Goal: Task Accomplishment & Management: Manage account settings

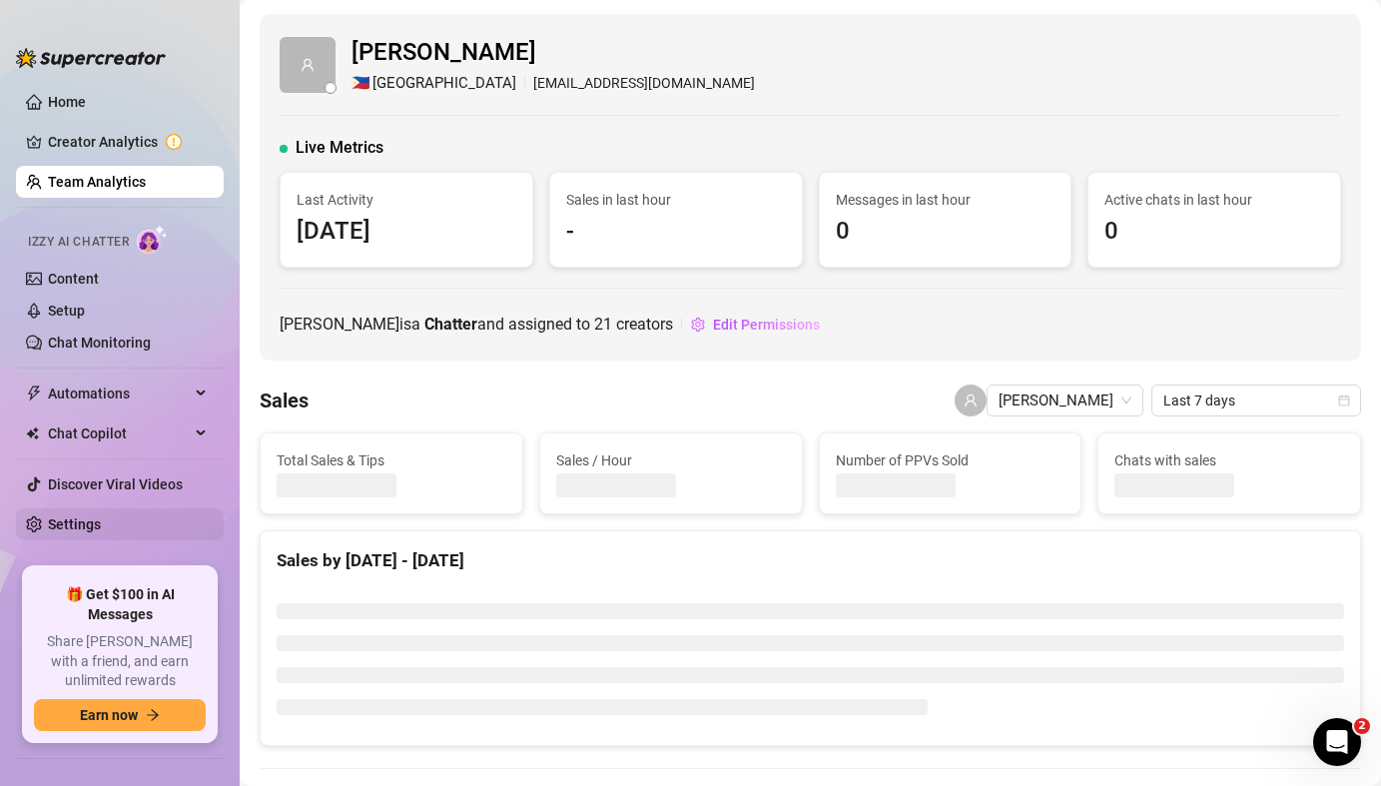
click at [79, 536] on ul "Home Creator Analytics Team Analytics Izzy AI Chatter Content Setup Chat Monito…" at bounding box center [120, 318] width 208 height 481
click at [84, 527] on link "Settings" at bounding box center [74, 524] width 53 height 16
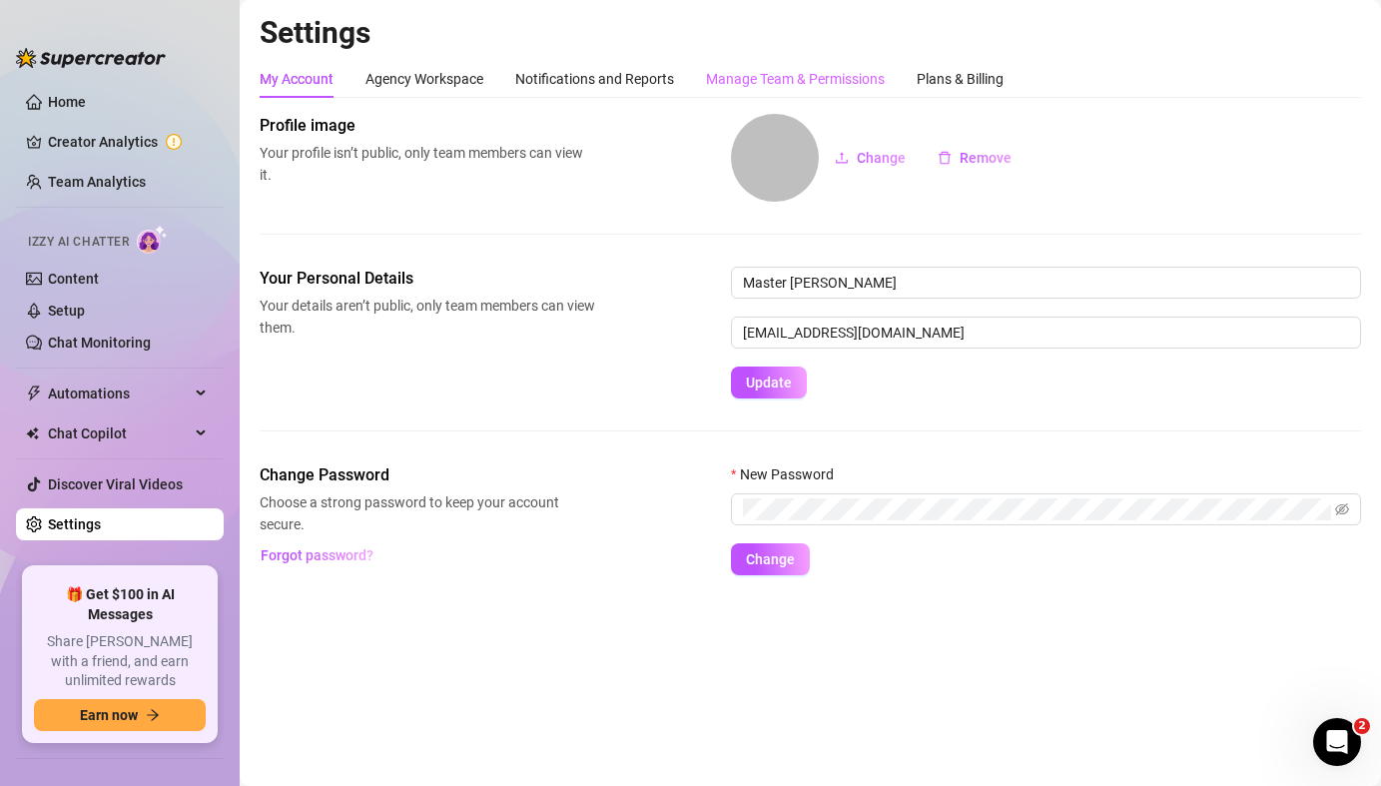
click at [775, 63] on div "Manage Team & Permissions" at bounding box center [795, 79] width 179 height 38
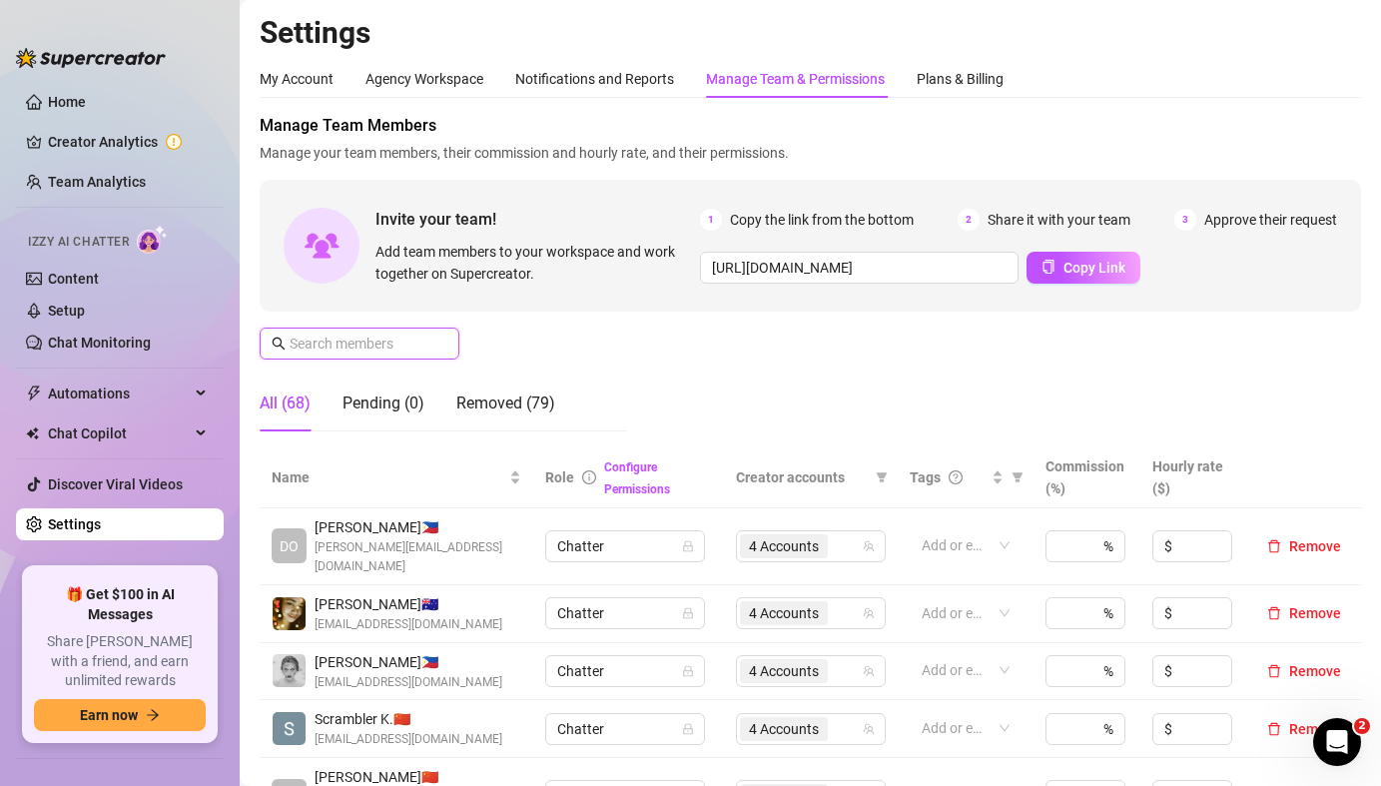
click at [368, 337] on input "text" at bounding box center [361, 344] width 142 height 22
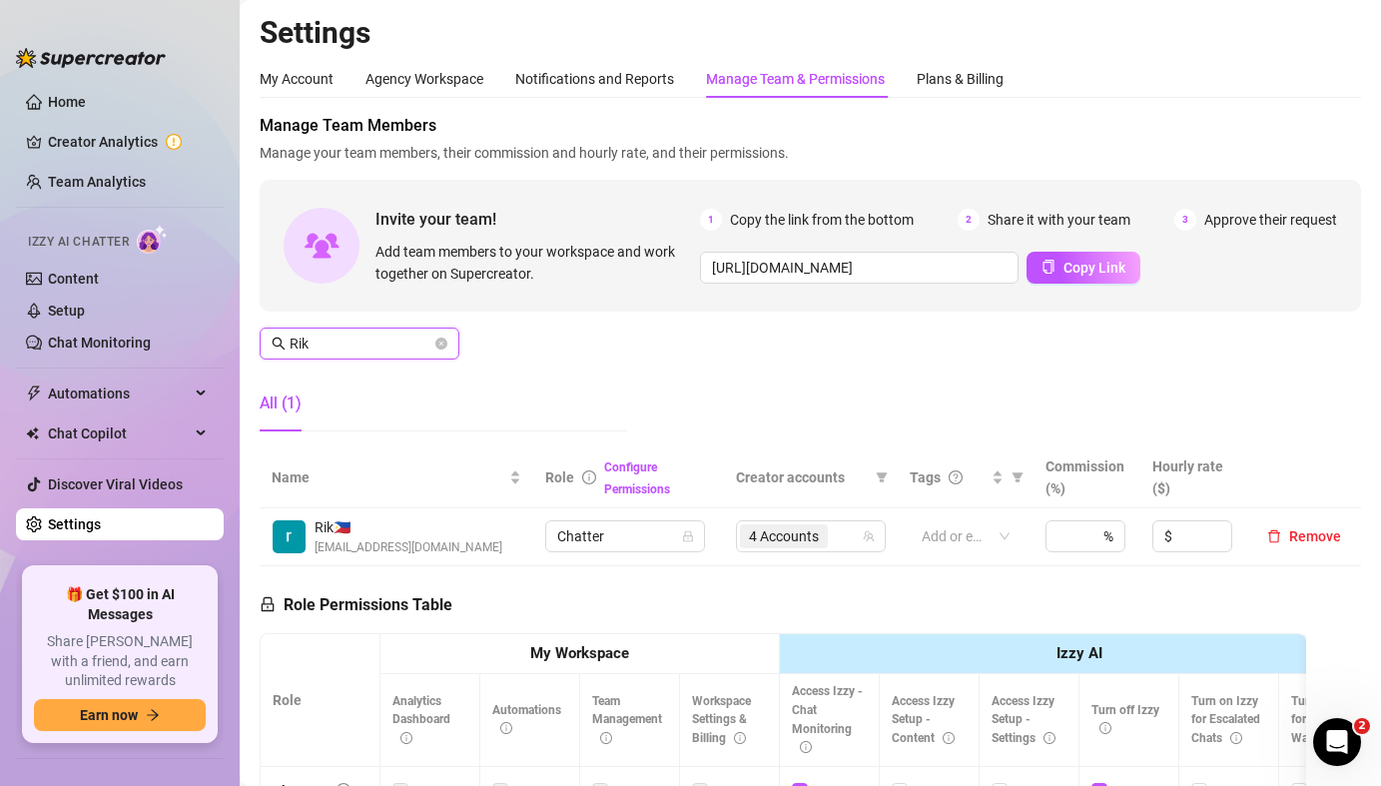
type input "Rik"
click at [767, 517] on td "4 Accounts" at bounding box center [811, 537] width 174 height 58
click at [771, 523] on div "4 Accounts" at bounding box center [786, 536] width 92 height 28
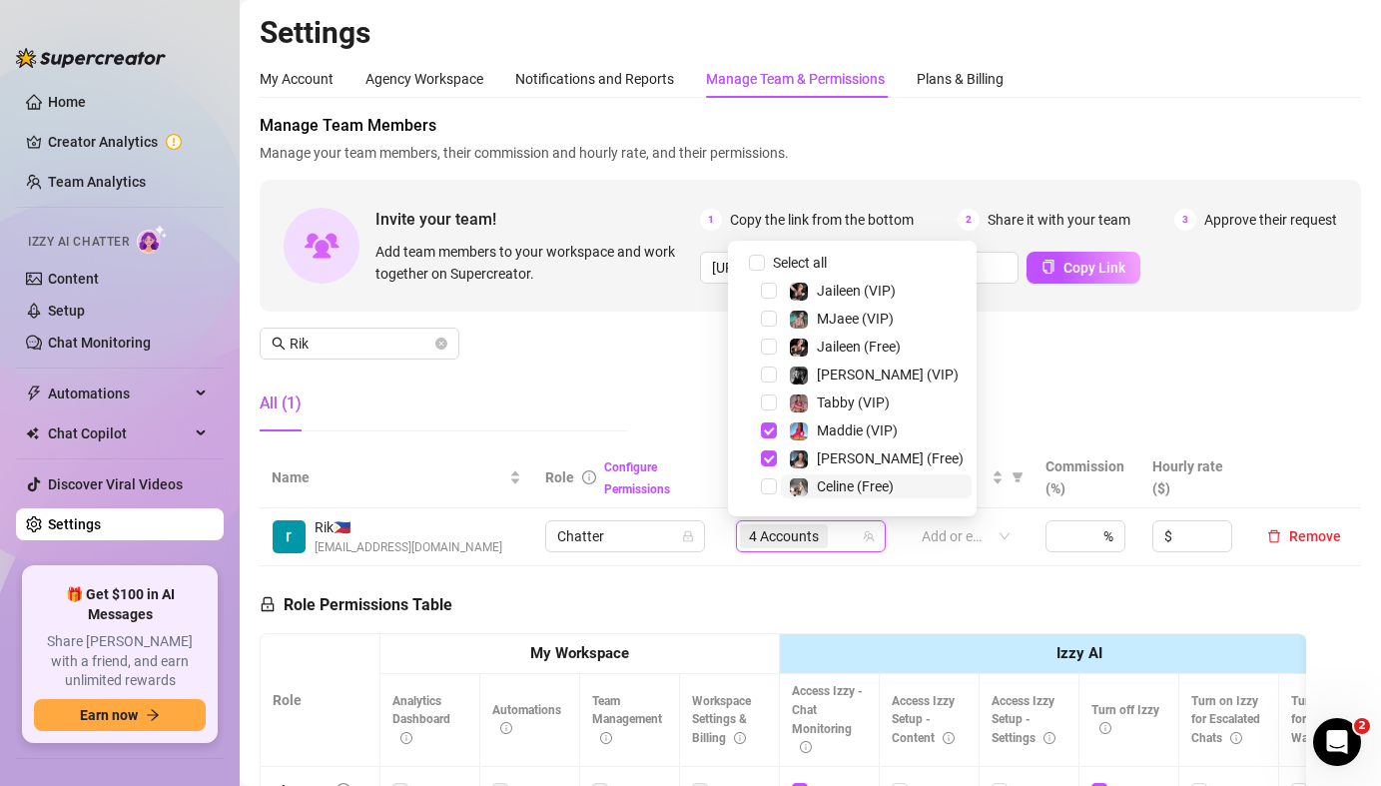
scroll to position [359, 0]
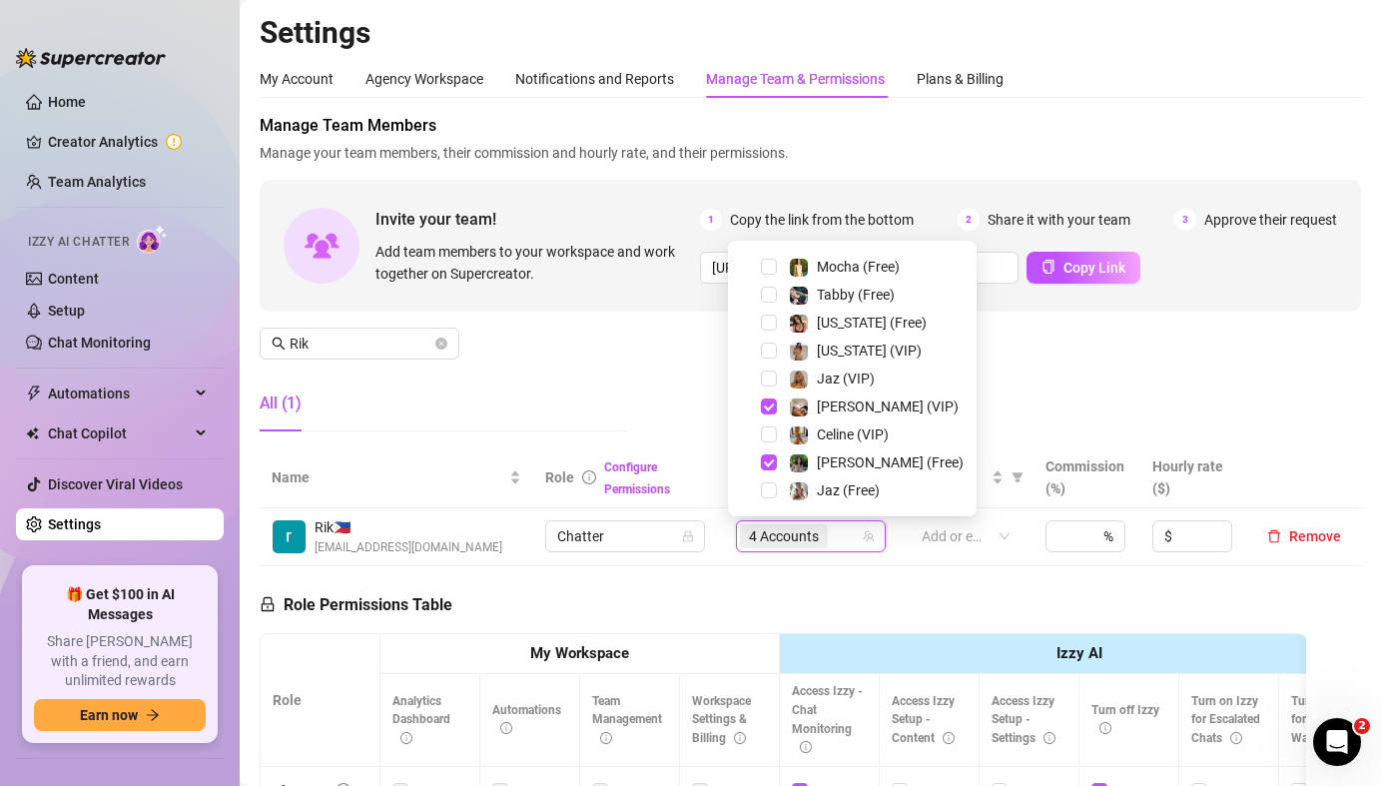
click at [1144, 375] on div "Manage Team Members Manage your team members, their commission and hourly rate,…" at bounding box center [810, 281] width 1101 height 334
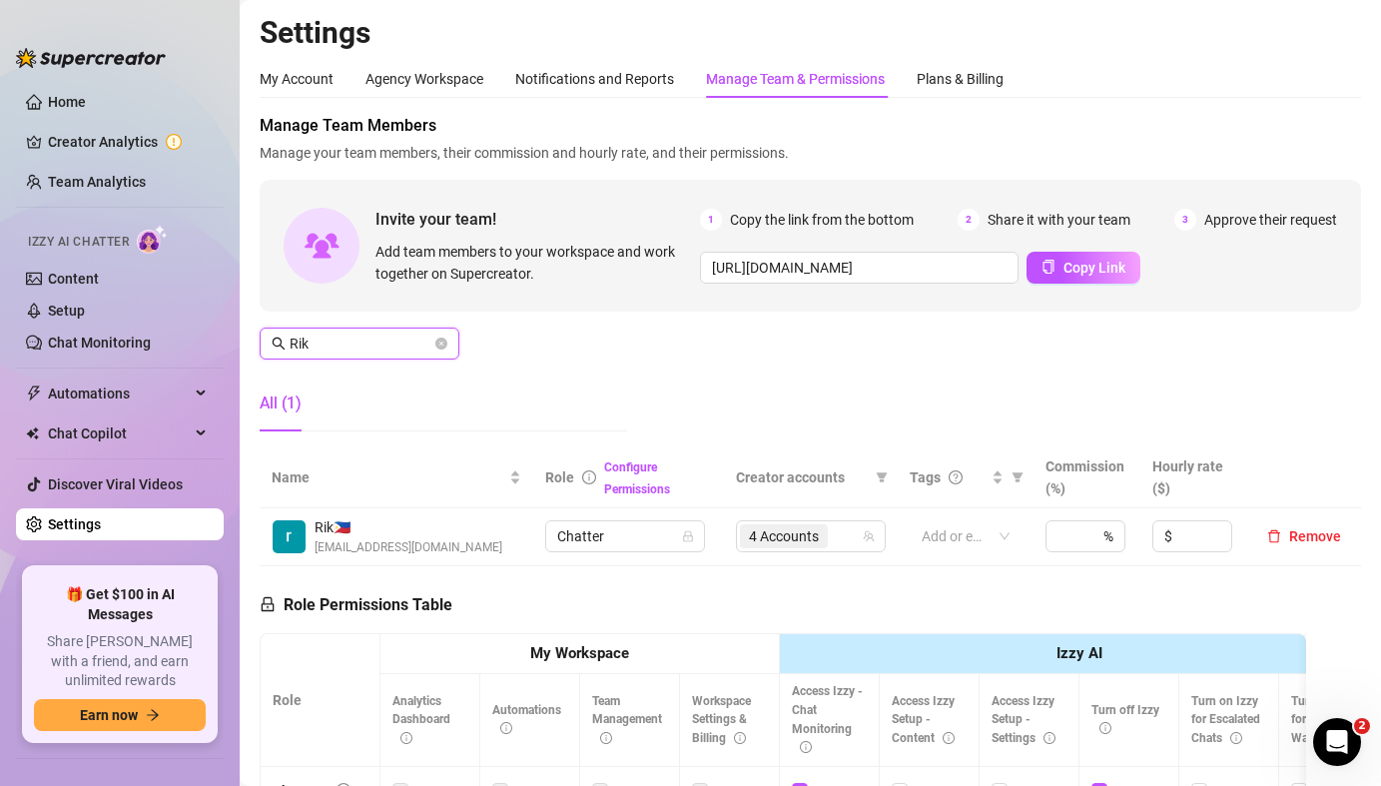
click at [339, 342] on input "Rik" at bounding box center [361, 344] width 142 height 22
click at [437, 343] on icon "close-circle" at bounding box center [441, 344] width 12 height 12
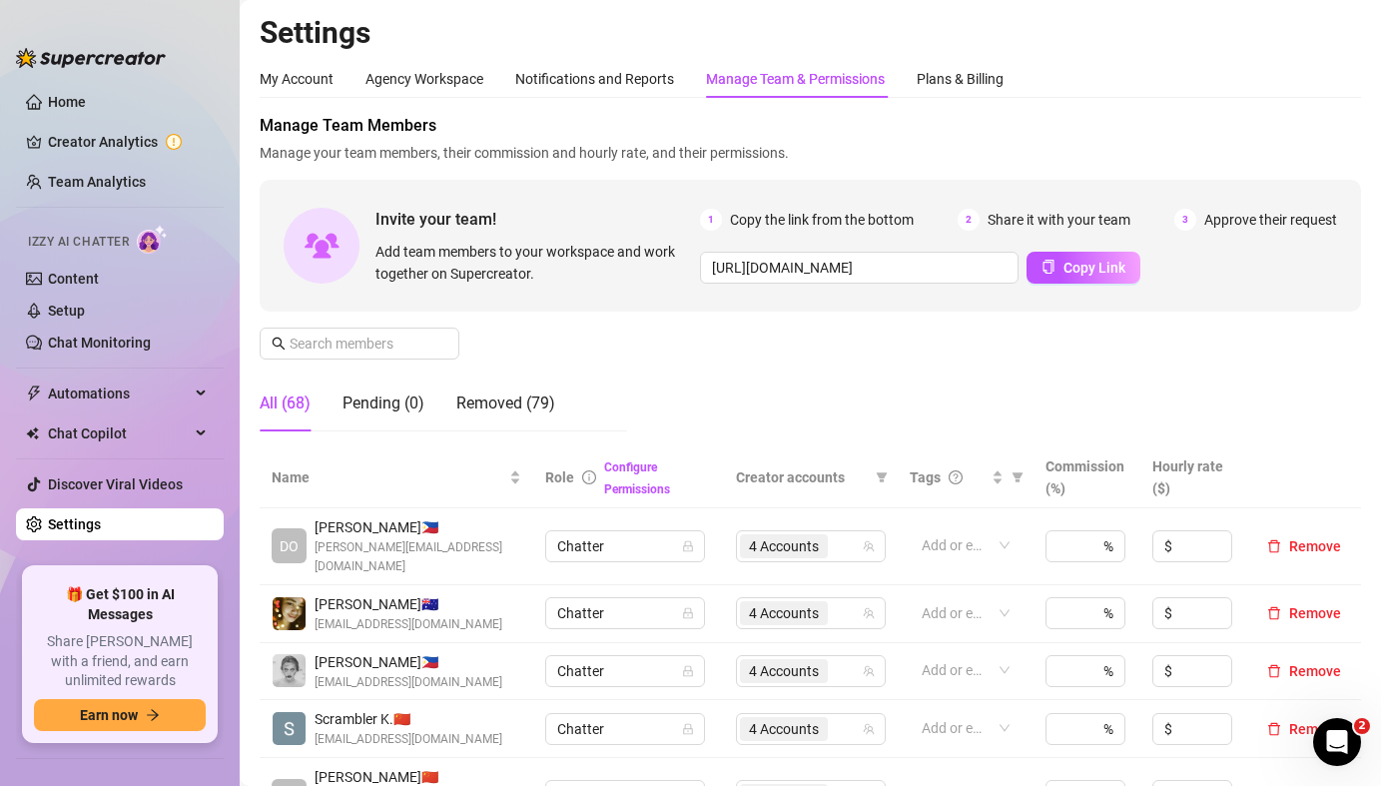
click at [820, 345] on div "Manage Team Members Manage your team members, their commission and hourly rate,…" at bounding box center [810, 281] width 1101 height 334
click at [741, 353] on div "Manage Team Members Manage your team members, their commission and hourly rate,…" at bounding box center [810, 281] width 1101 height 334
click at [824, 374] on div "Manage Team Members Manage your team members, their commission and hourly rate,…" at bounding box center [810, 281] width 1101 height 334
click at [120, 174] on link "Team Analytics" at bounding box center [97, 182] width 98 height 16
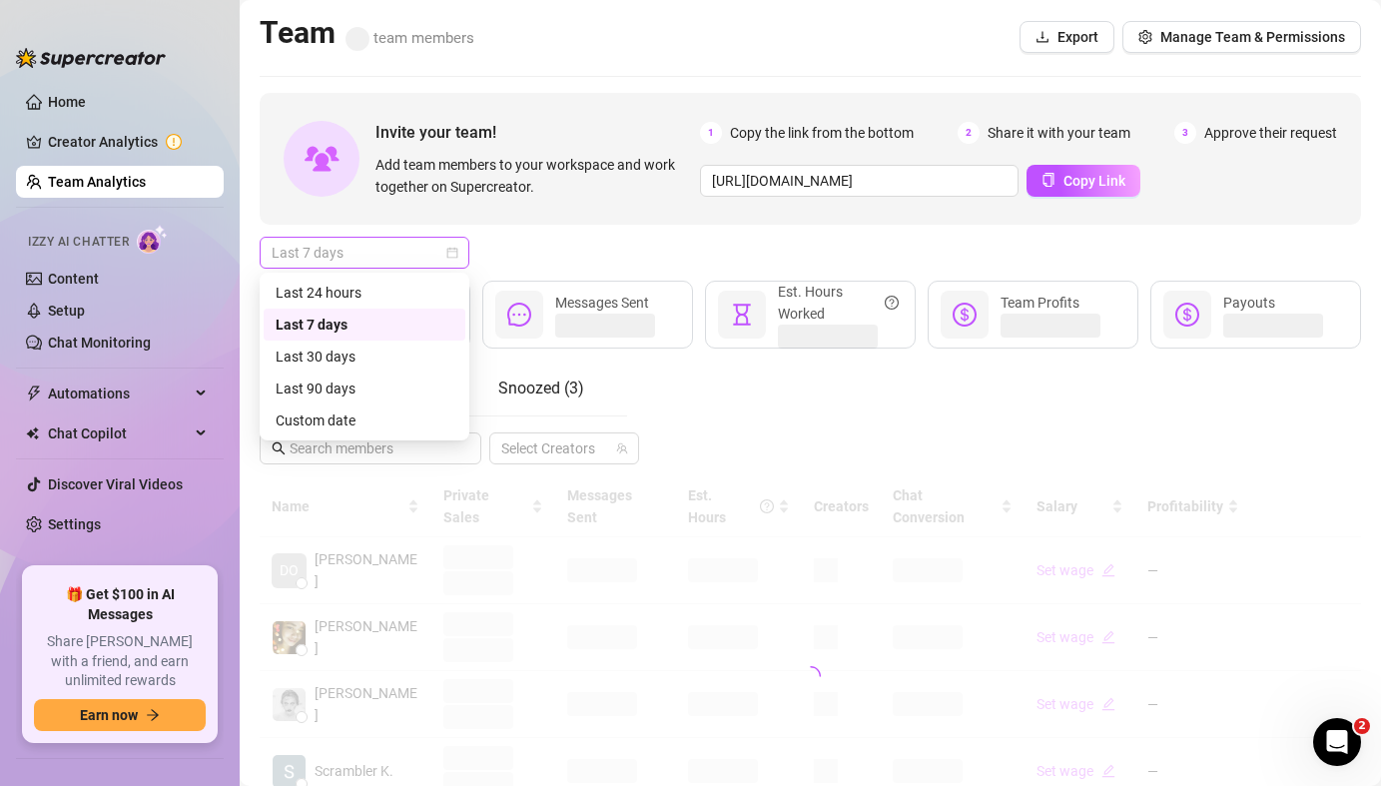
click at [355, 266] on span "Last 7 days" at bounding box center [365, 253] width 186 height 30
click at [355, 288] on div "Last 24 hours" at bounding box center [365, 293] width 178 height 22
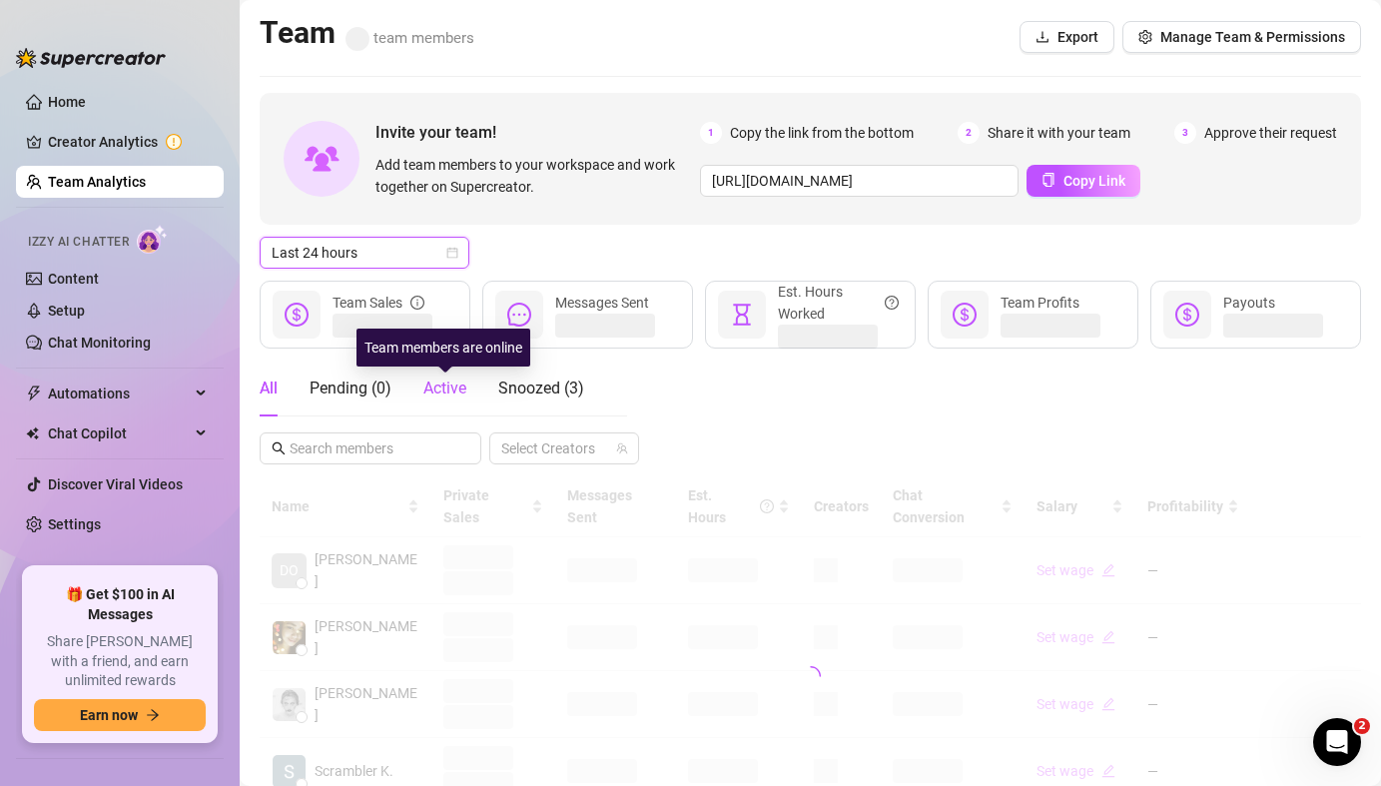
click at [457, 385] on span "Active" at bounding box center [444, 387] width 43 height 19
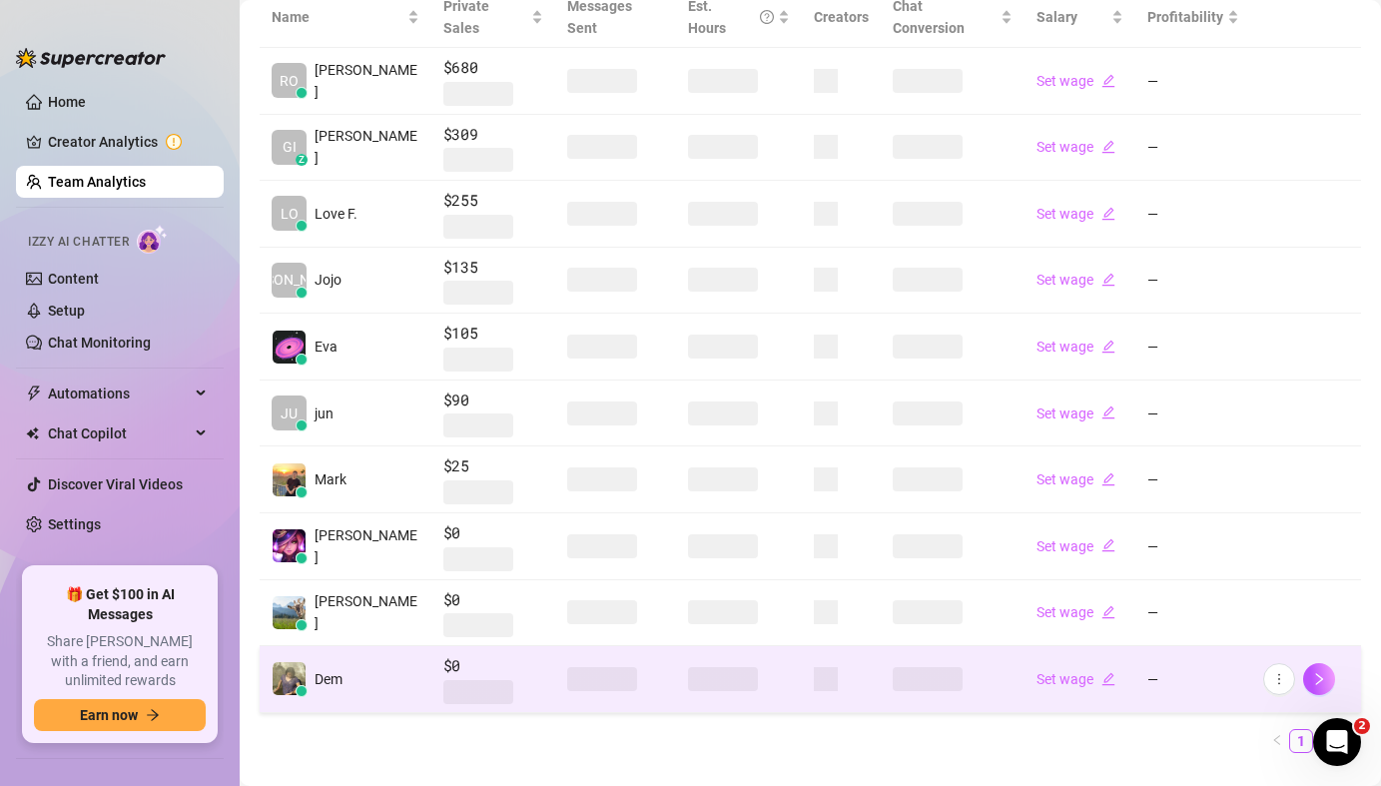
scroll to position [509, 0]
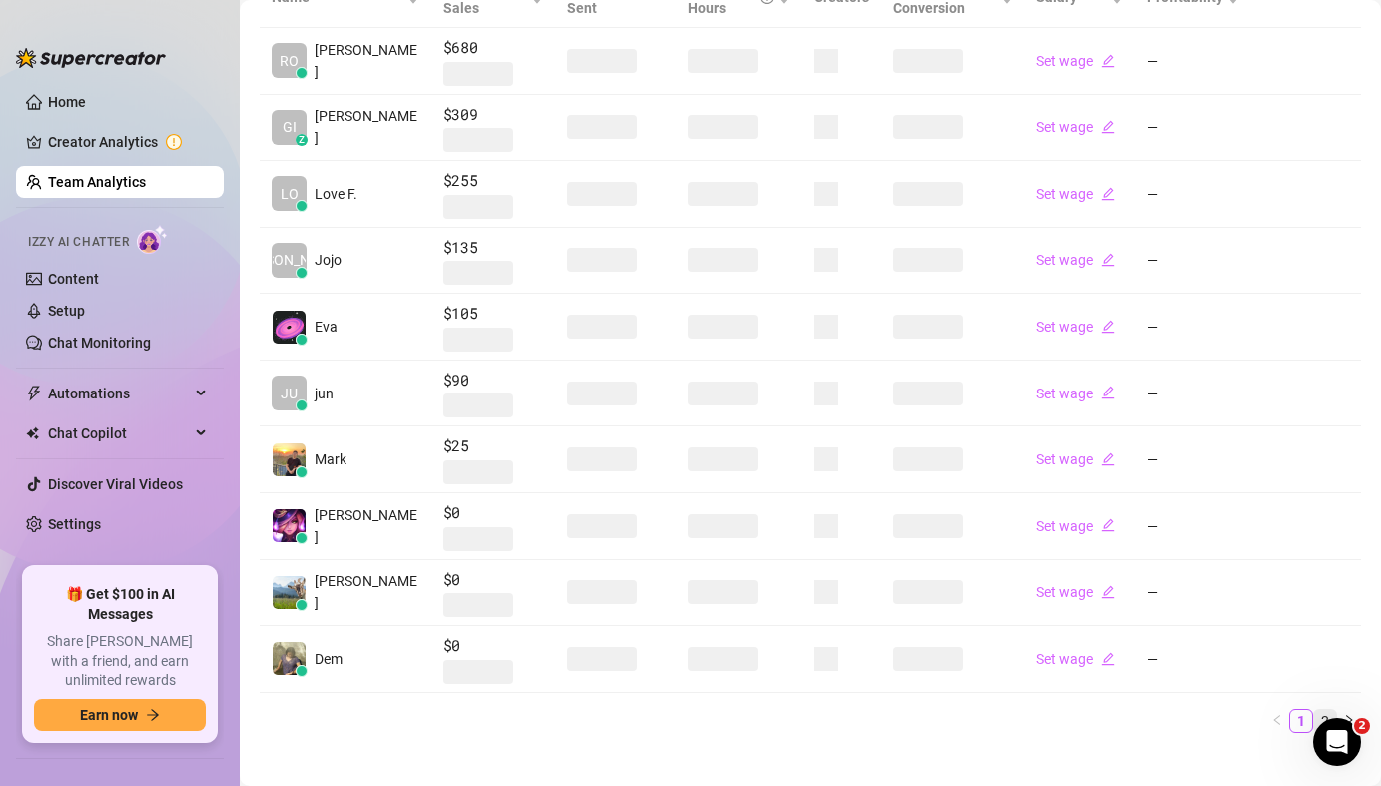
click at [1314, 710] on link "2" at bounding box center [1325, 721] width 22 height 22
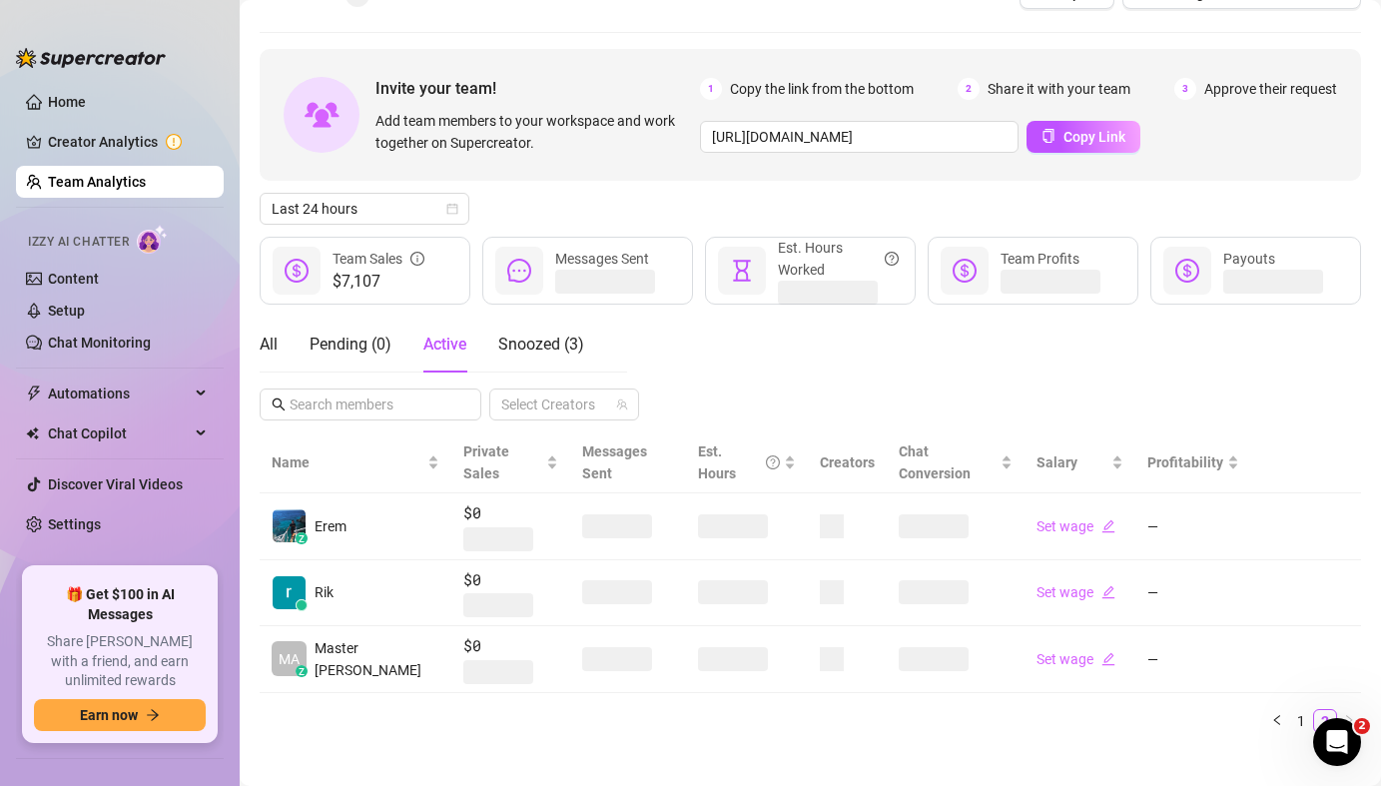
scroll to position [32, 0]
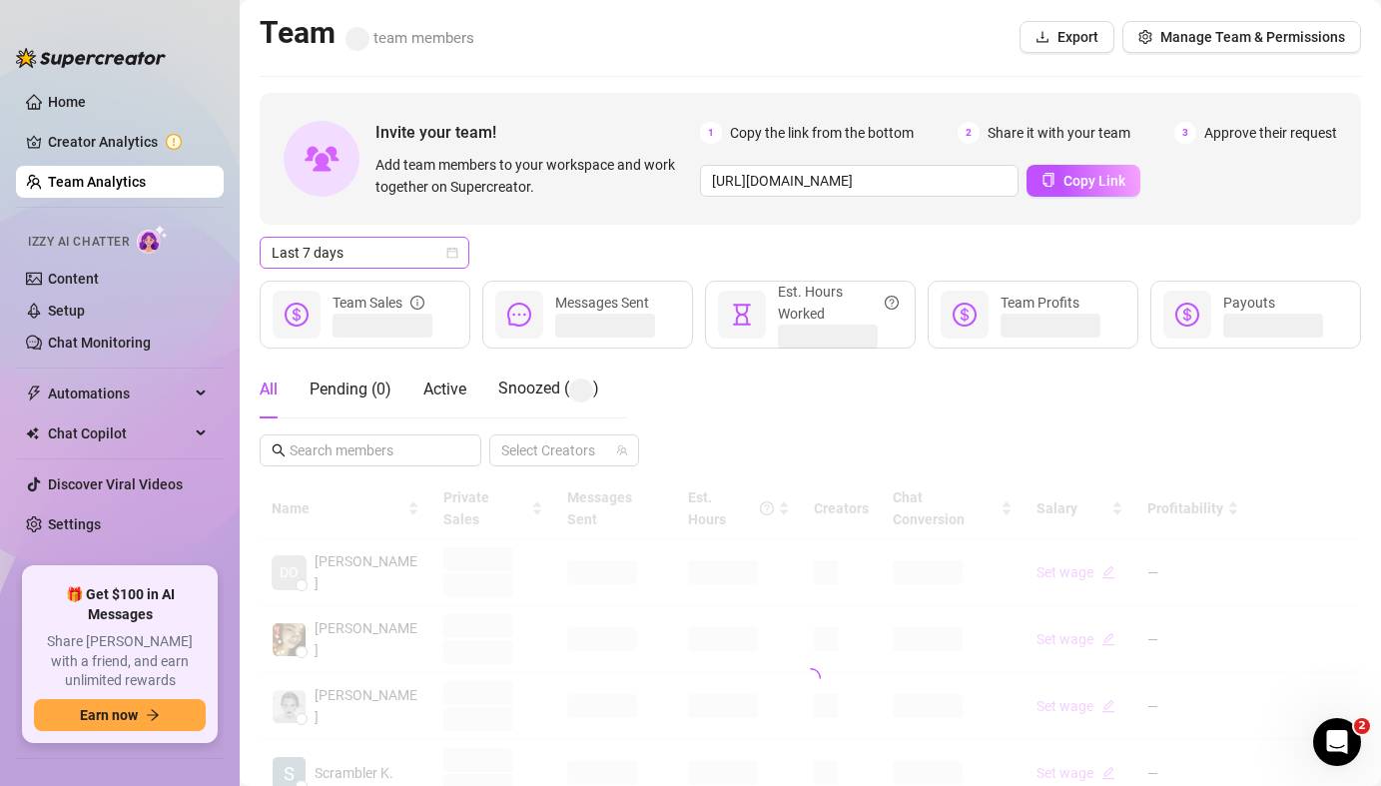
click at [324, 249] on span "Last 7 days" at bounding box center [365, 253] width 186 height 30
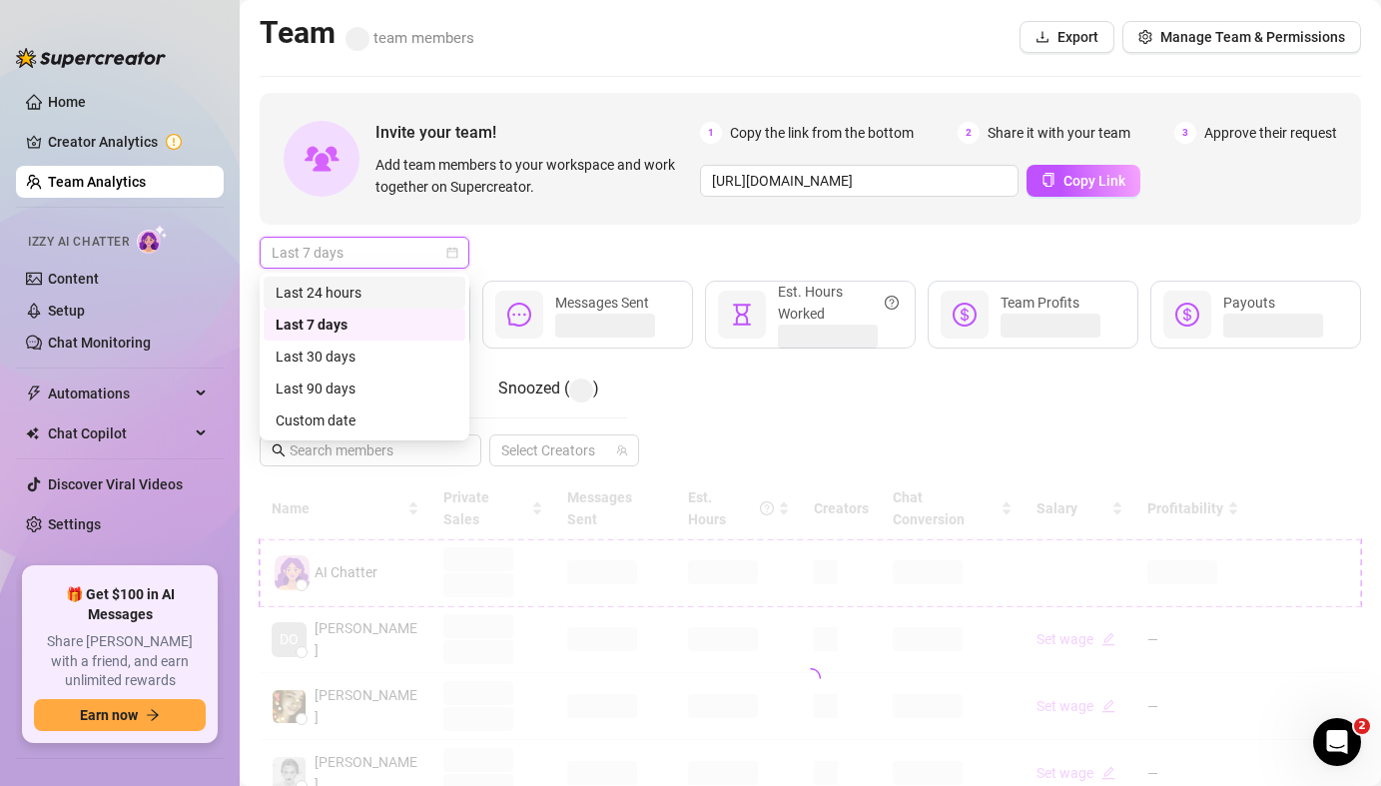
click at [337, 287] on div "Last 24 hours" at bounding box center [365, 293] width 178 height 22
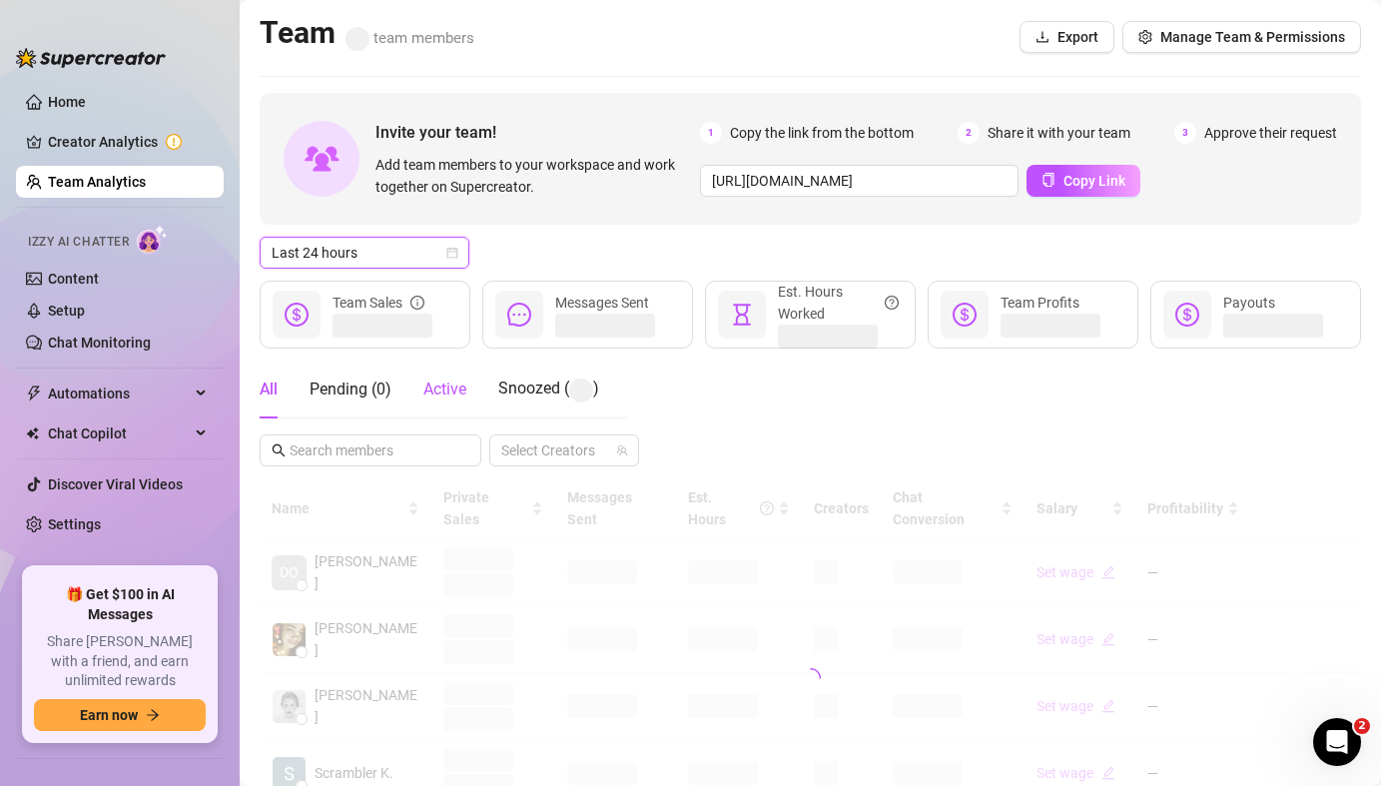
click at [456, 393] on span "Active" at bounding box center [444, 388] width 43 height 19
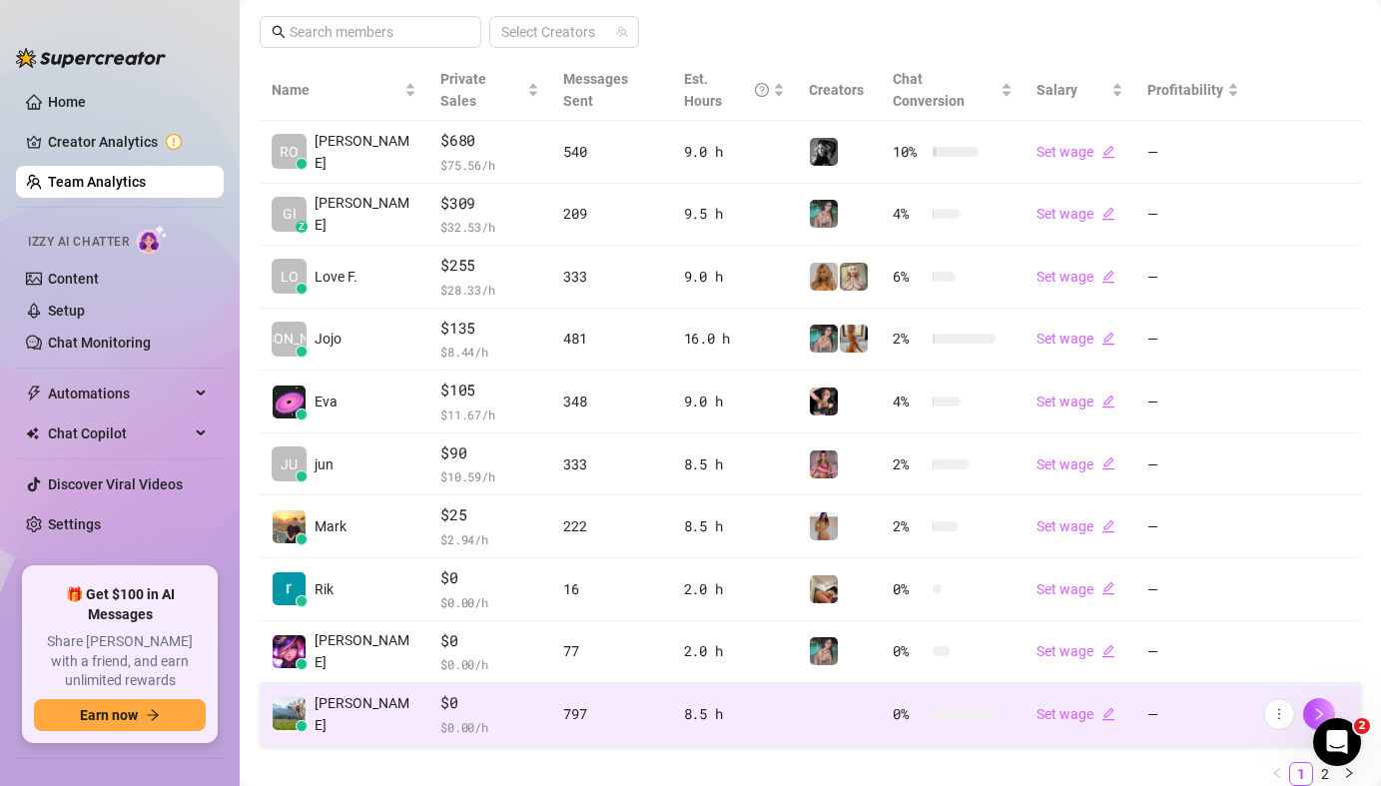
scroll to position [454, 0]
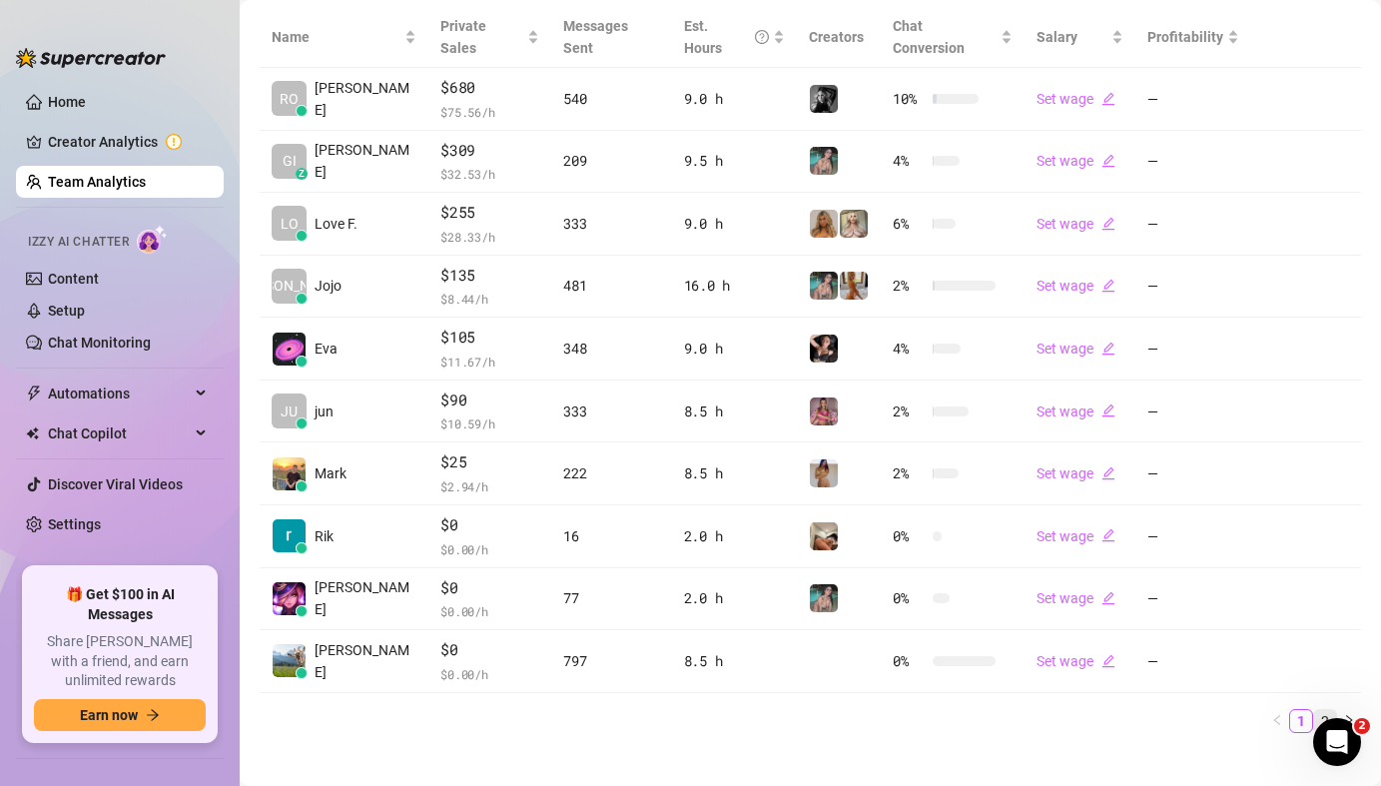
click at [1314, 710] on link "2" at bounding box center [1325, 721] width 22 height 22
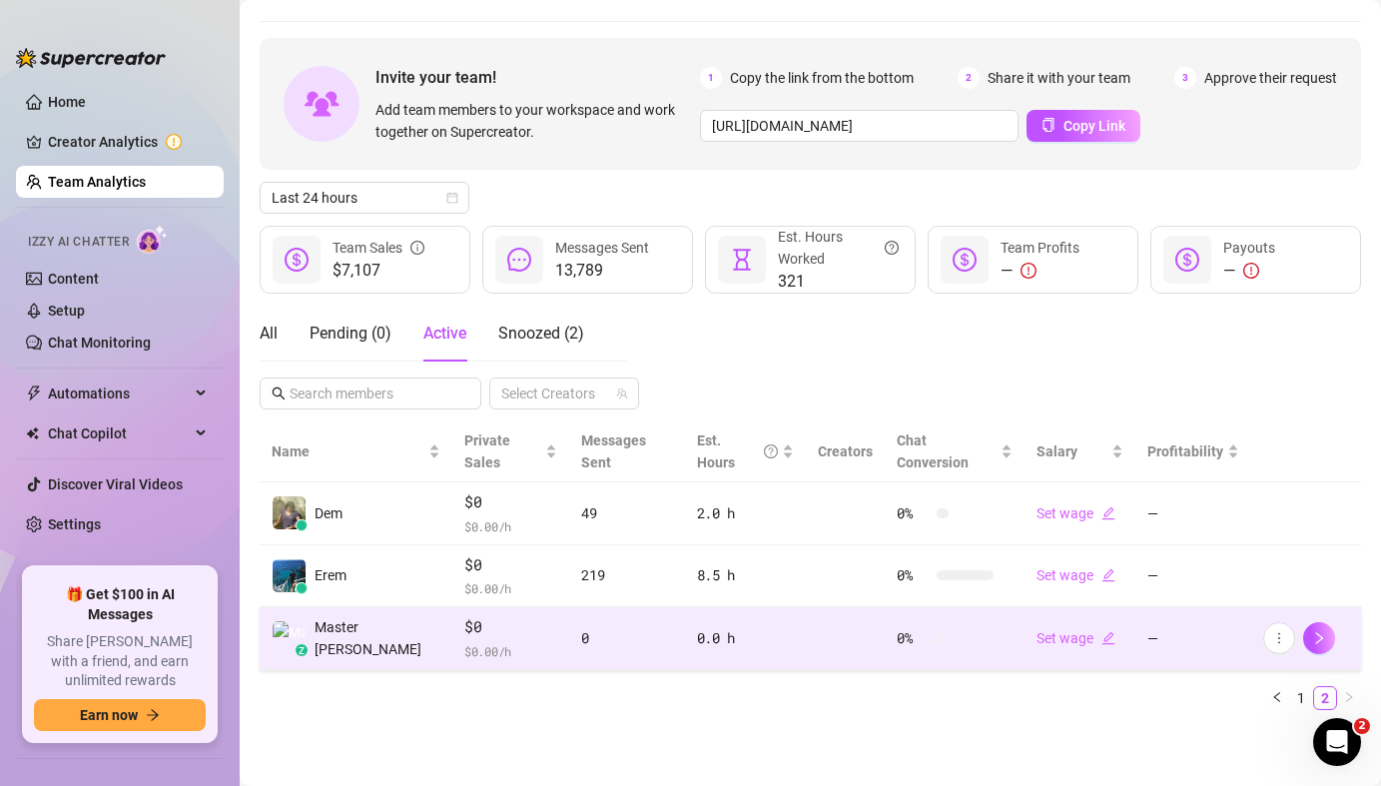
scroll to position [32, 0]
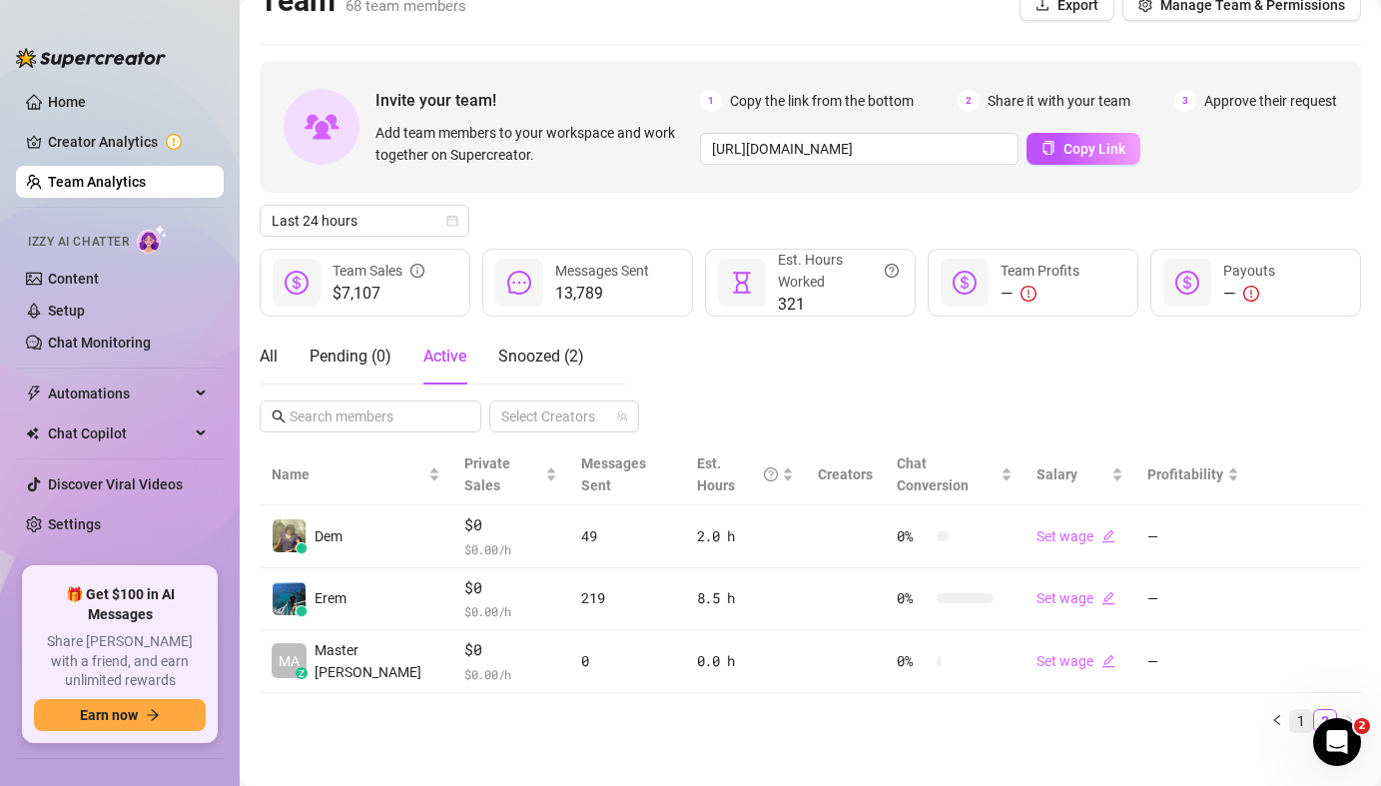
click at [1290, 710] on link "1" at bounding box center [1301, 721] width 22 height 22
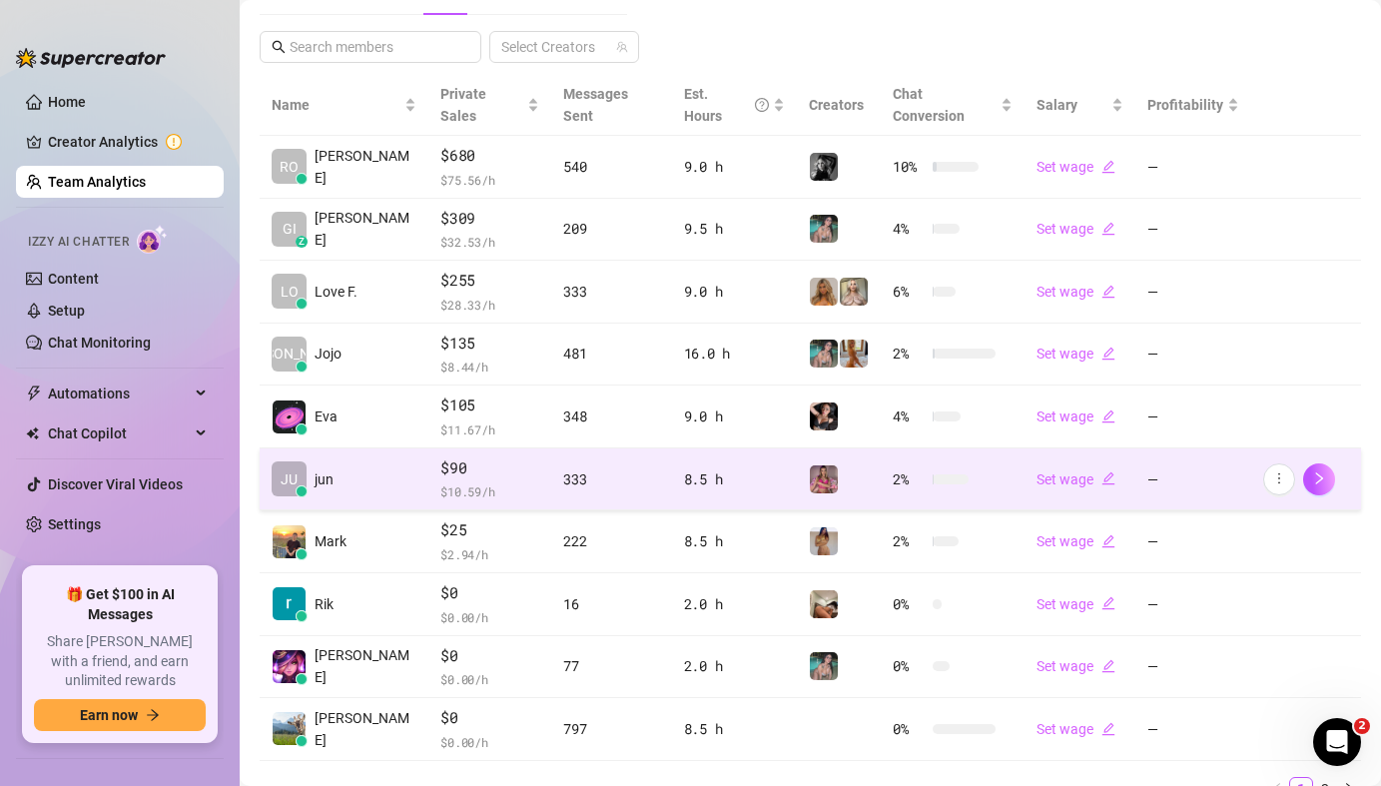
scroll to position [430, 0]
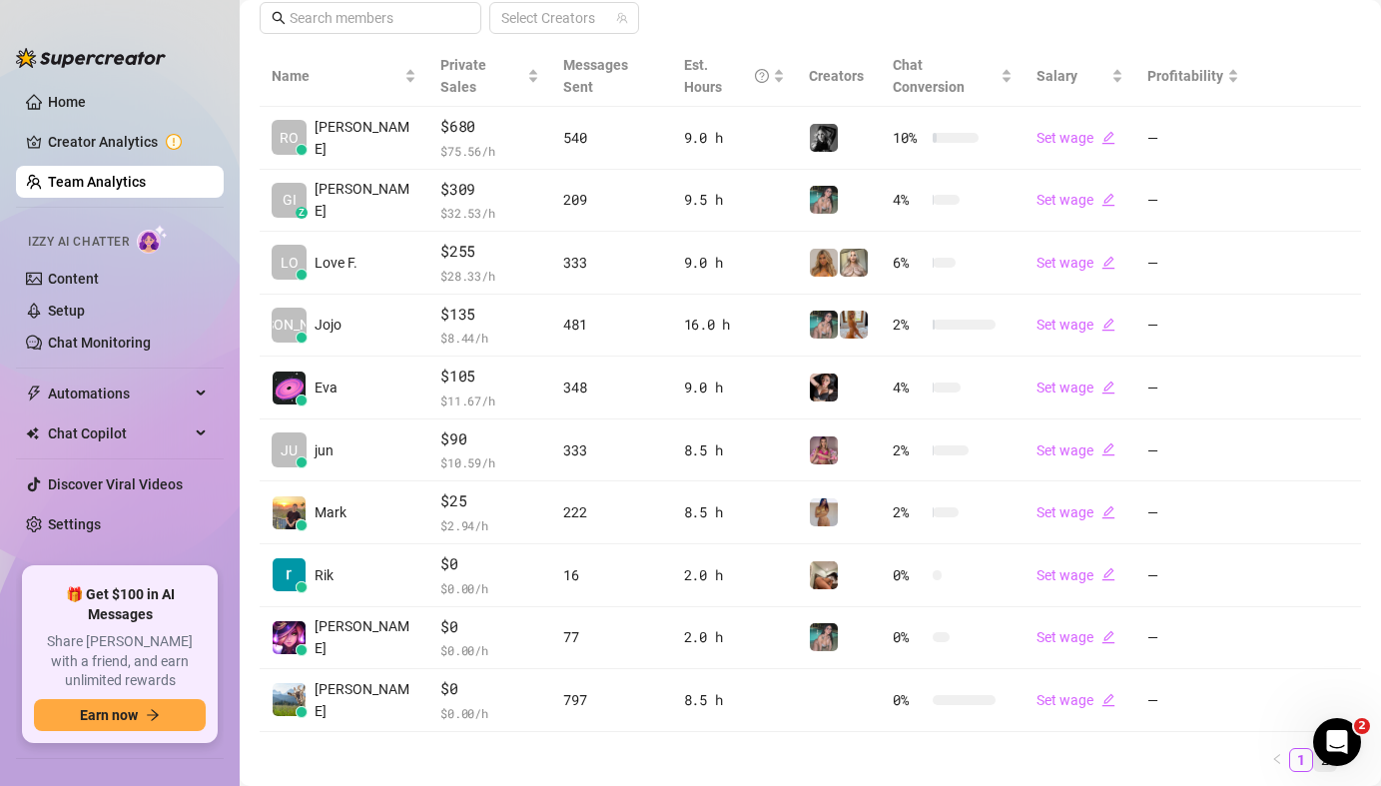
click at [1314, 749] on link "2" at bounding box center [1325, 760] width 22 height 22
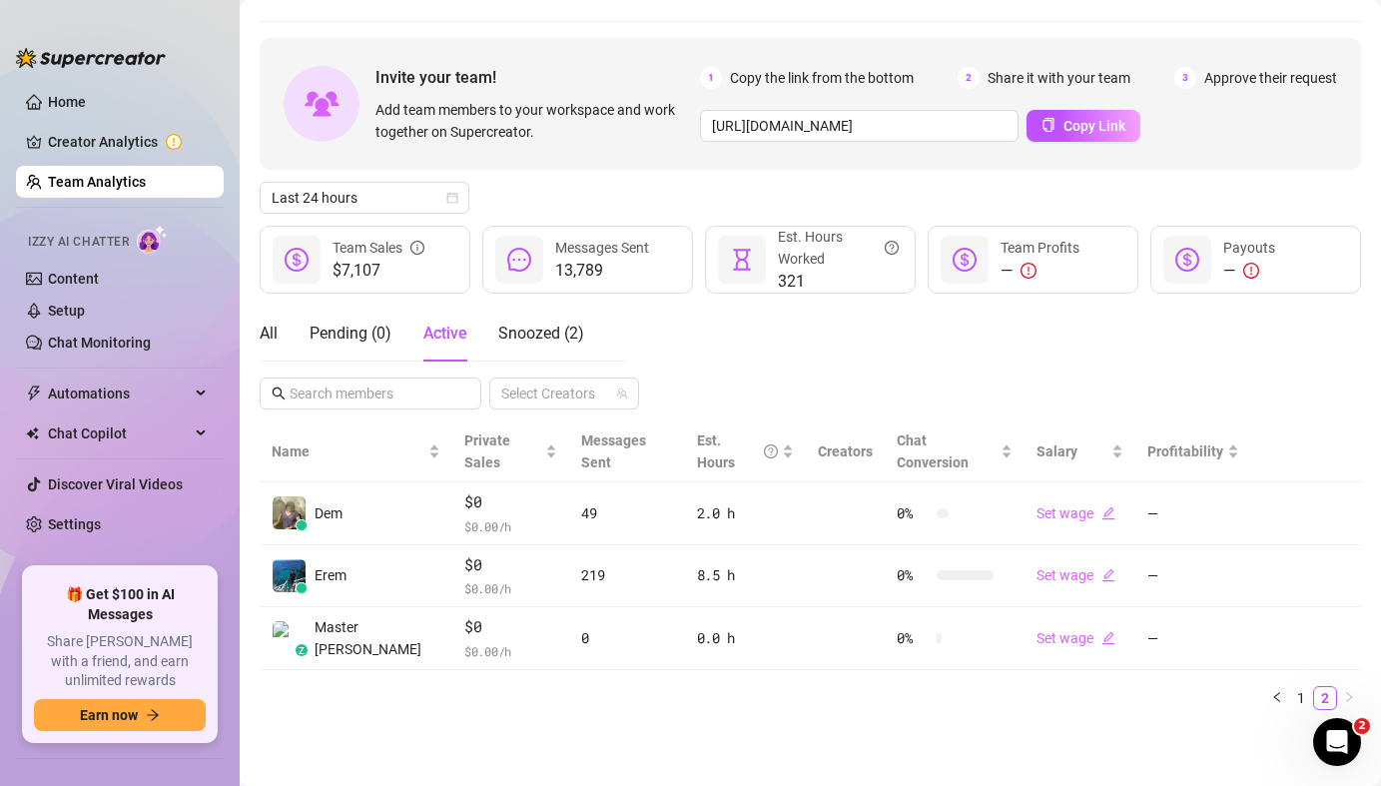
scroll to position [32, 0]
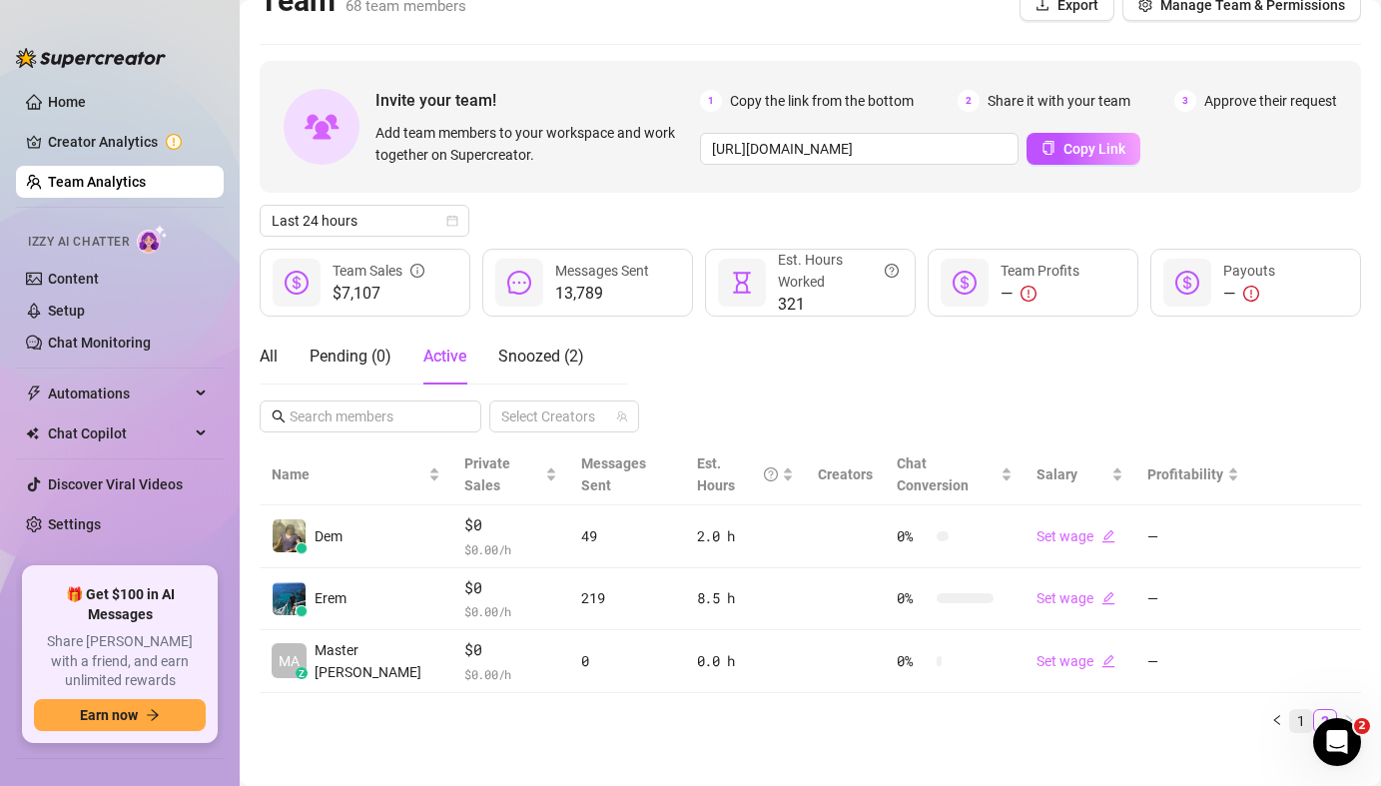
click at [1290, 710] on link "1" at bounding box center [1301, 721] width 22 height 22
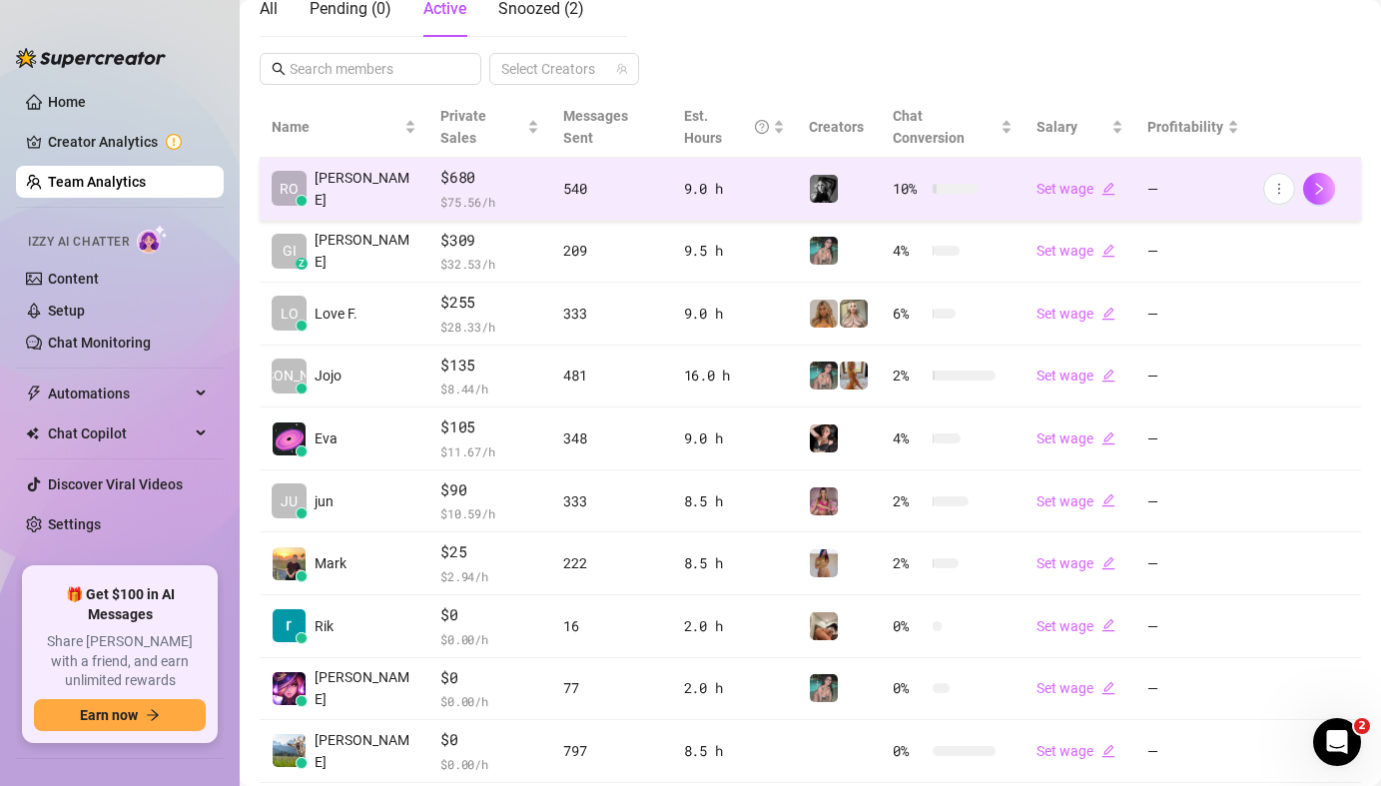
scroll to position [389, 0]
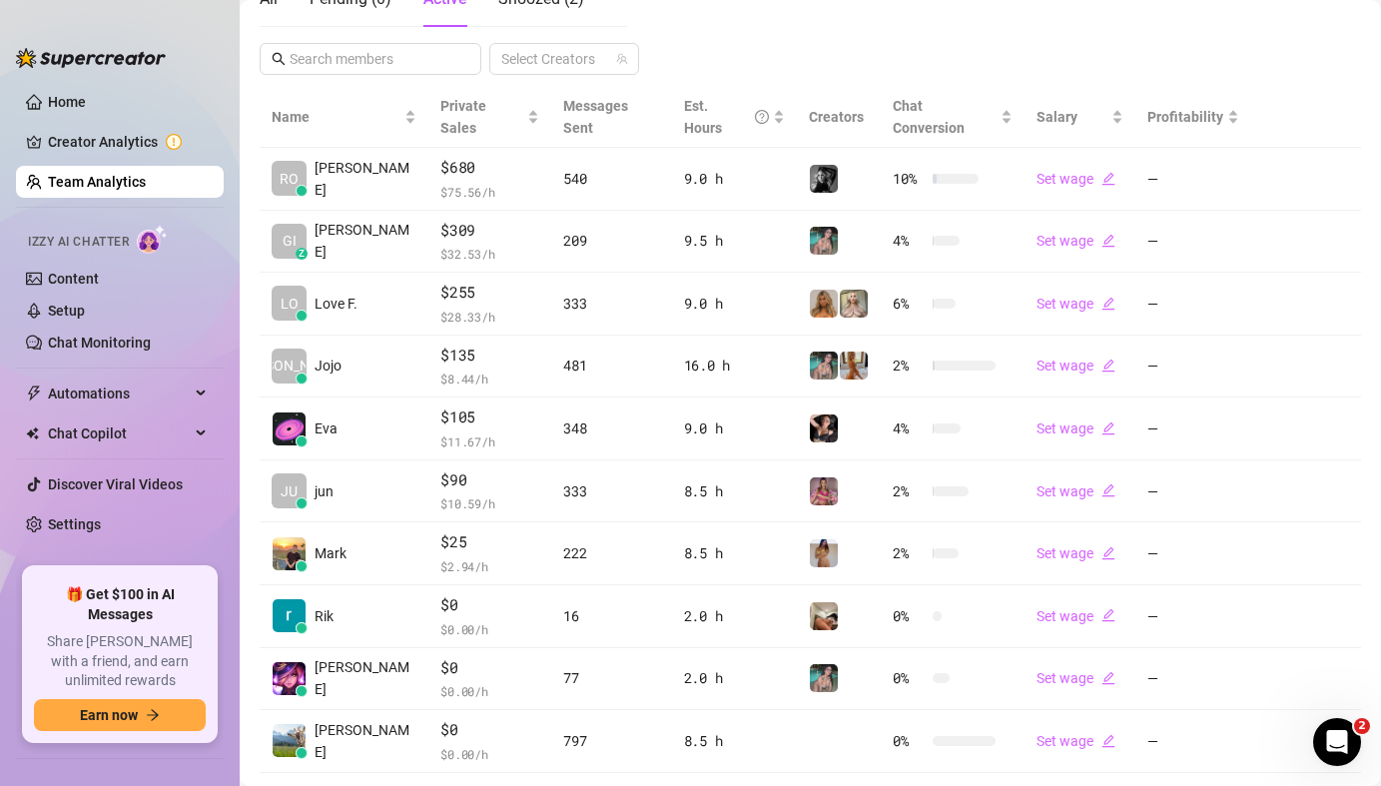
click at [1314, 785] on link "2" at bounding box center [1325, 801] width 22 height 22
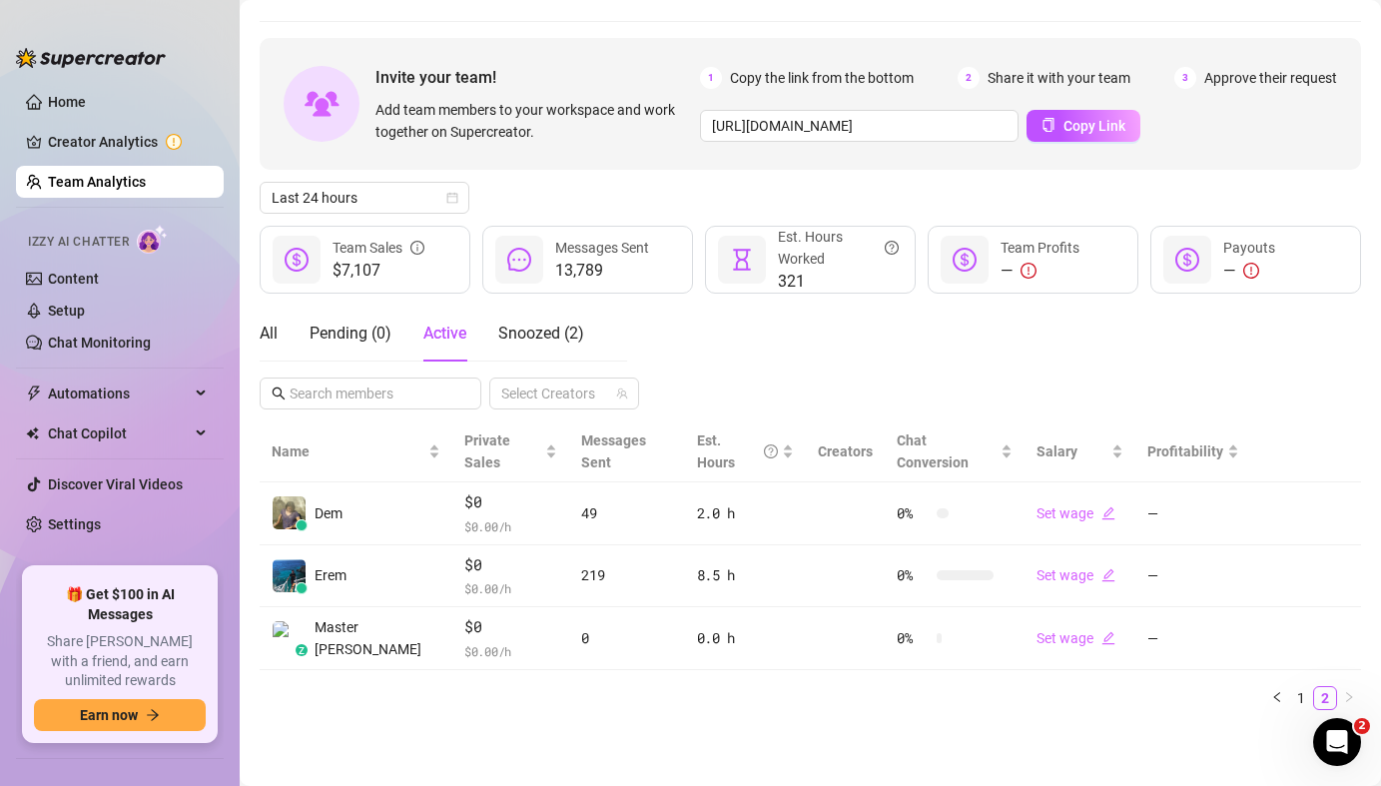
scroll to position [32, 0]
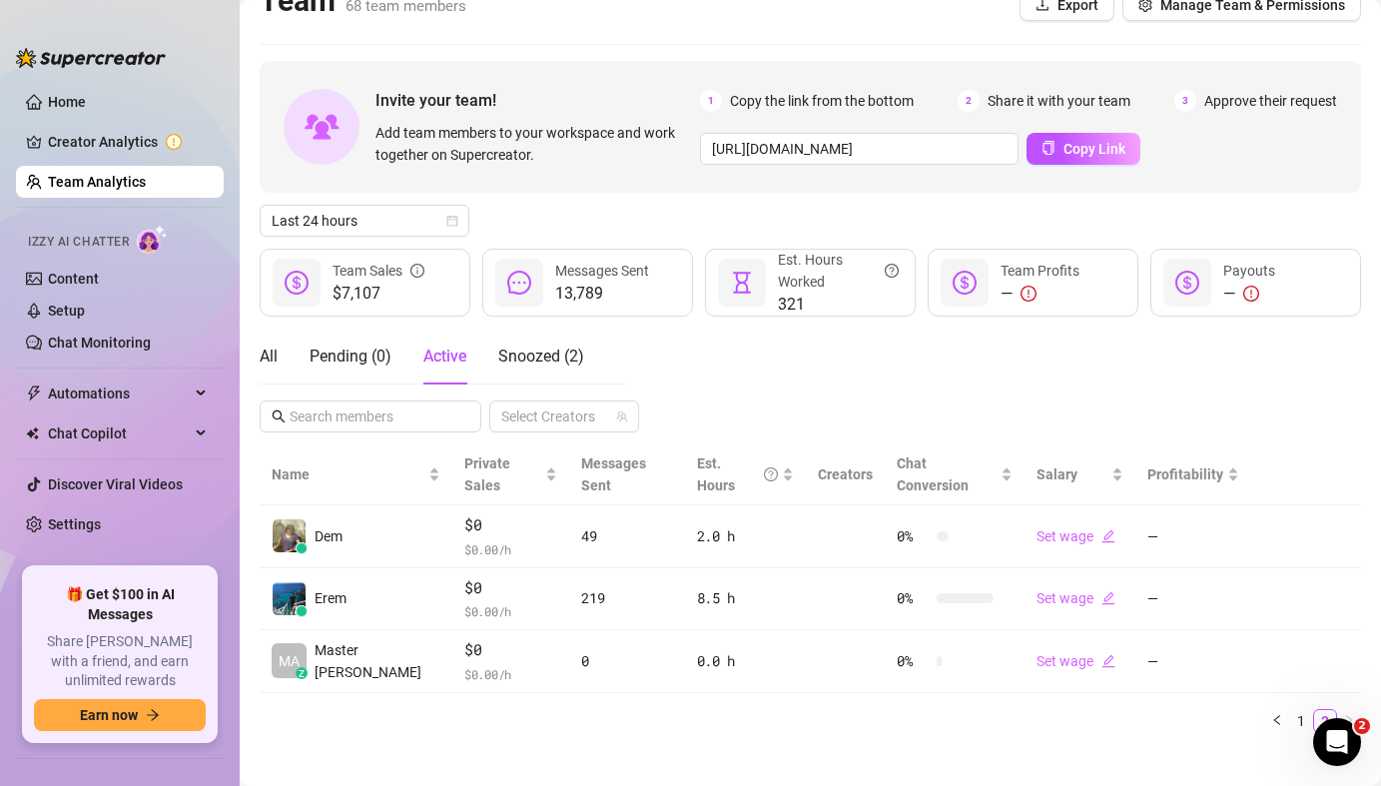
drag, startPoint x: 1293, startPoint y: 697, endPoint x: 427, endPoint y: 442, distance: 902.4
click at [1292, 710] on link "1" at bounding box center [1301, 721] width 22 height 22
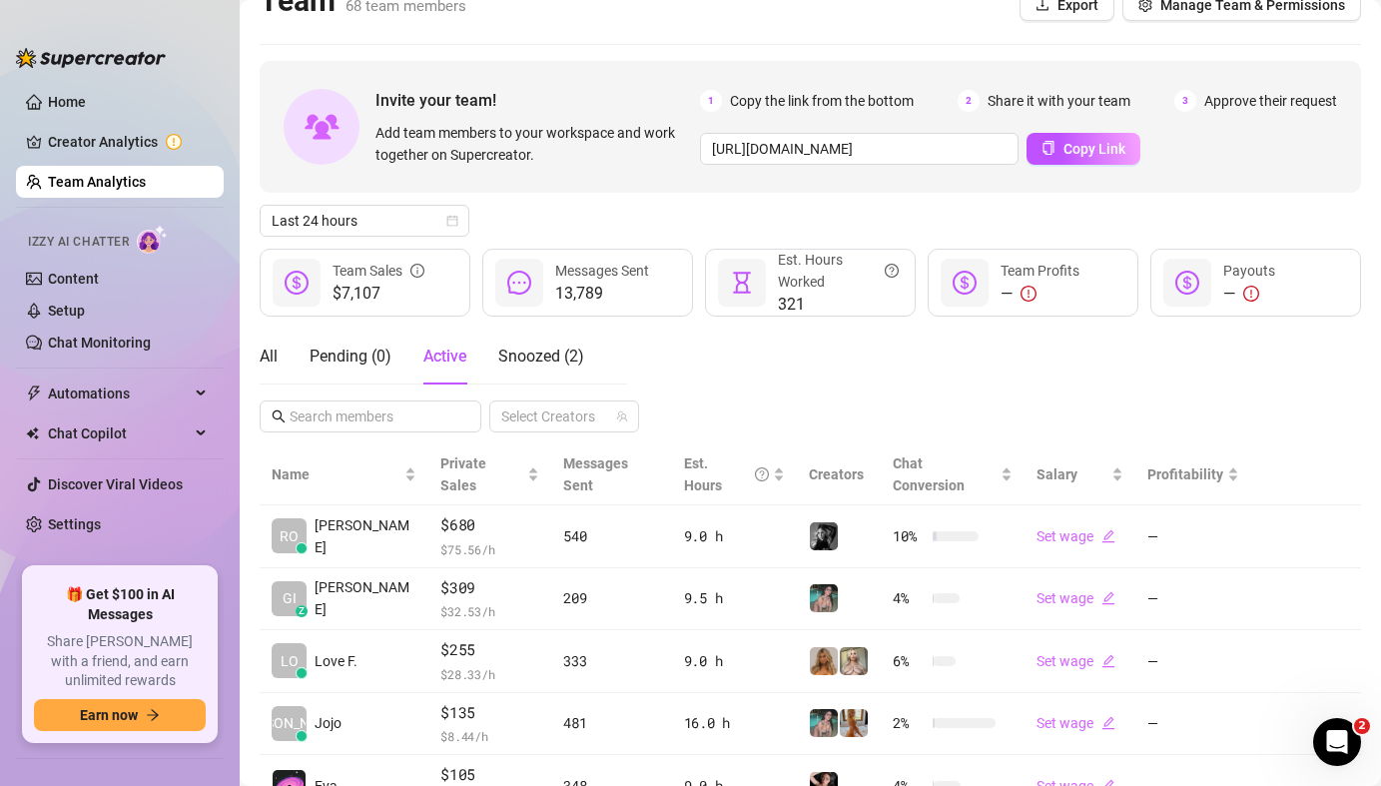
click at [345, 434] on div "Invite your team! Add team members to your workspace and work together on Super…" at bounding box center [810, 623] width 1101 height 1125
click at [351, 426] on span at bounding box center [371, 416] width 222 height 32
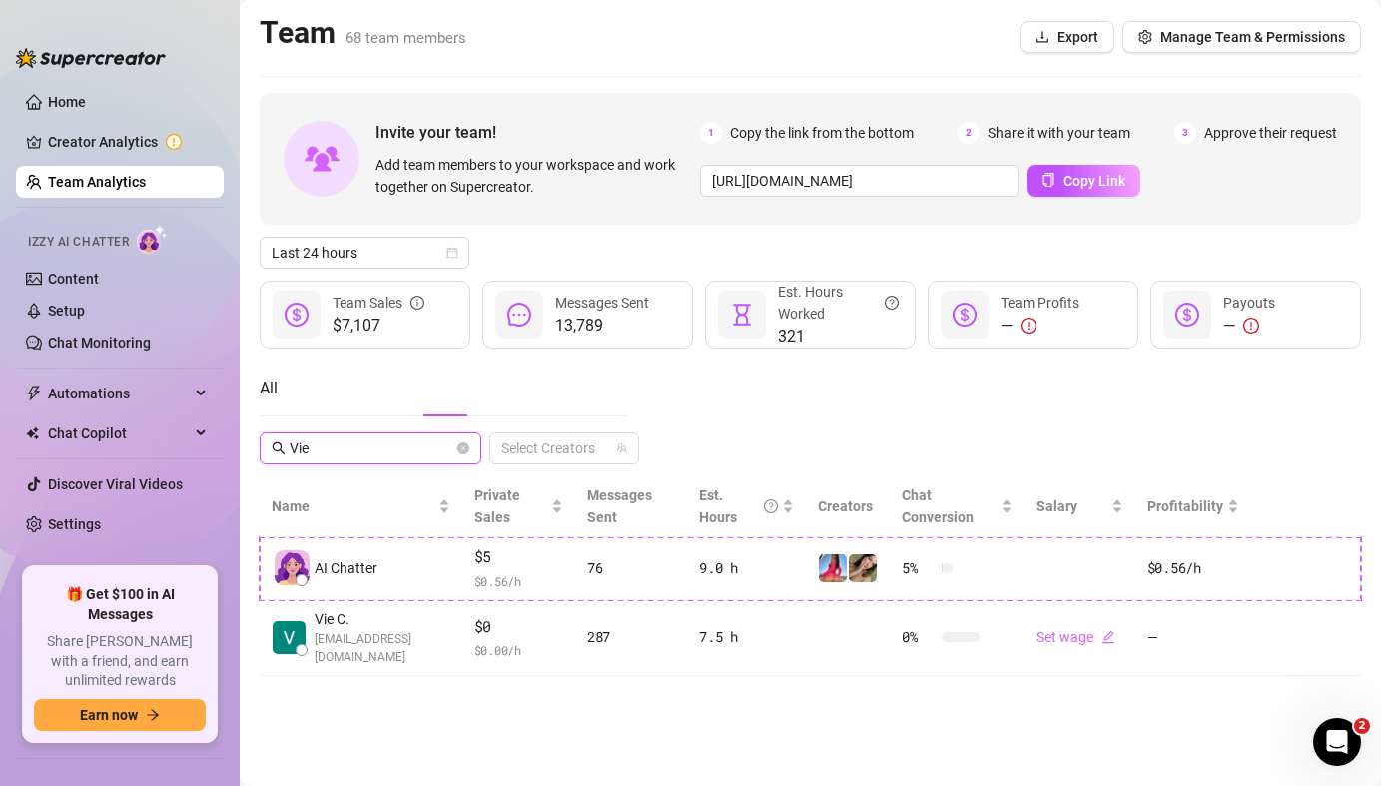
scroll to position [0, 0]
type input "Vie"
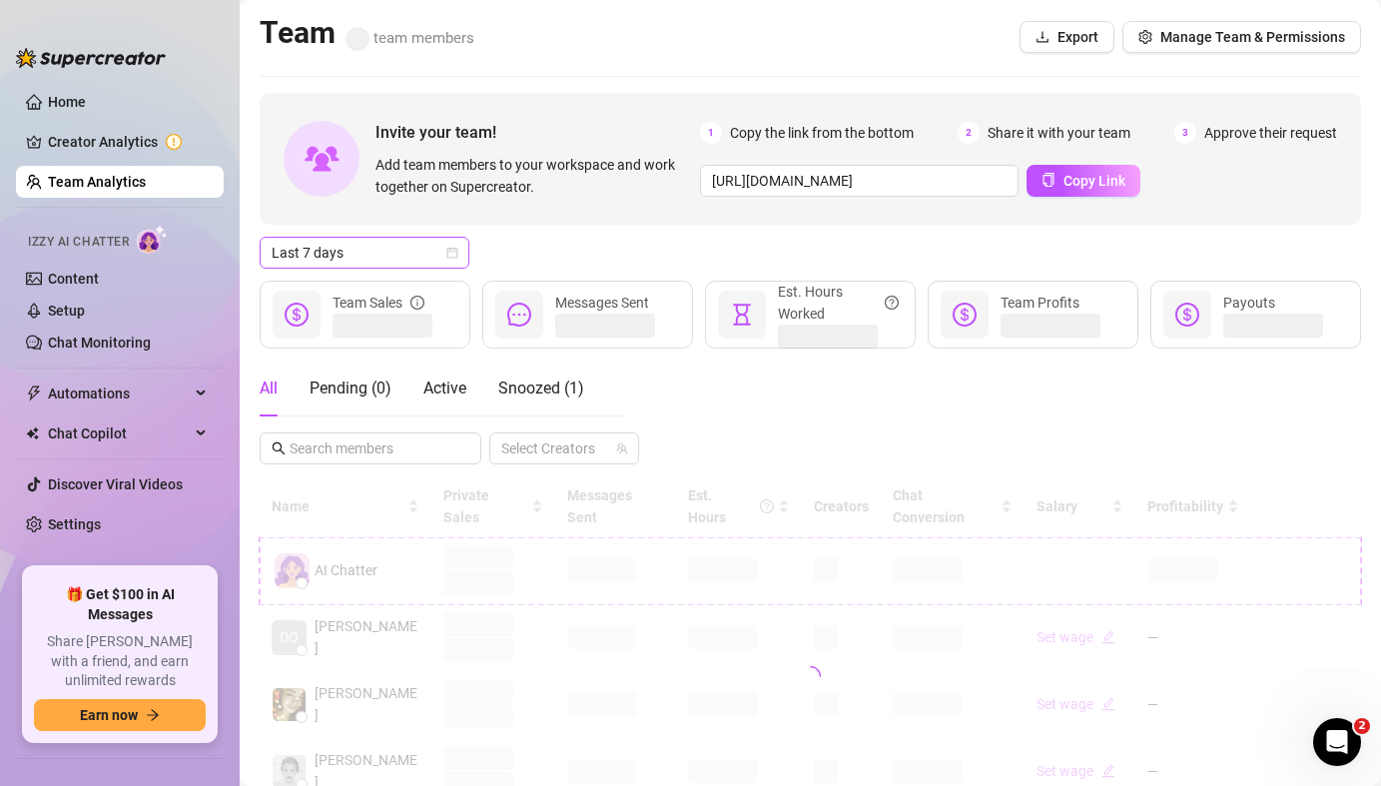
click at [397, 252] on span "Last 7 days" at bounding box center [365, 253] width 186 height 30
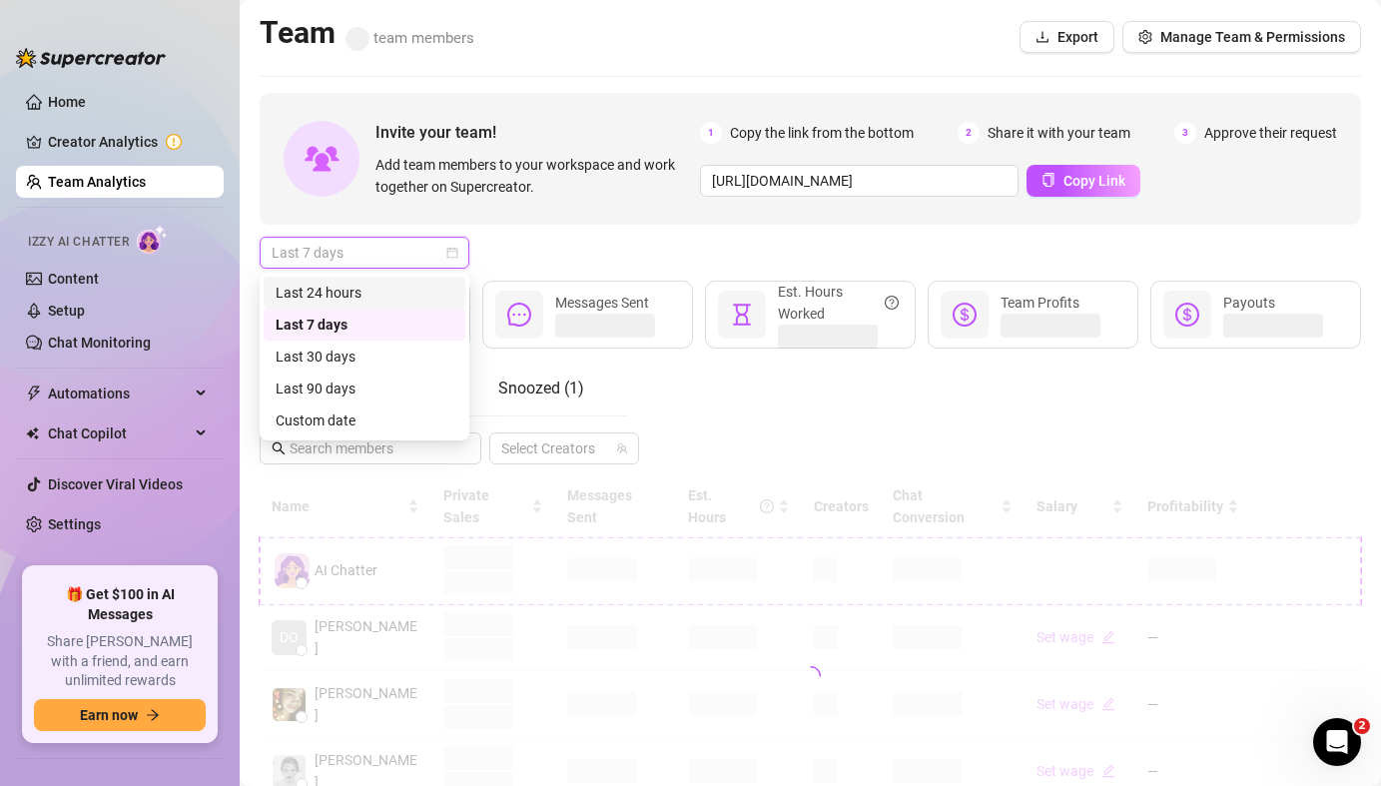
click at [377, 287] on div "Last 24 hours" at bounding box center [365, 293] width 178 height 22
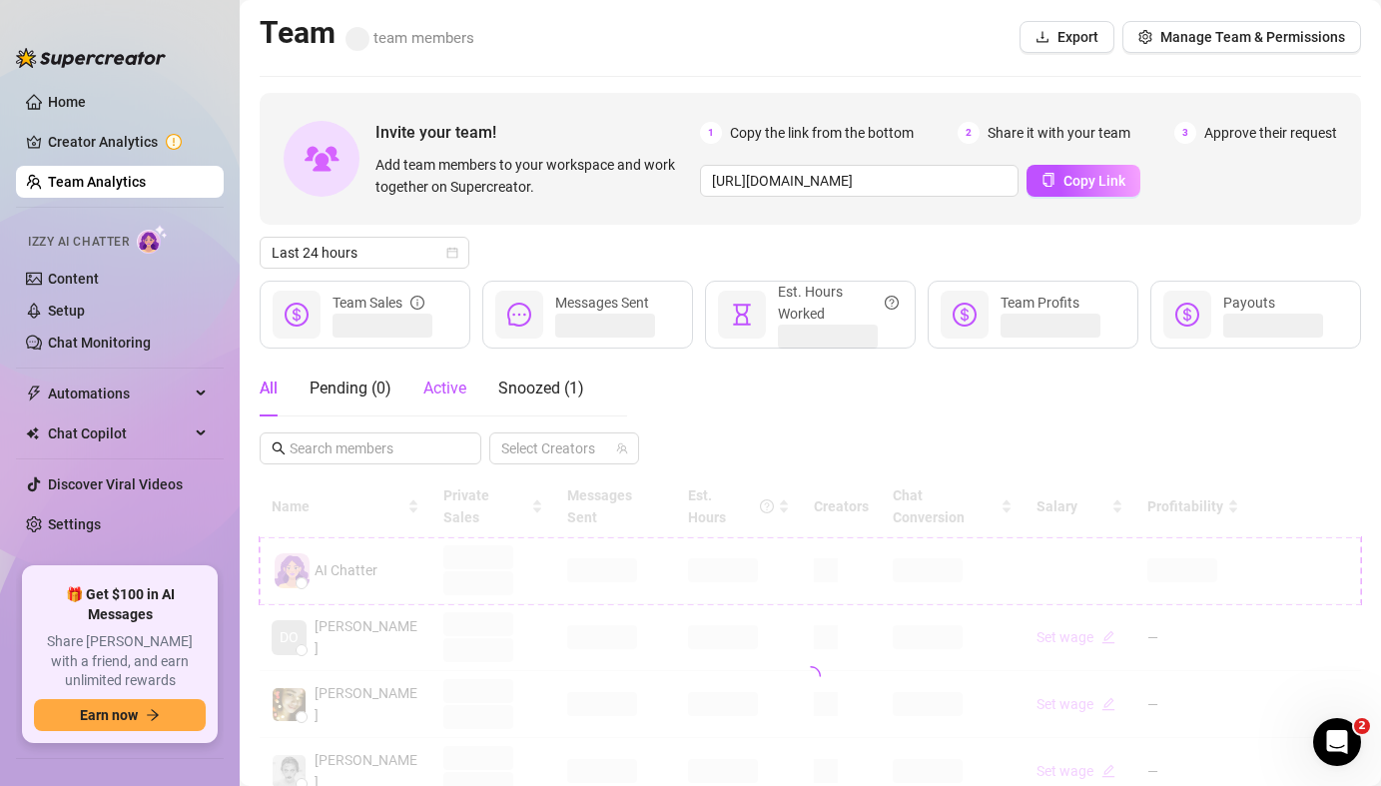
click at [438, 379] on span "Active" at bounding box center [444, 387] width 43 height 19
click at [579, 241] on div "Last 24 hours" at bounding box center [810, 253] width 1101 height 32
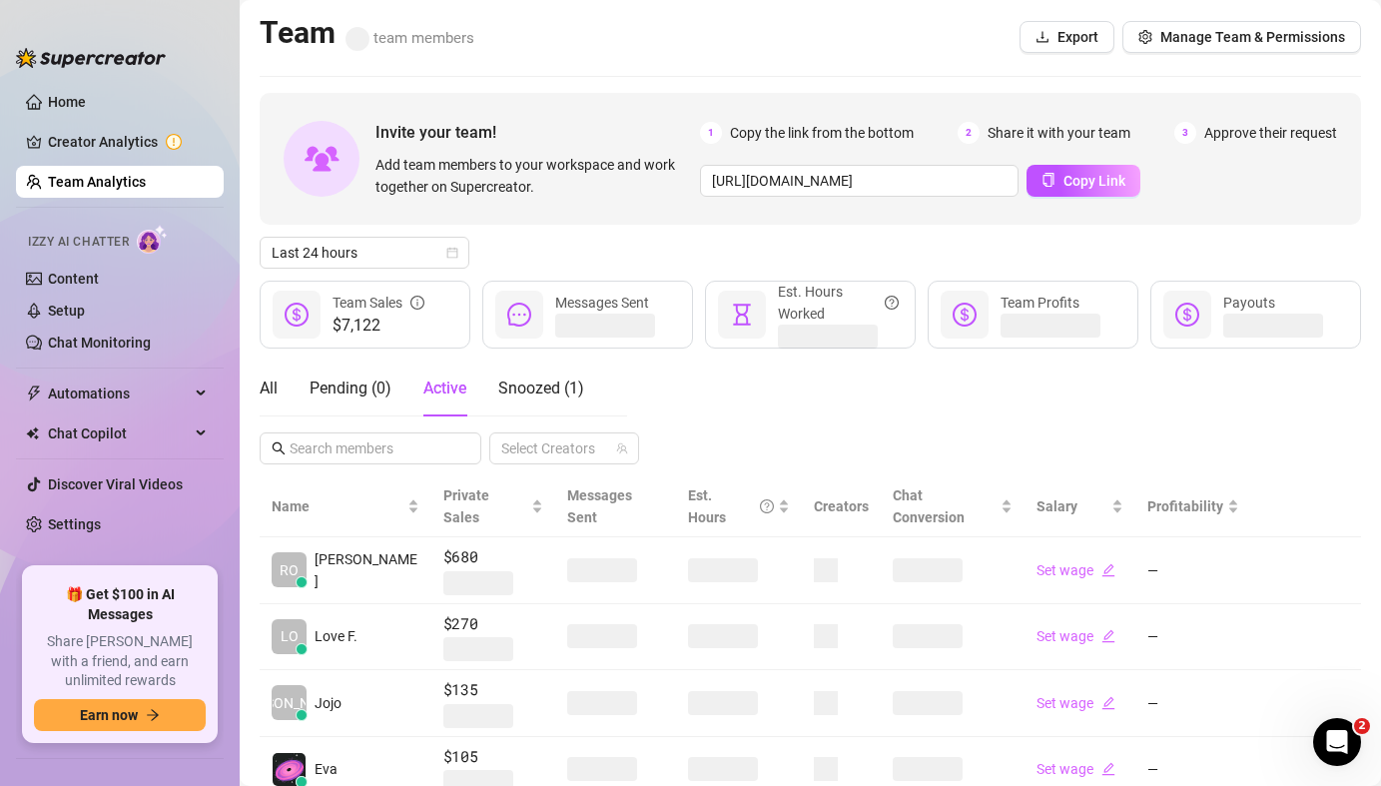
click at [567, 243] on div "Last 24 hours" at bounding box center [810, 253] width 1101 height 32
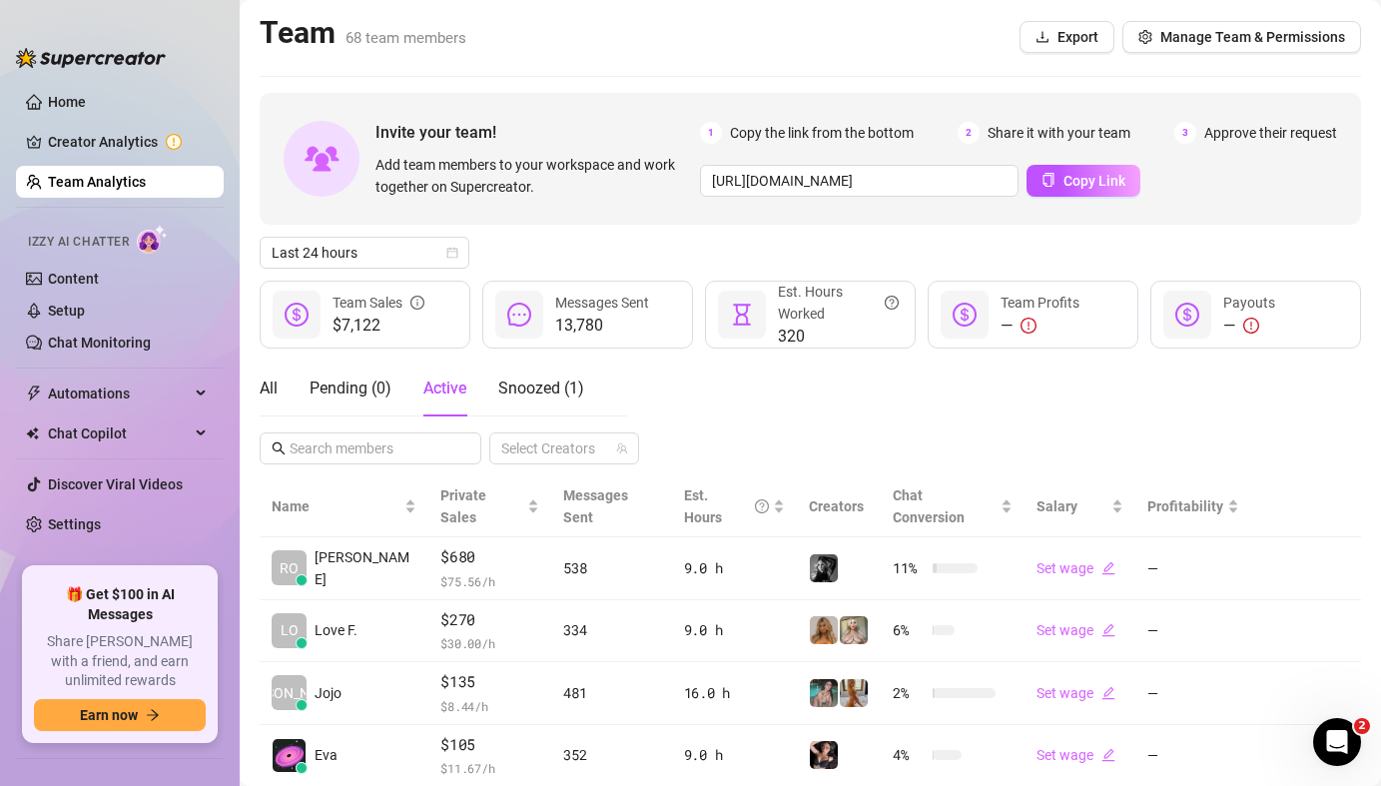
click at [567, 243] on div "Last 24 hours" at bounding box center [810, 253] width 1101 height 32
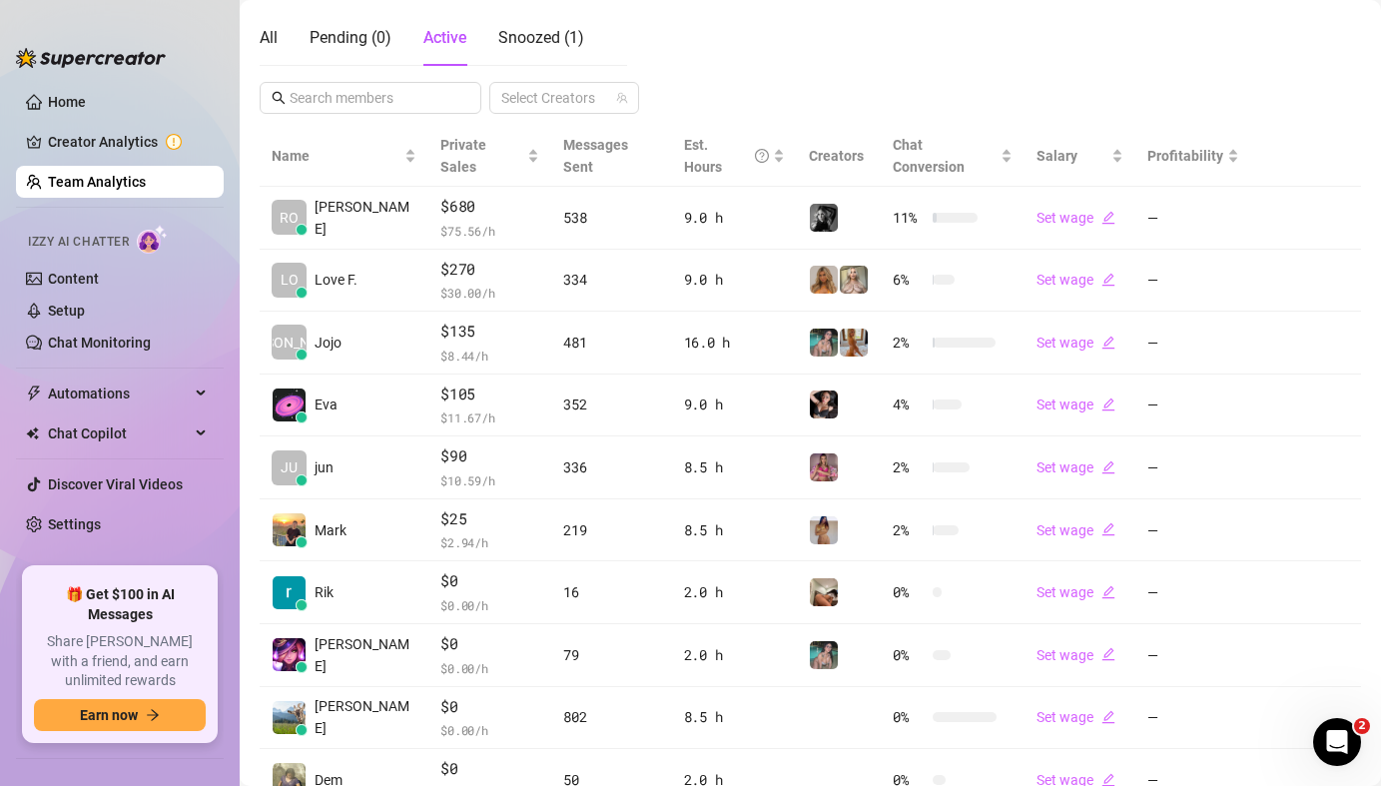
scroll to position [469, 0]
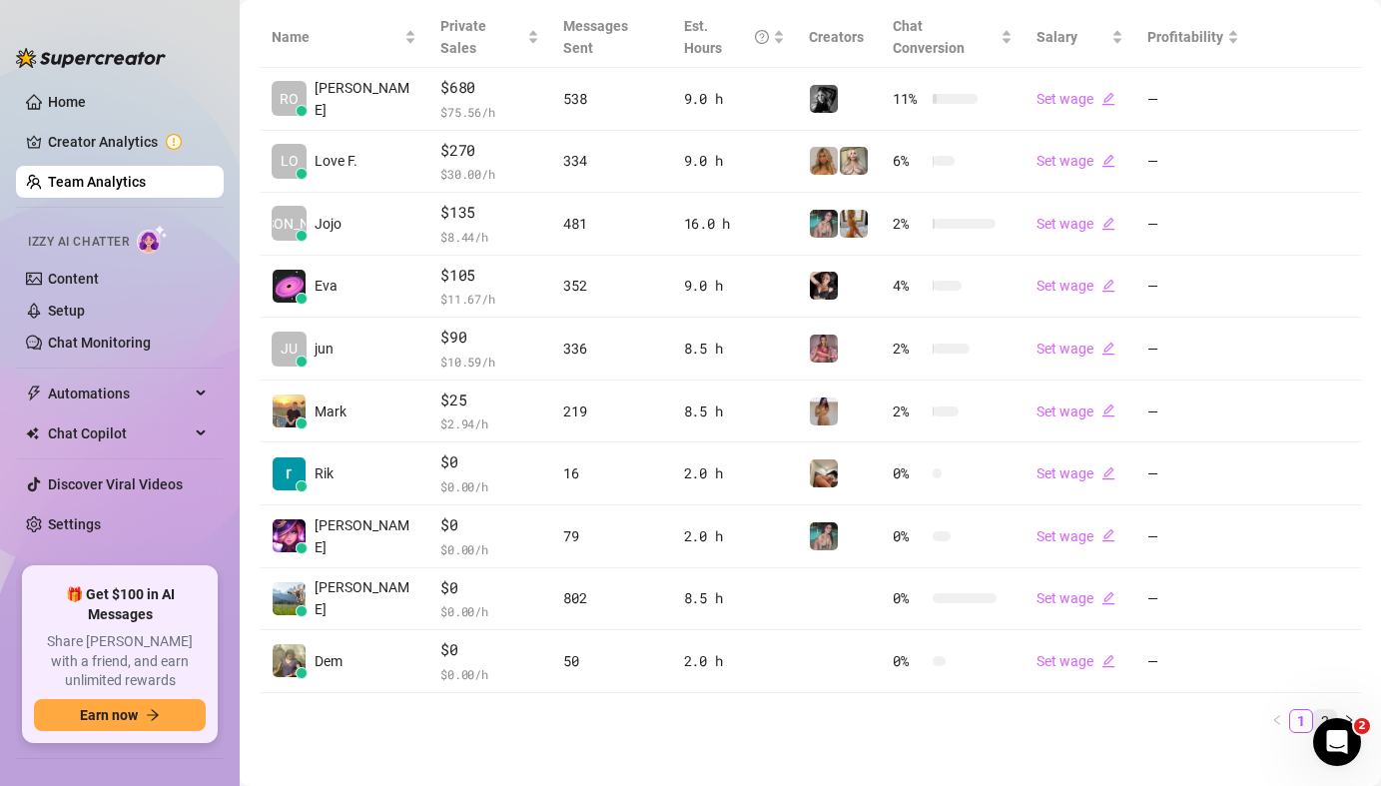
click at [1314, 710] on link "2" at bounding box center [1325, 721] width 22 height 22
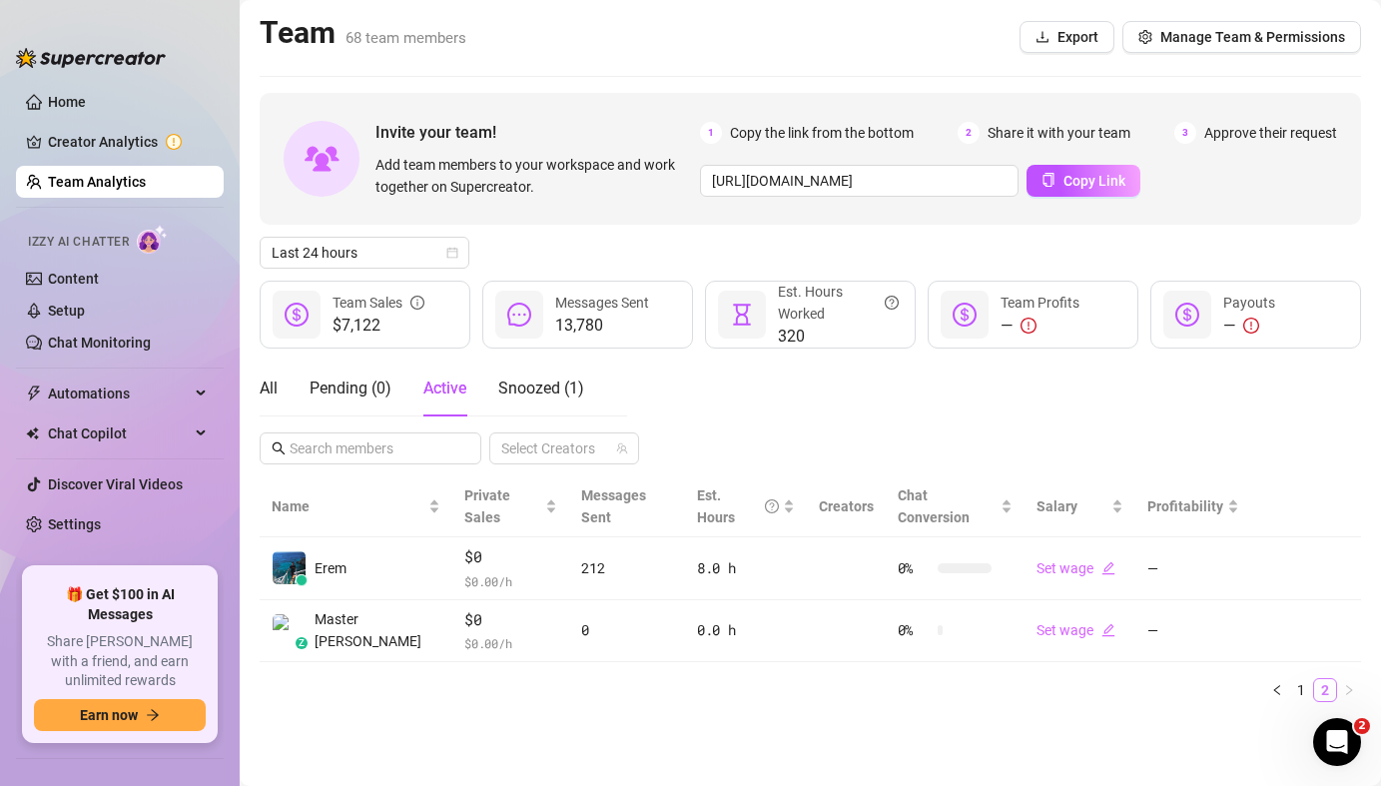
scroll to position [0, 0]
click at [1303, 679] on link "1" at bounding box center [1301, 690] width 22 height 22
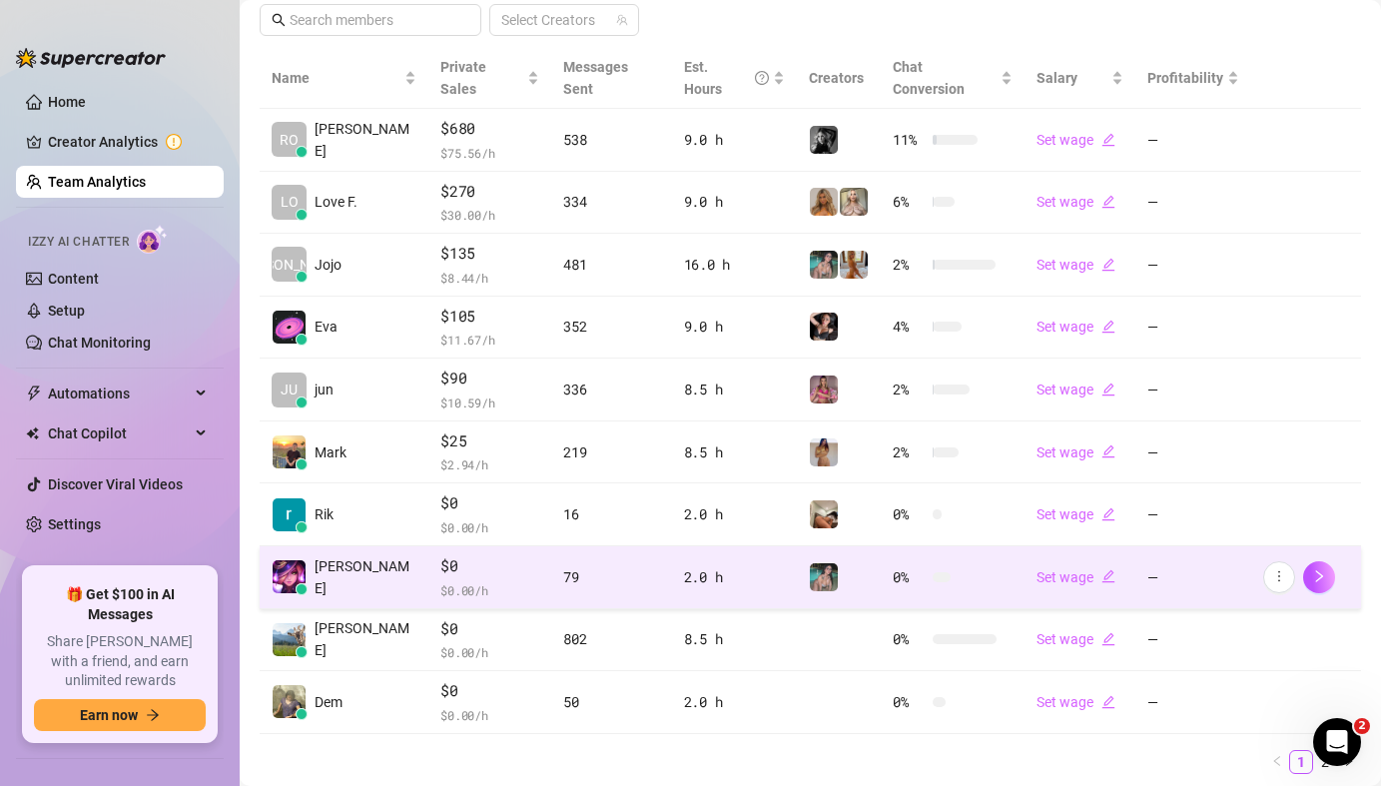
scroll to position [469, 0]
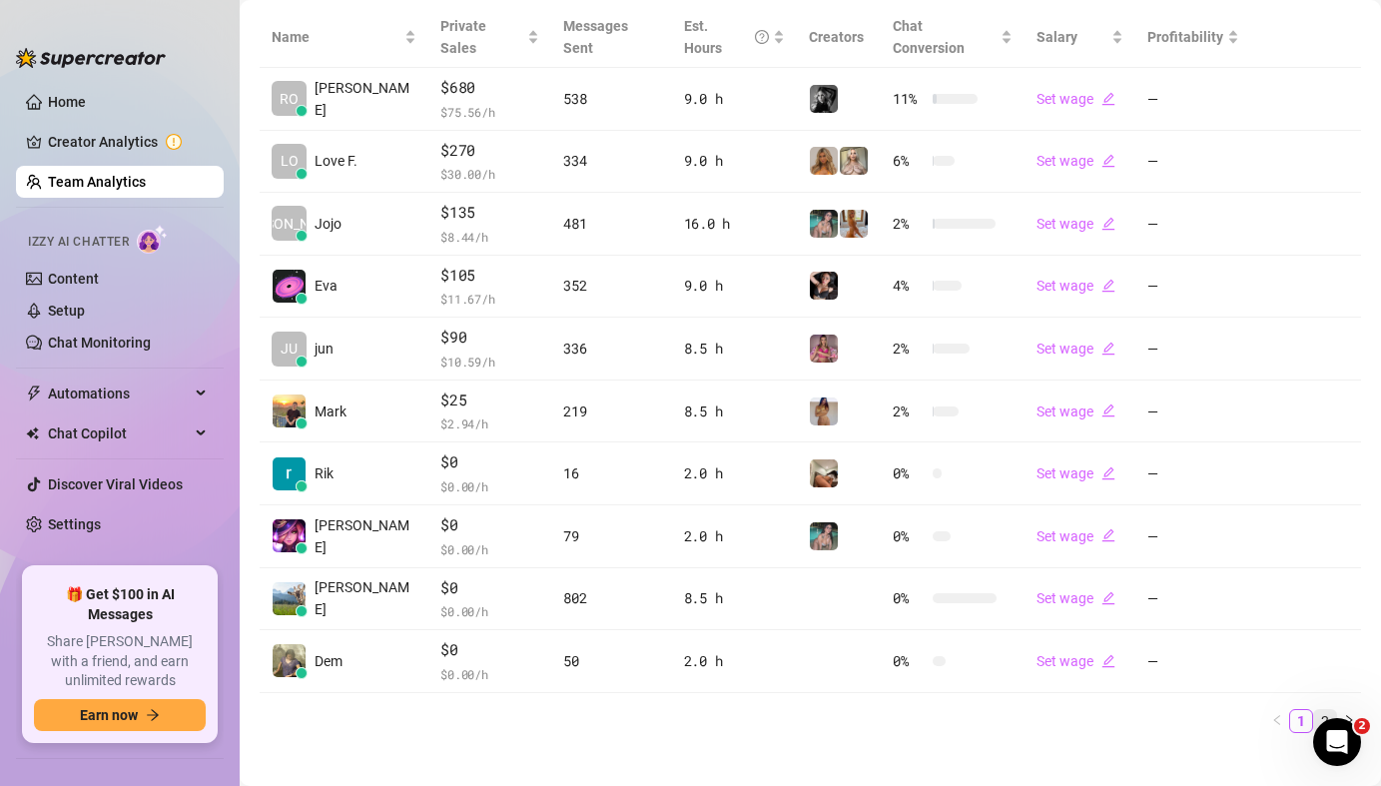
click at [1317, 710] on link "2" at bounding box center [1325, 721] width 22 height 22
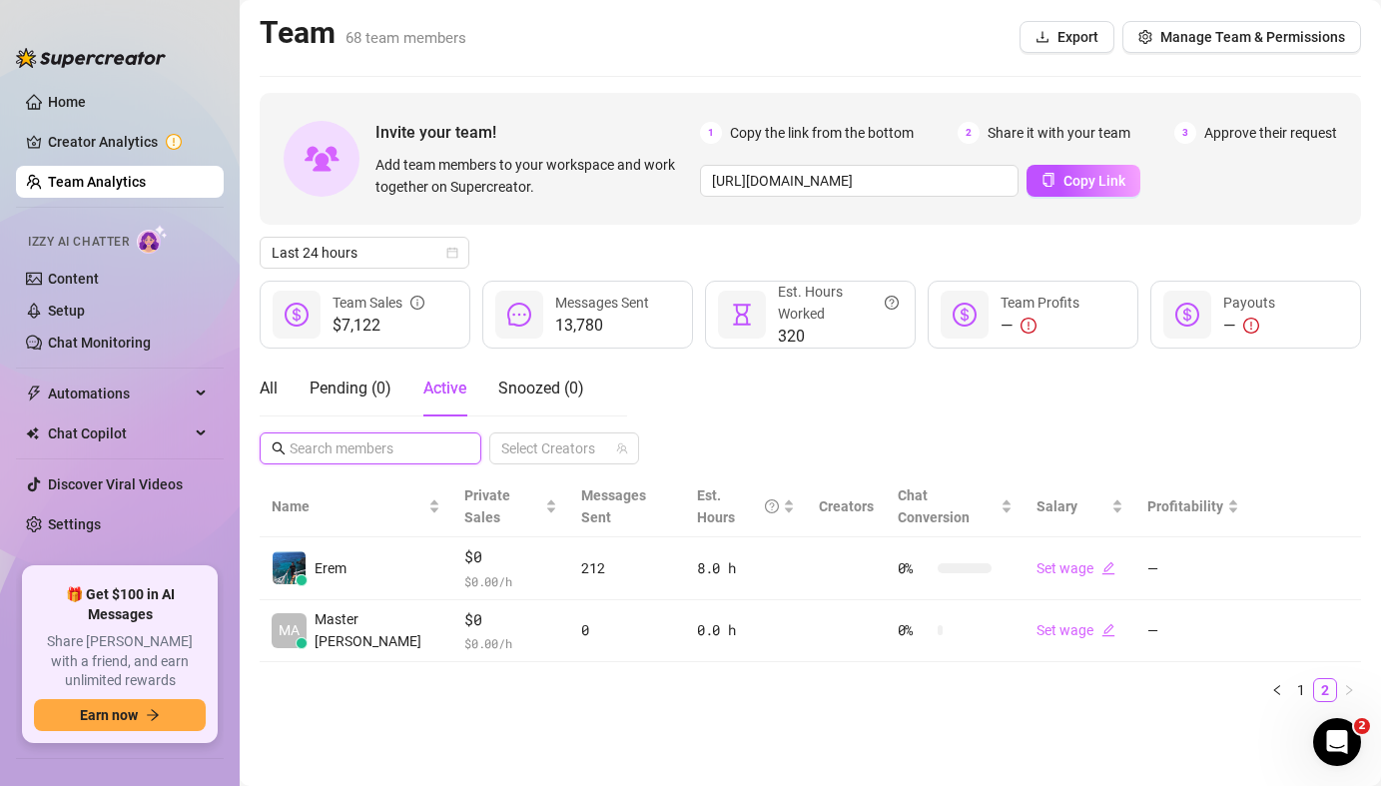
click at [376, 440] on input "text" at bounding box center [372, 448] width 164 height 22
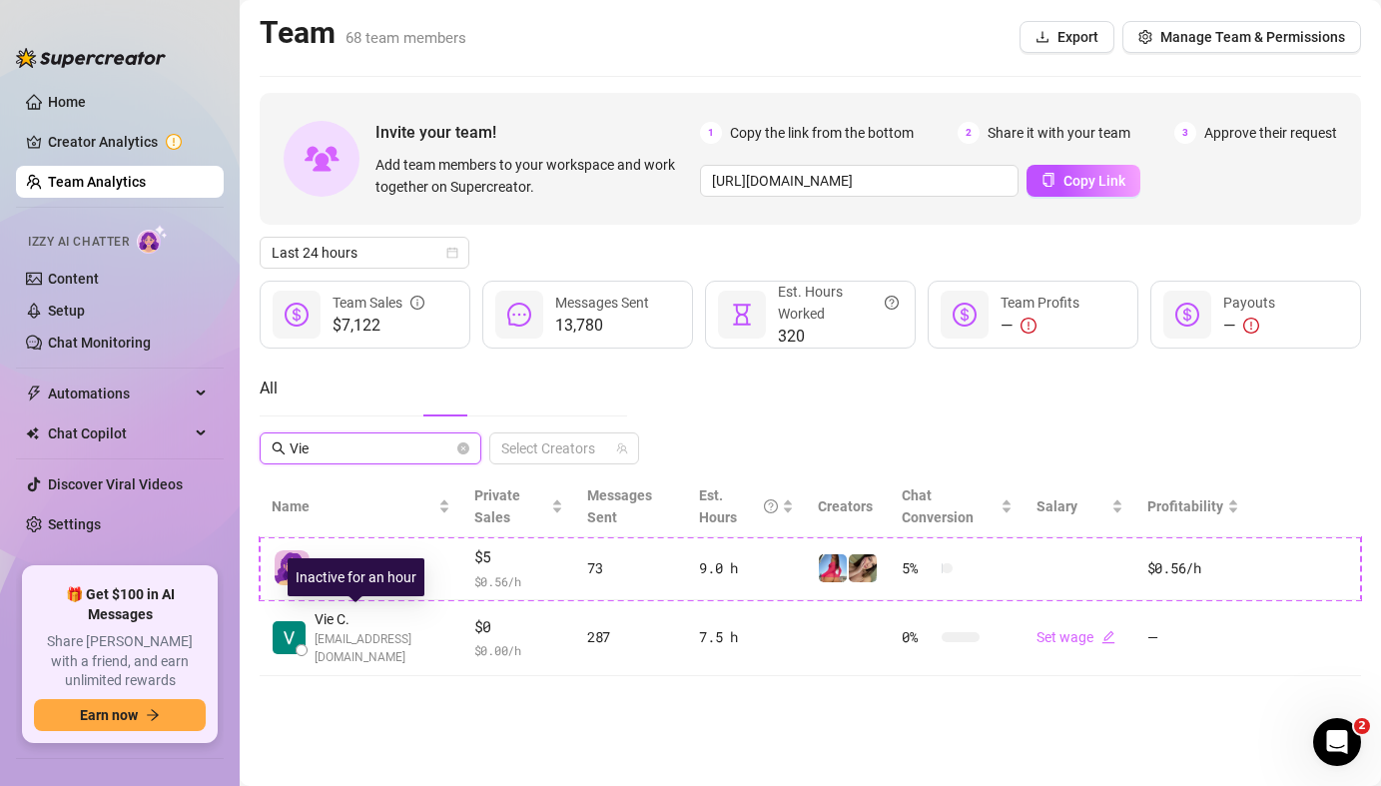
type input "Vie"
click at [305, 648] on div at bounding box center [302, 650] width 12 height 12
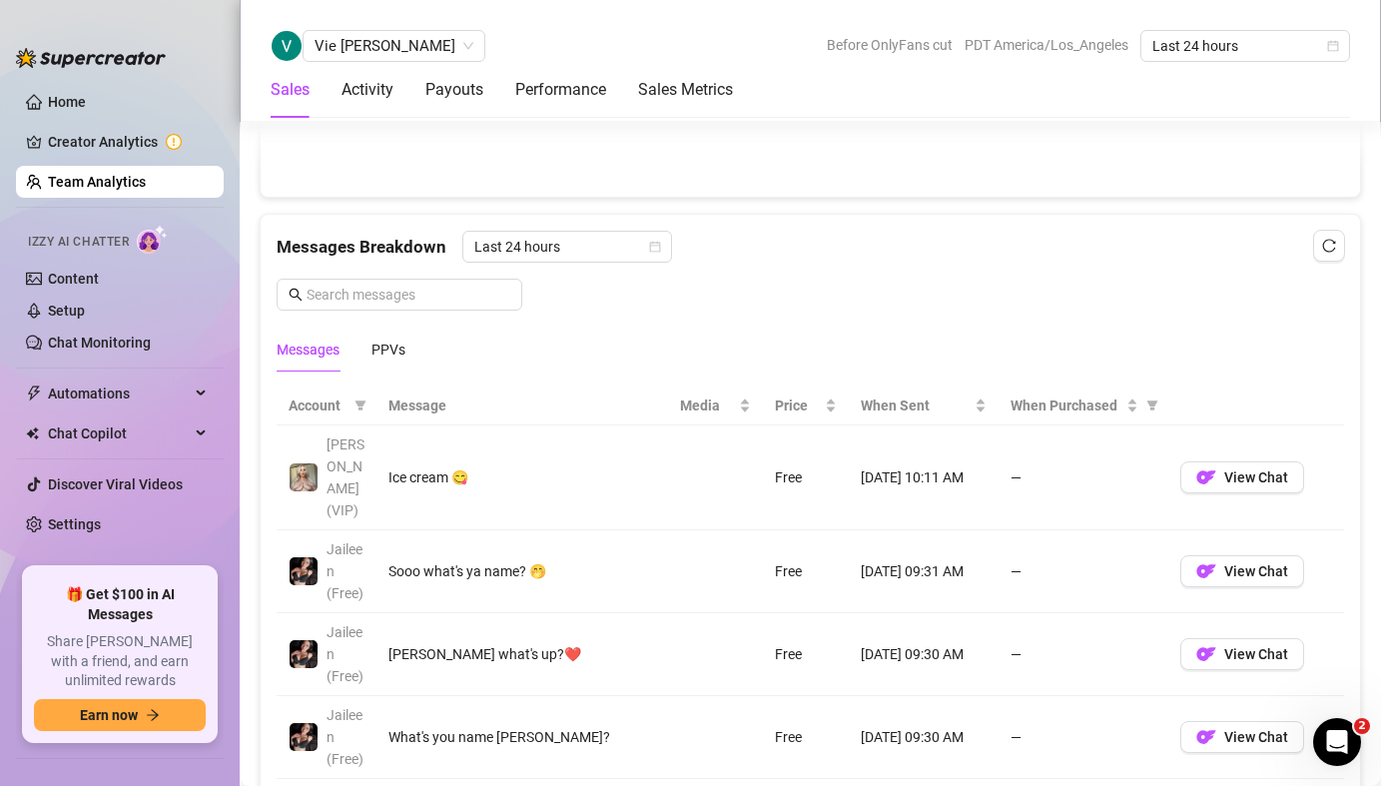
scroll to position [1253, 0]
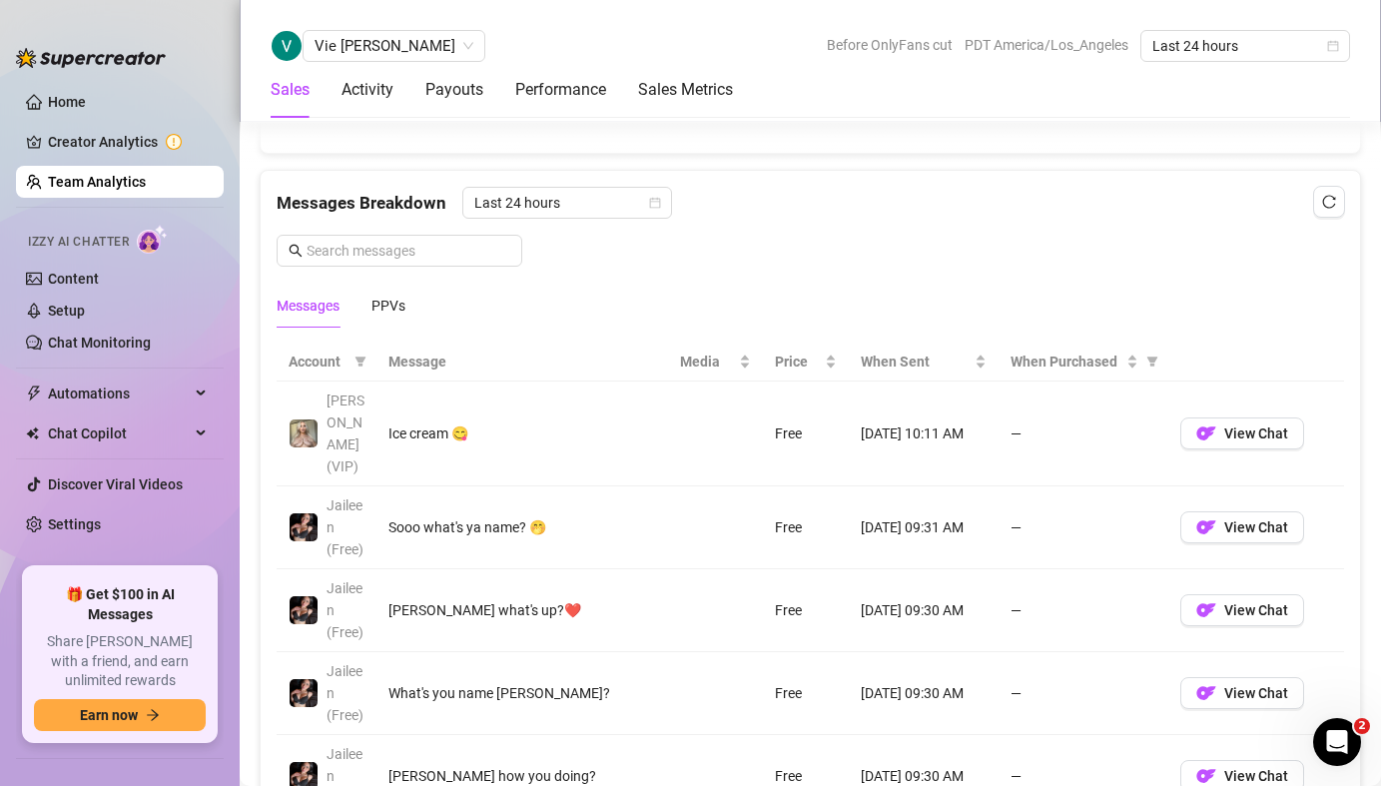
click at [1177, 229] on div "Messages Breakdown Last 24 hours Messages PPVs" at bounding box center [810, 257] width 1067 height 141
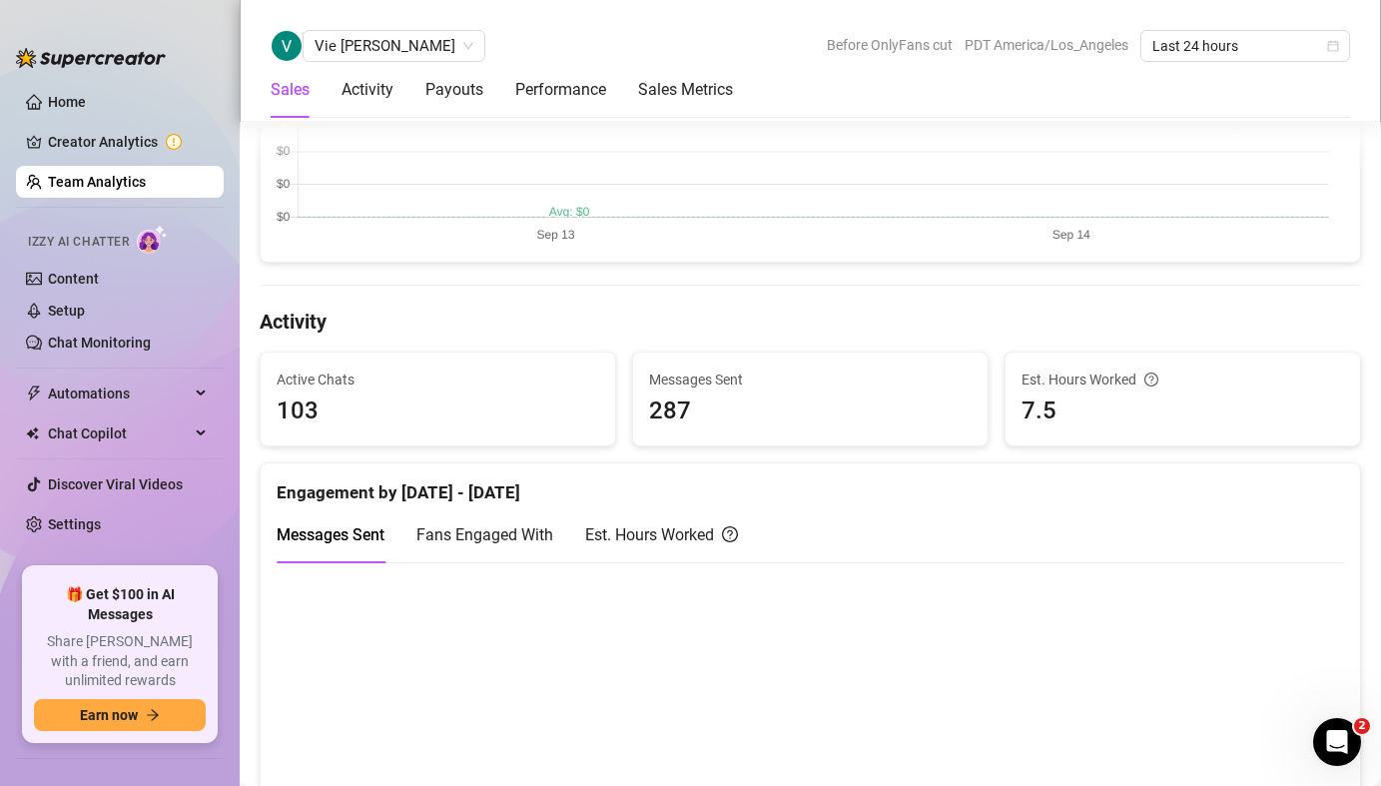
scroll to position [23, 0]
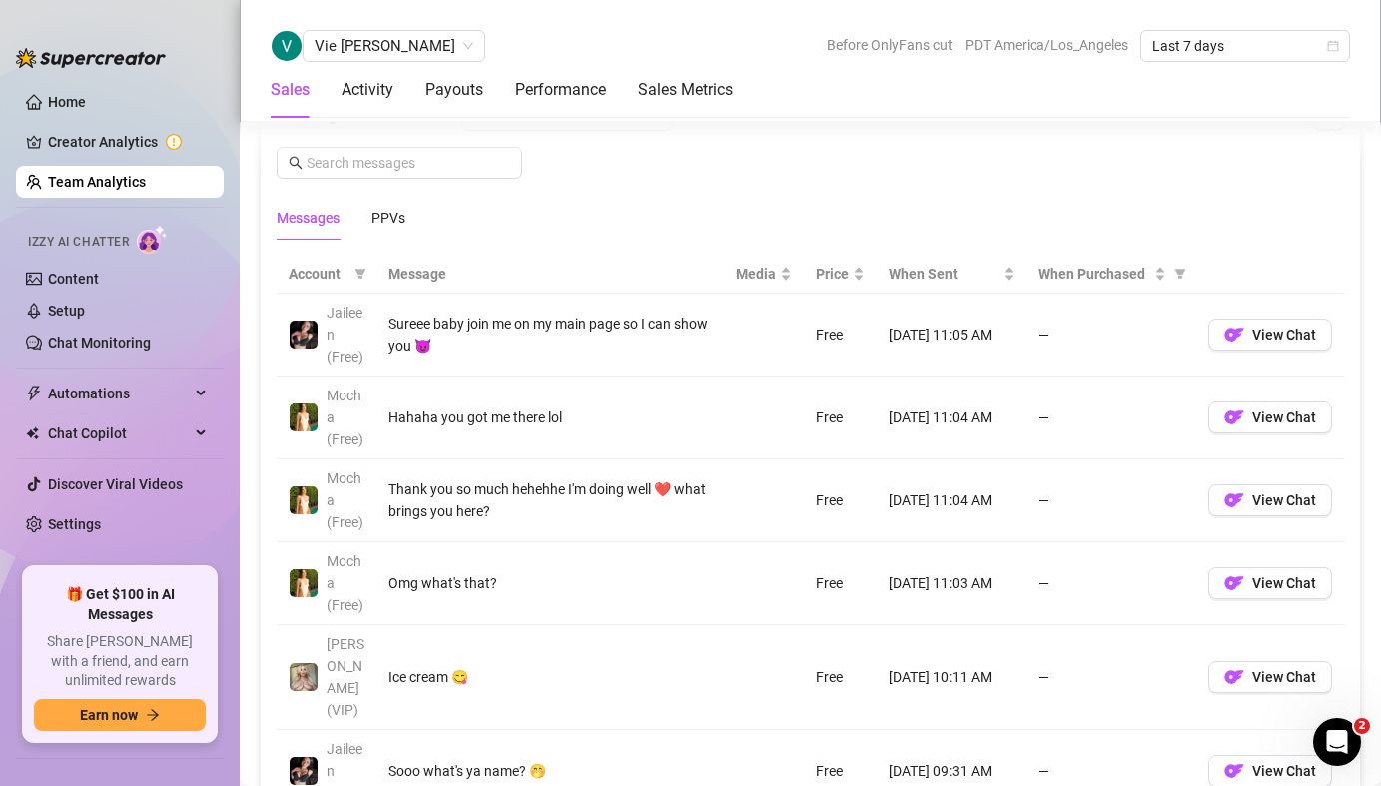
scroll to position [1573, 0]
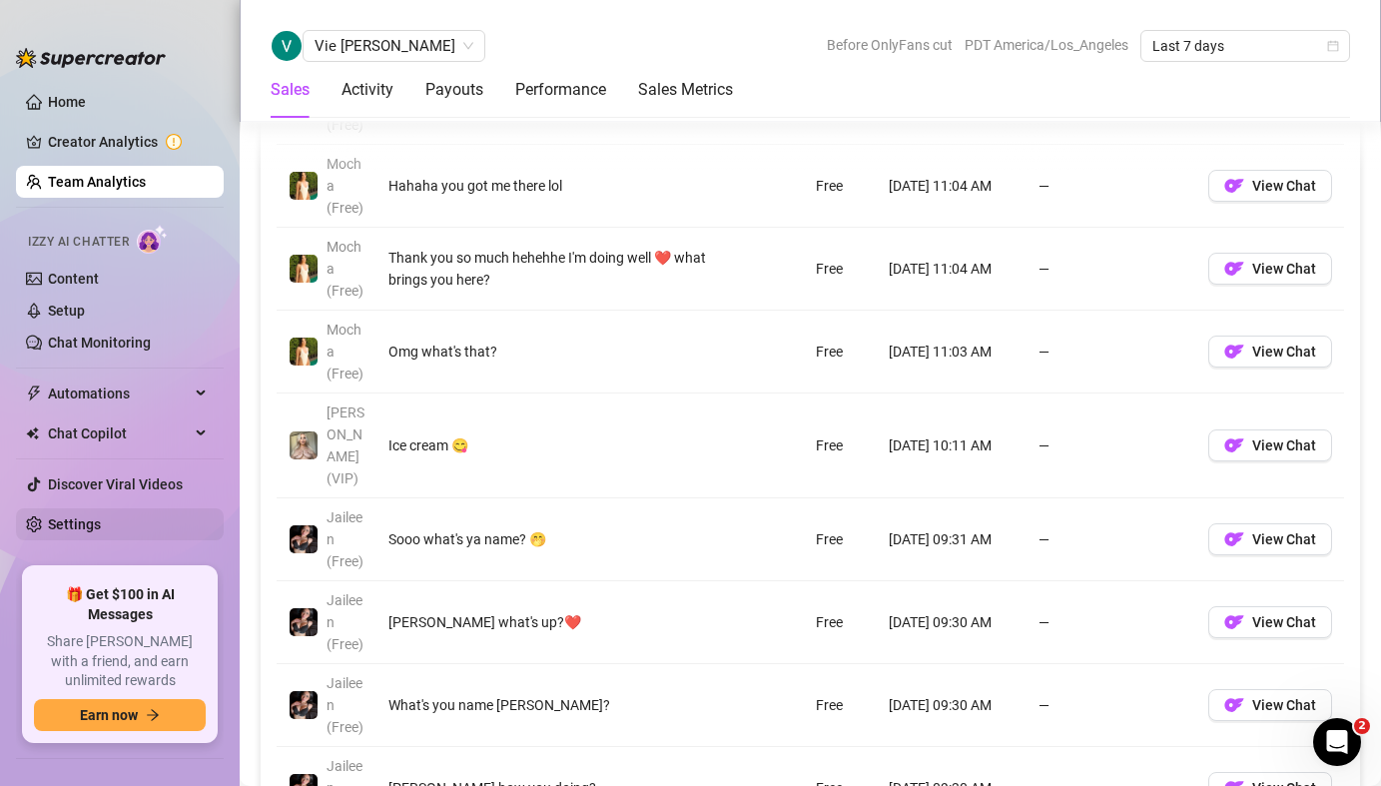
click at [101, 532] on link "Settings" at bounding box center [74, 524] width 53 height 16
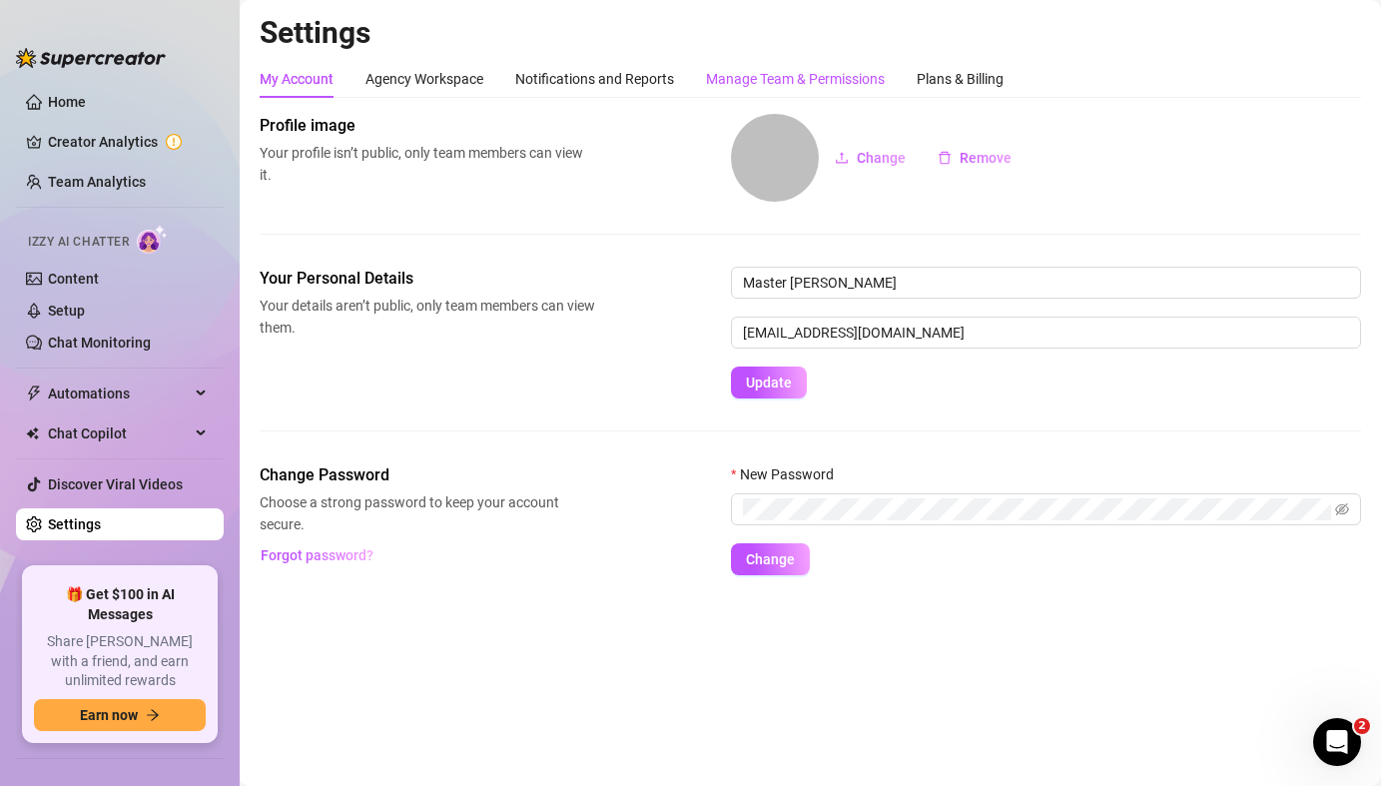
click at [771, 70] on div "Manage Team & Permissions" at bounding box center [795, 79] width 179 height 22
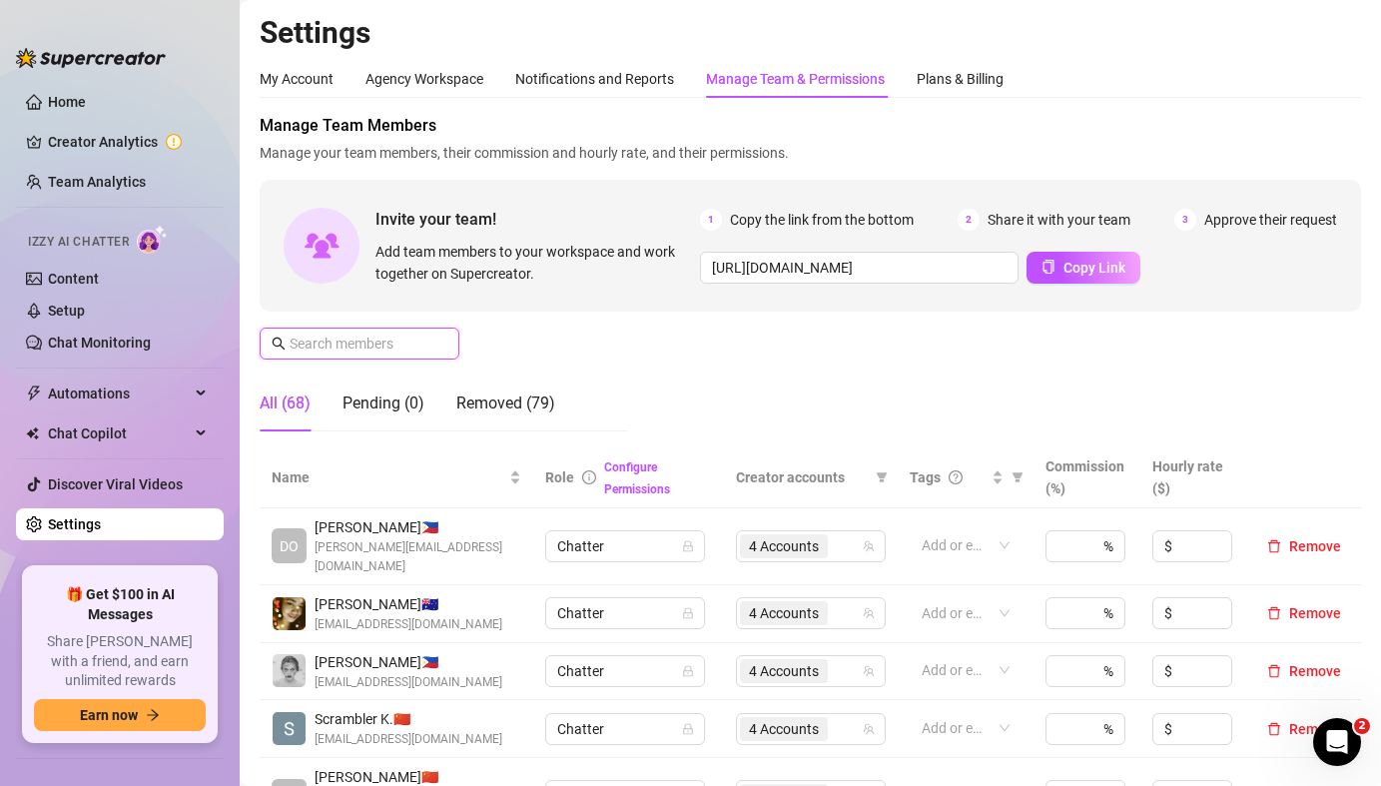
click at [317, 338] on input "text" at bounding box center [361, 344] width 142 height 22
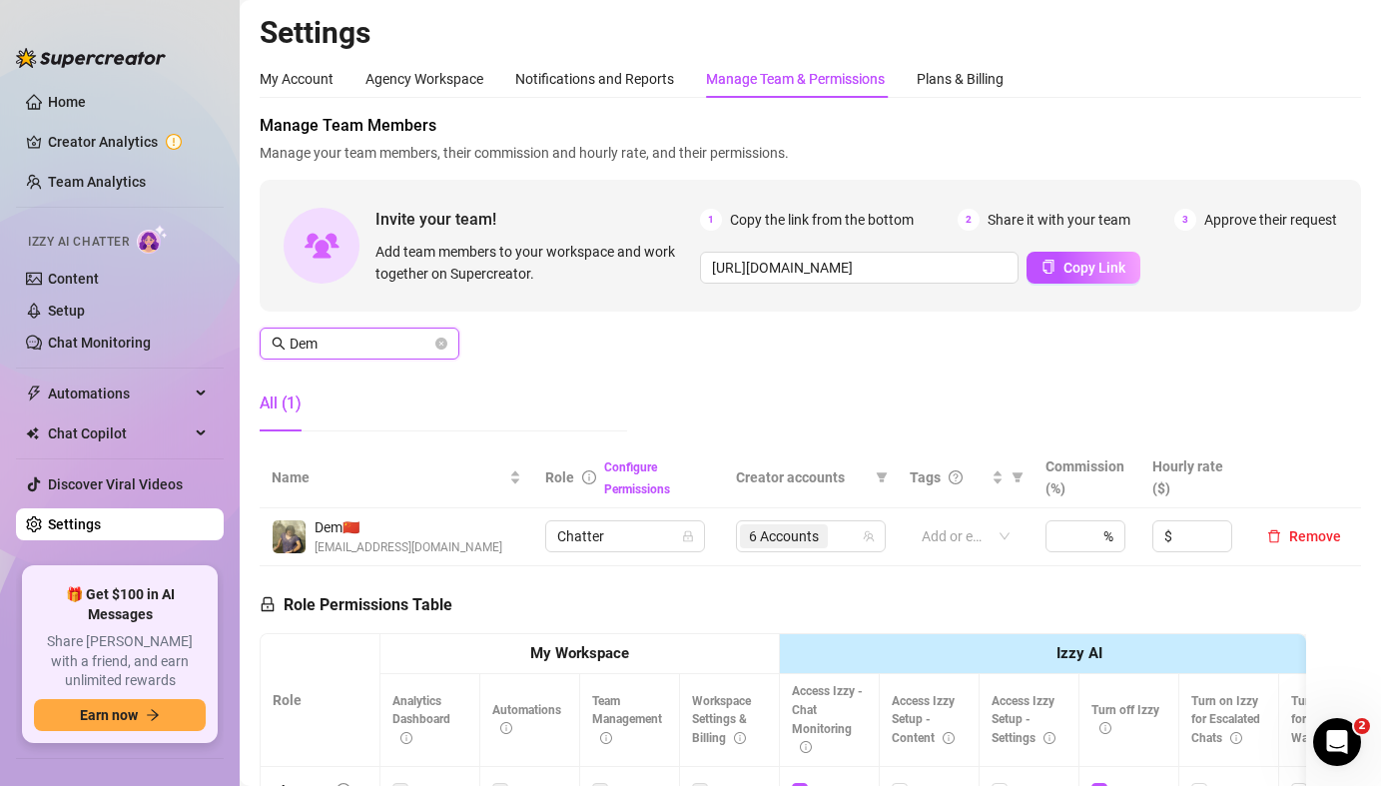
click at [758, 530] on span "6 Accounts" at bounding box center [784, 536] width 70 height 22
type input "Dem"
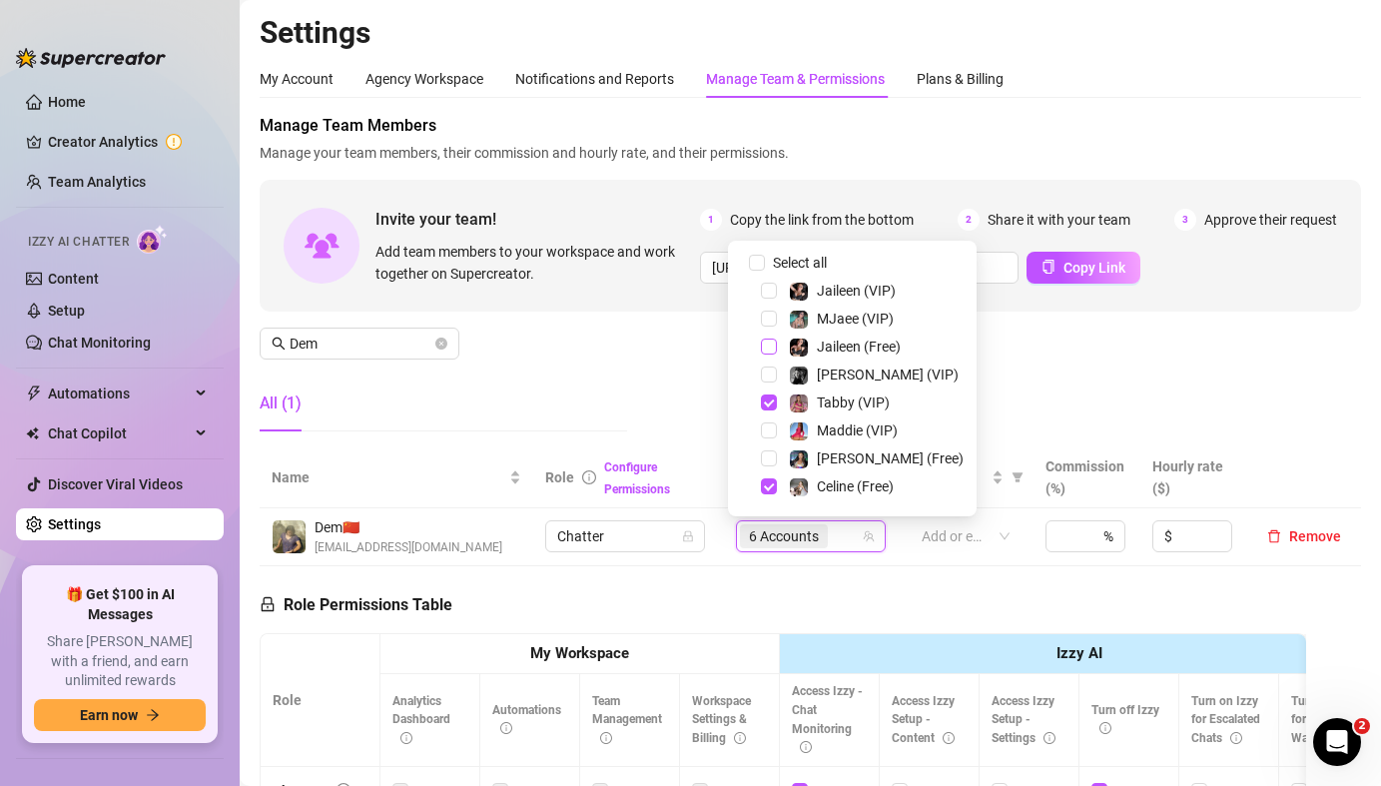
click at [765, 345] on span "Select tree node" at bounding box center [769, 347] width 16 height 16
click at [766, 291] on span "Select tree node" at bounding box center [769, 291] width 16 height 16
click at [624, 348] on div "Manage Team Members Manage your team members, their commission and hourly rate,…" at bounding box center [810, 281] width 1101 height 334
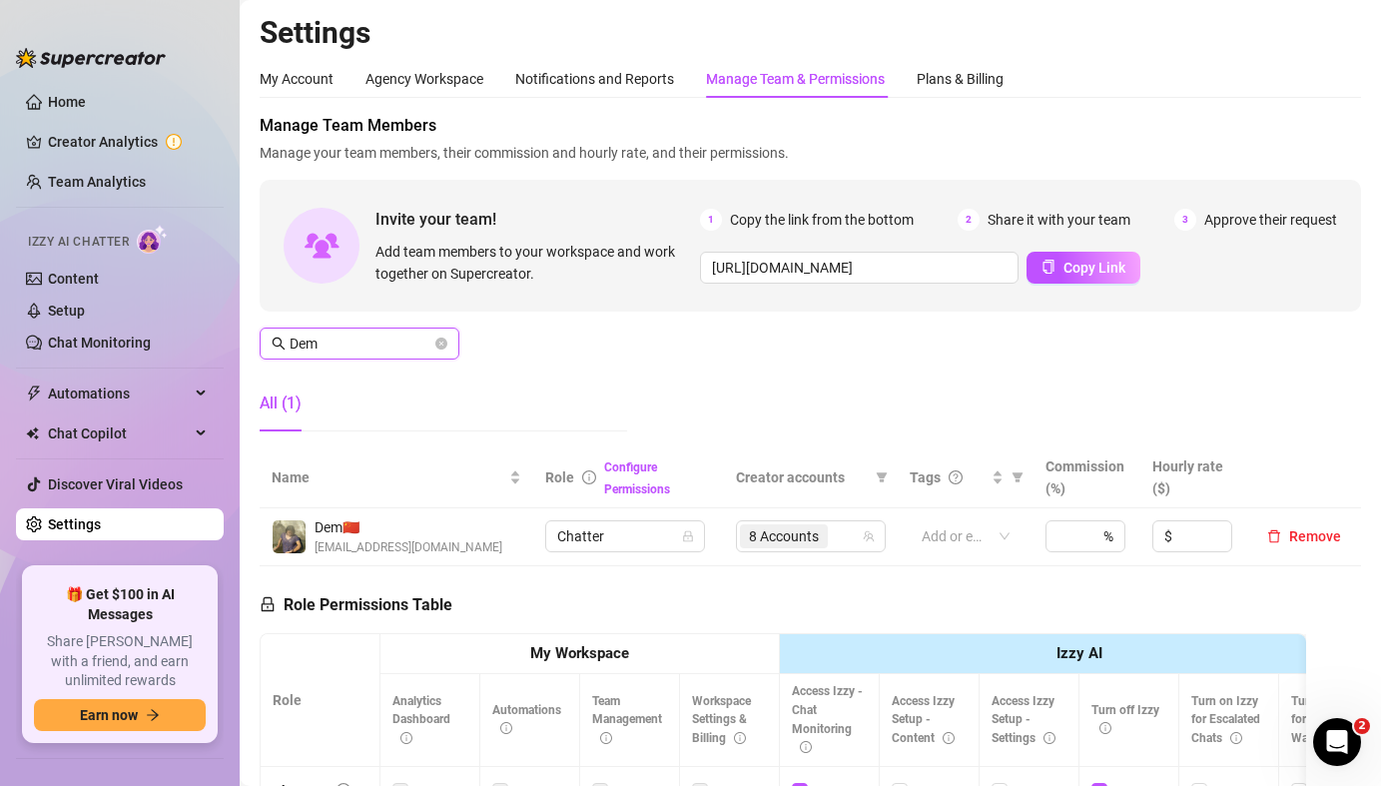
click at [345, 344] on input "Dem" at bounding box center [361, 344] width 142 height 22
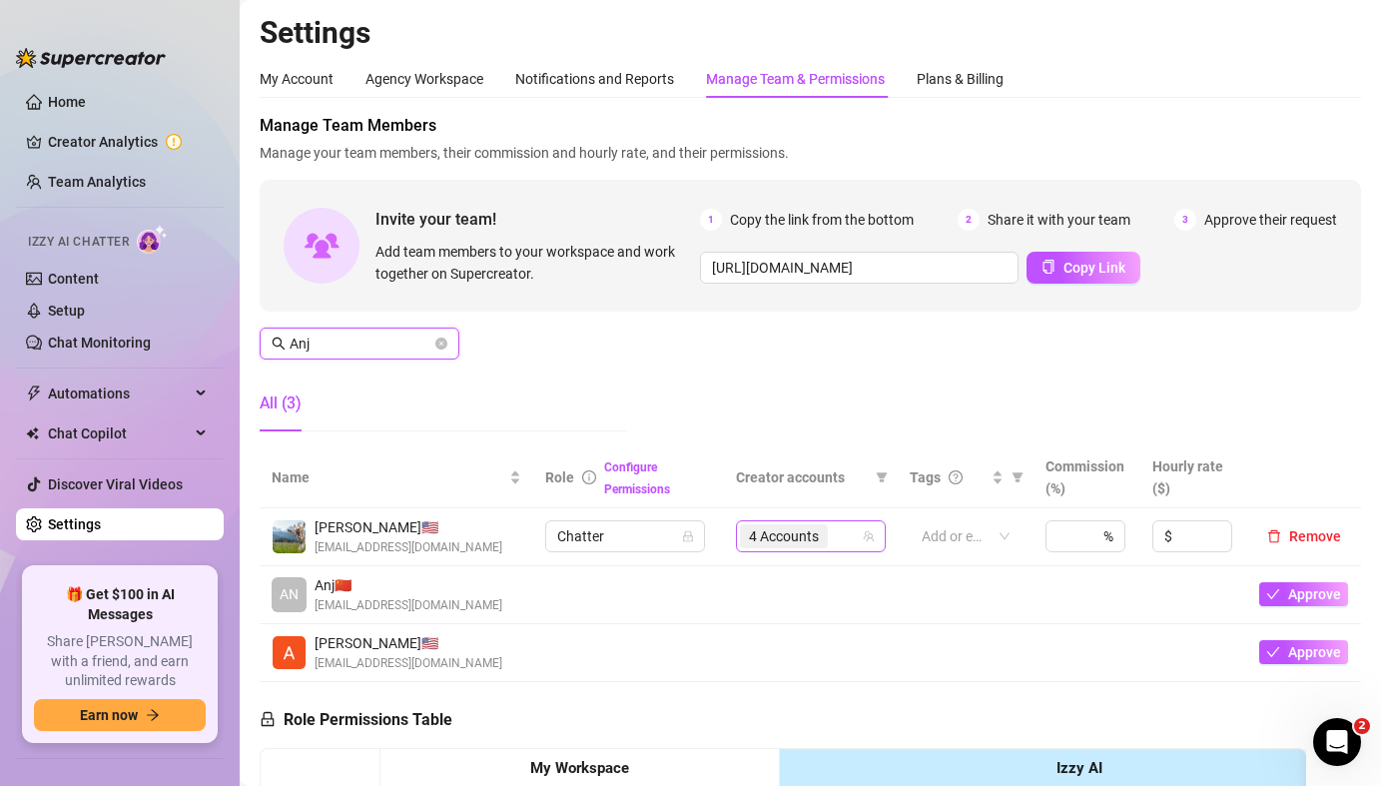
click at [813, 529] on span "4 Accounts" at bounding box center [784, 536] width 88 height 24
type input "Anj"
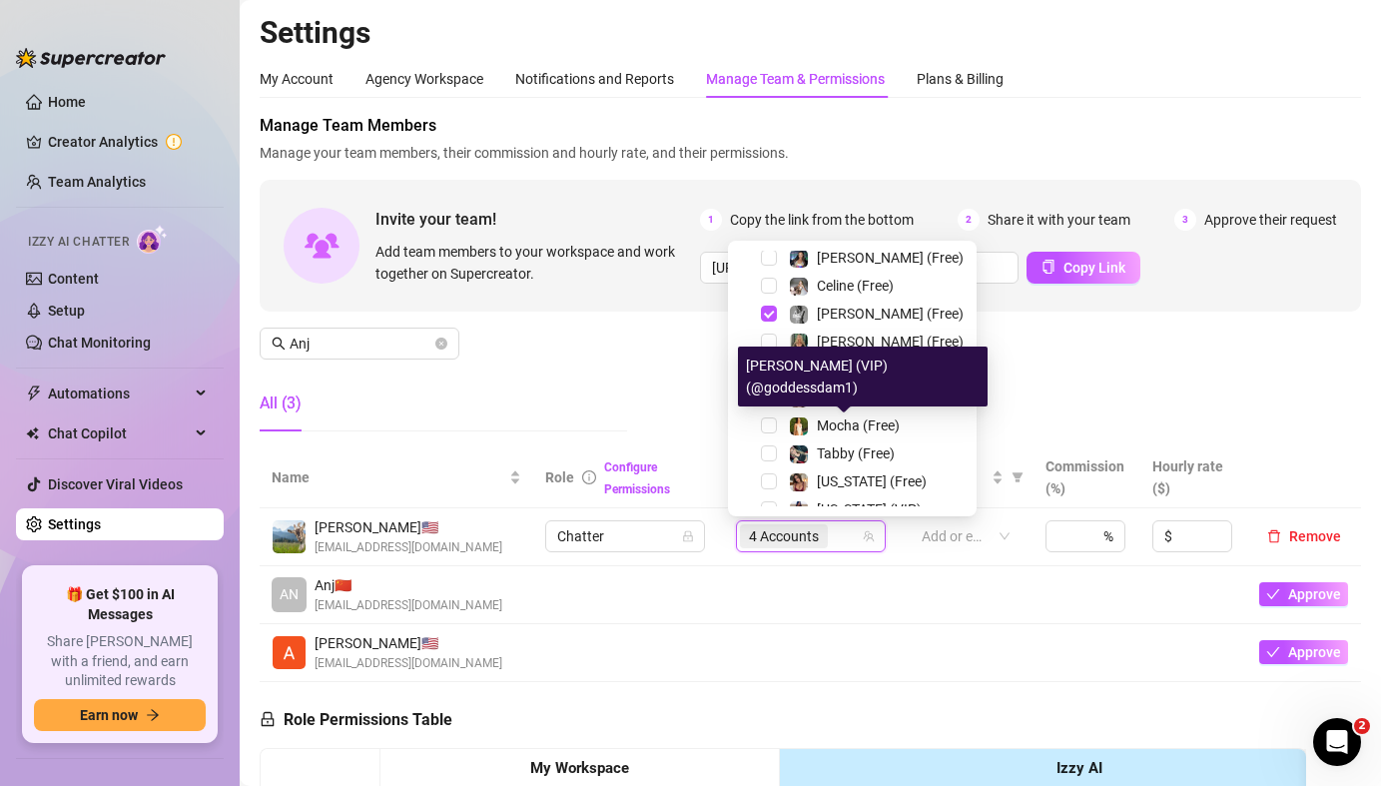
scroll to position [359, 0]
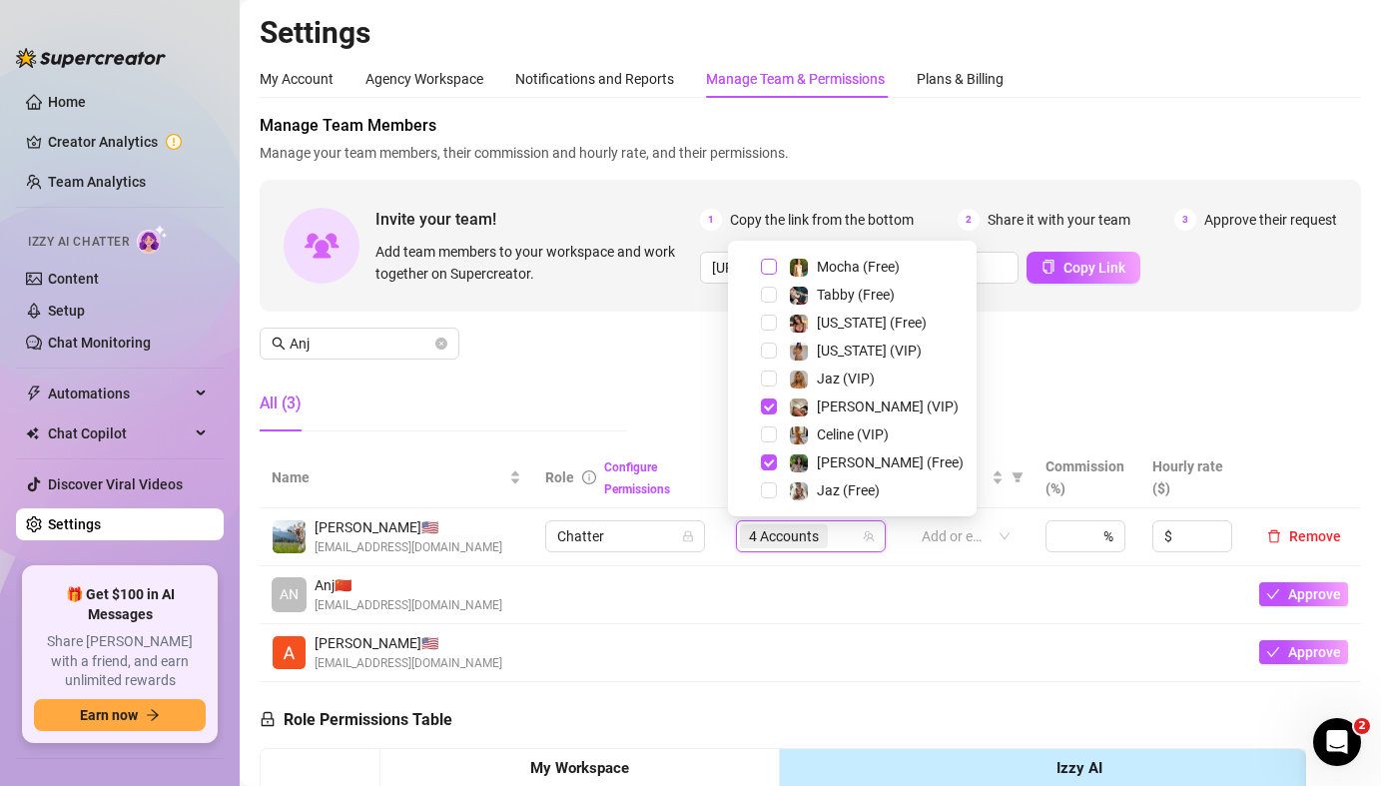
click at [763, 265] on span "Select tree node" at bounding box center [769, 267] width 16 height 16
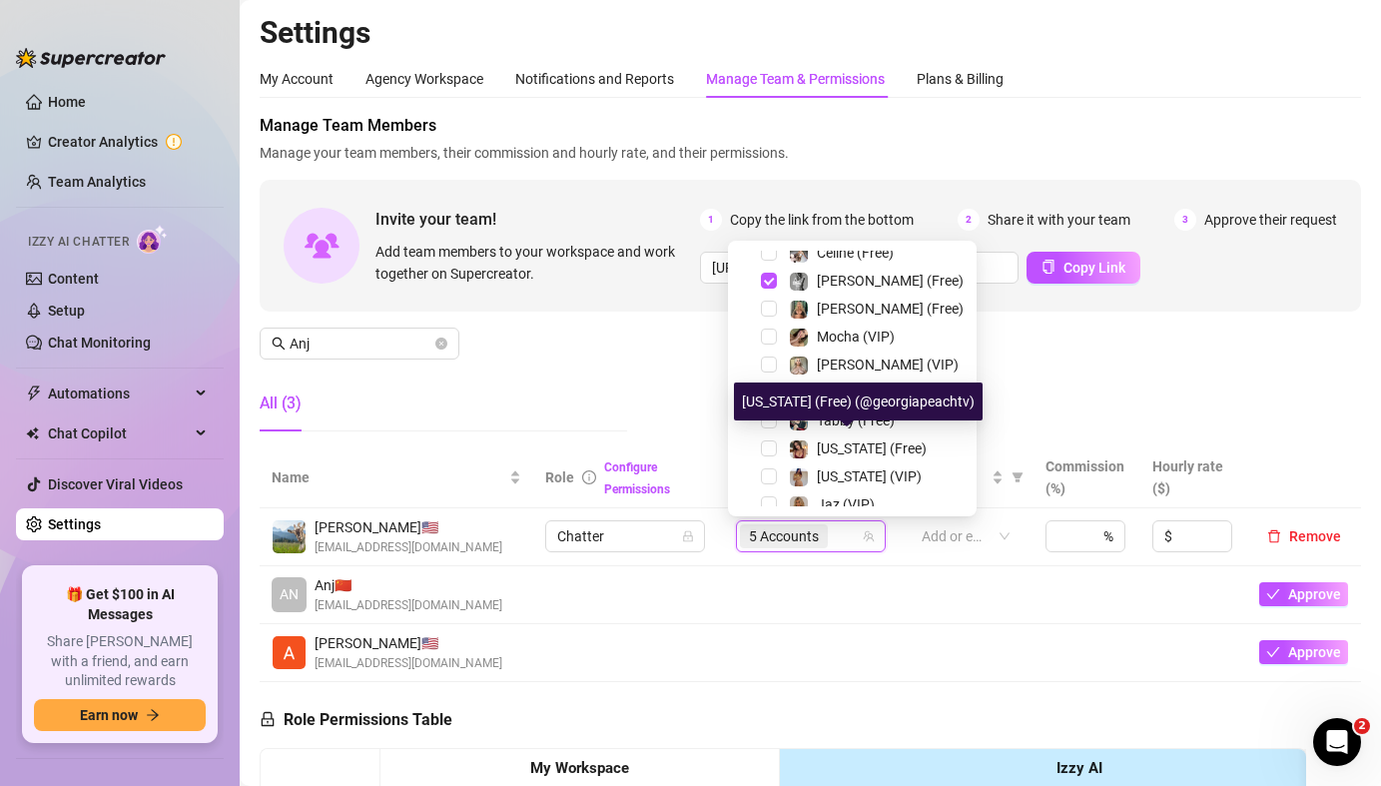
scroll to position [234, 0]
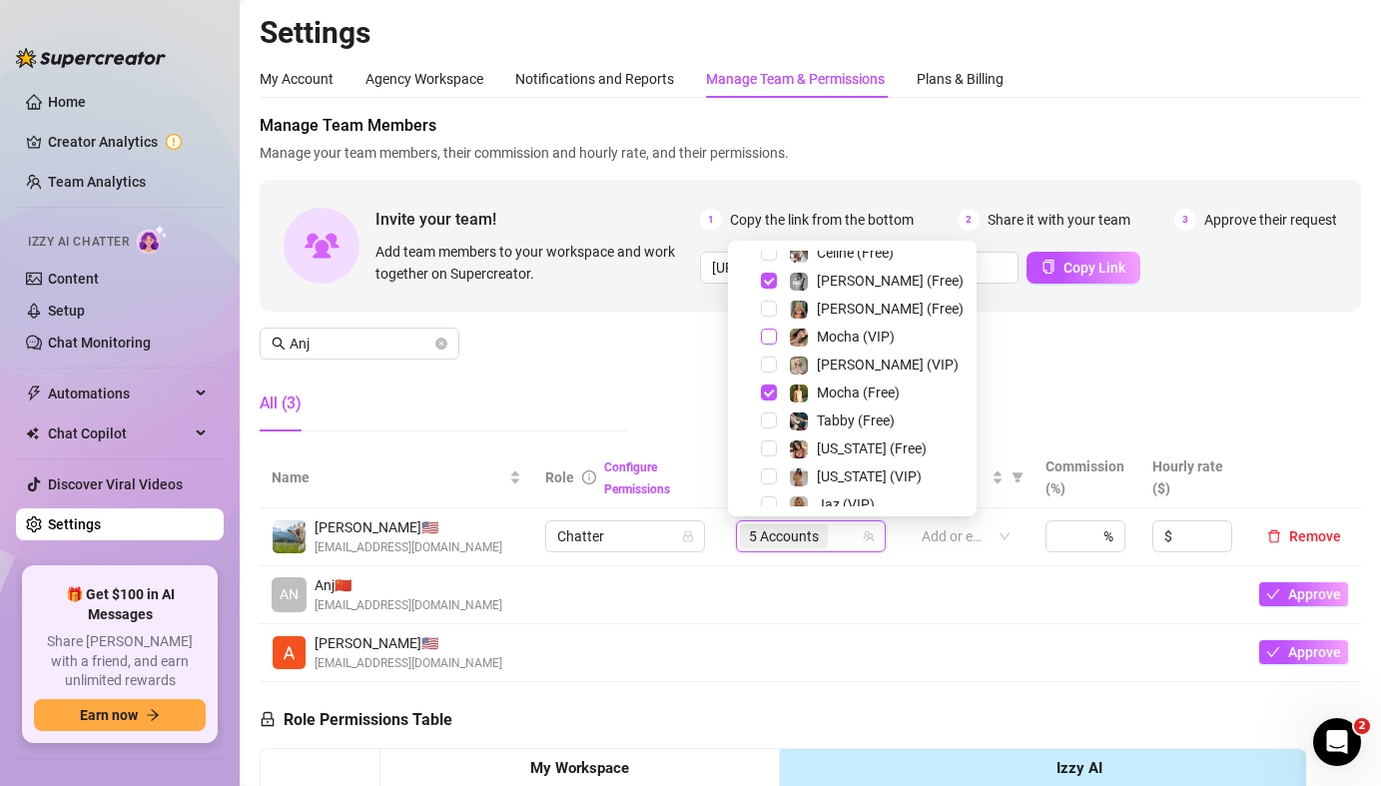
click at [769, 331] on span "Select tree node" at bounding box center [769, 337] width 16 height 16
click at [353, 347] on input "Anj" at bounding box center [361, 344] width 142 height 22
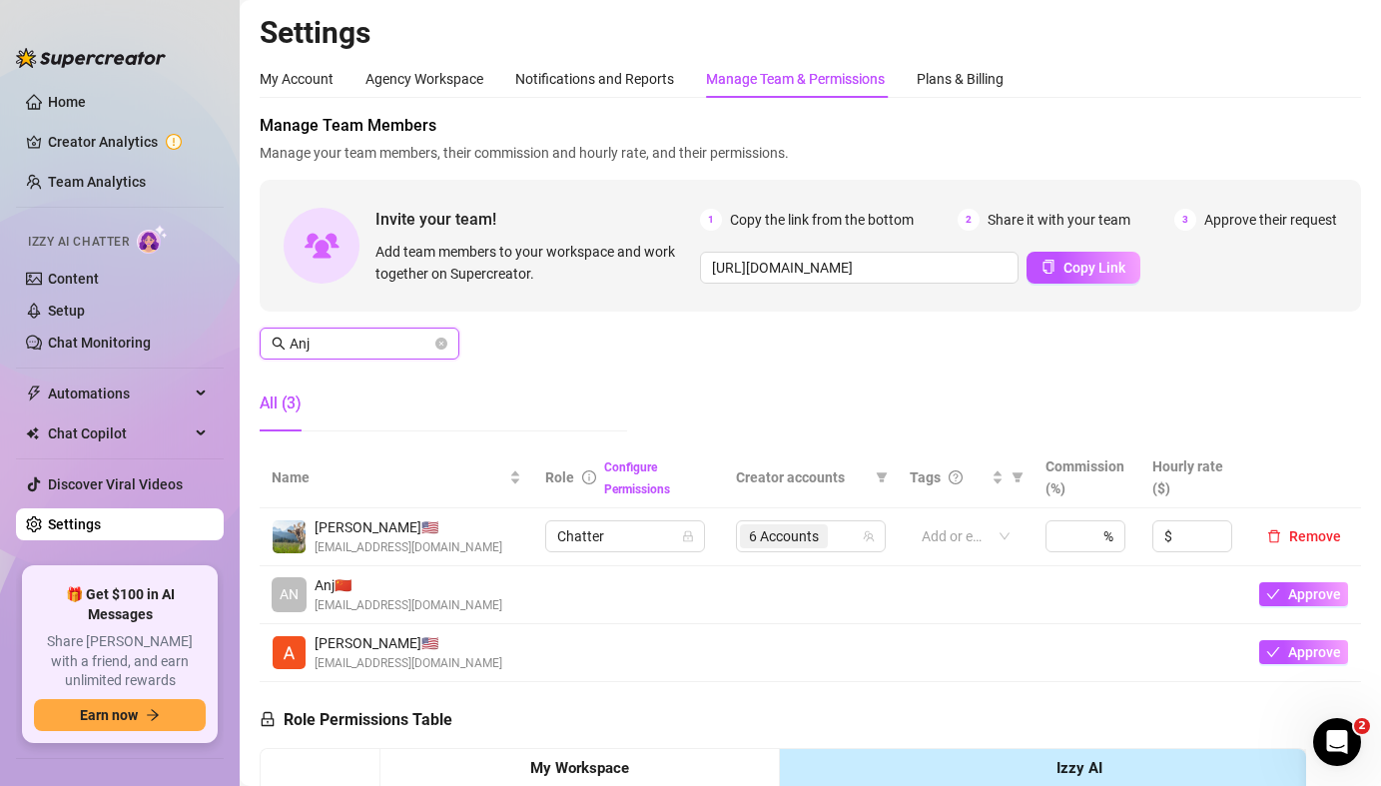
click at [353, 347] on input "Anj" at bounding box center [361, 344] width 142 height 22
click at [352, 347] on input "Anj" at bounding box center [361, 344] width 142 height 22
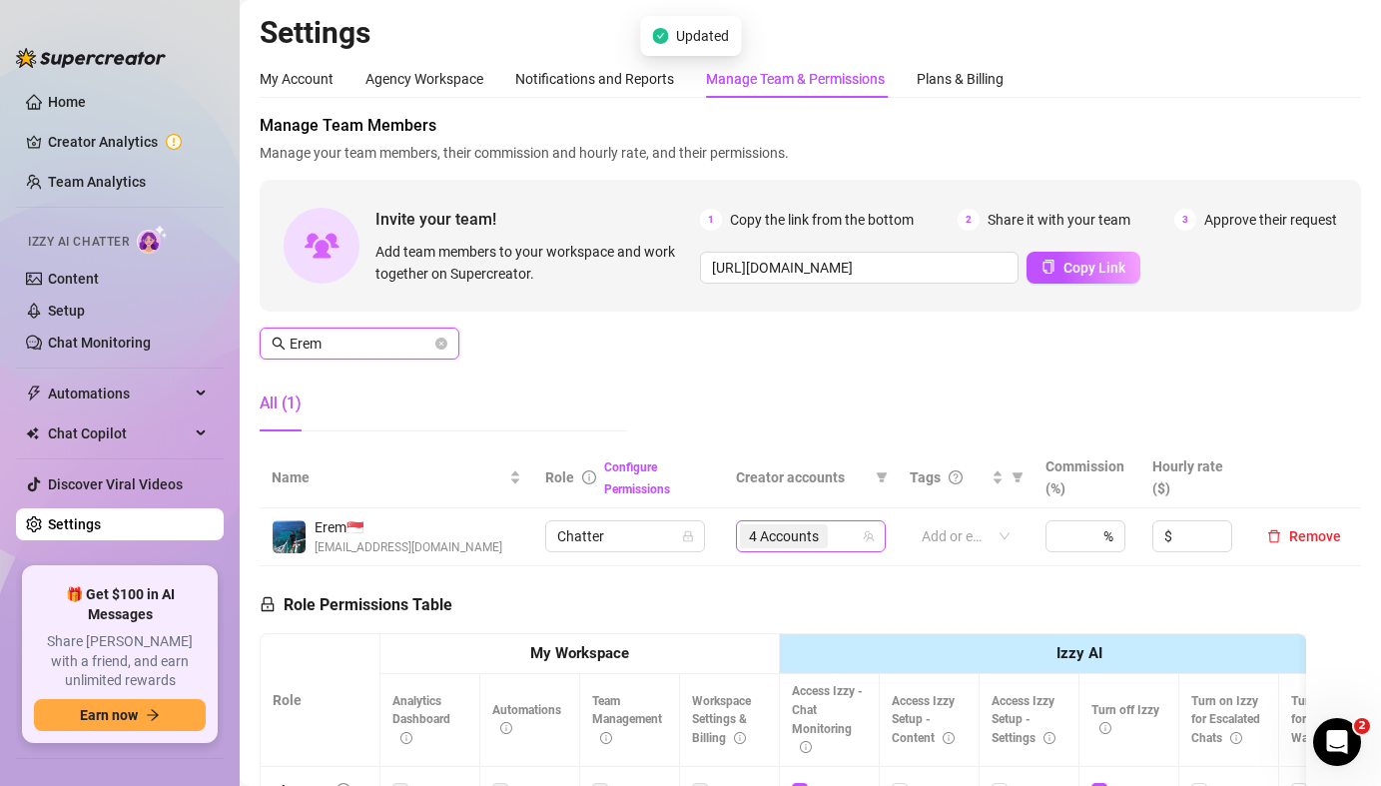
click at [766, 546] on span "4 Accounts" at bounding box center [784, 536] width 70 height 22
type input "Erem"
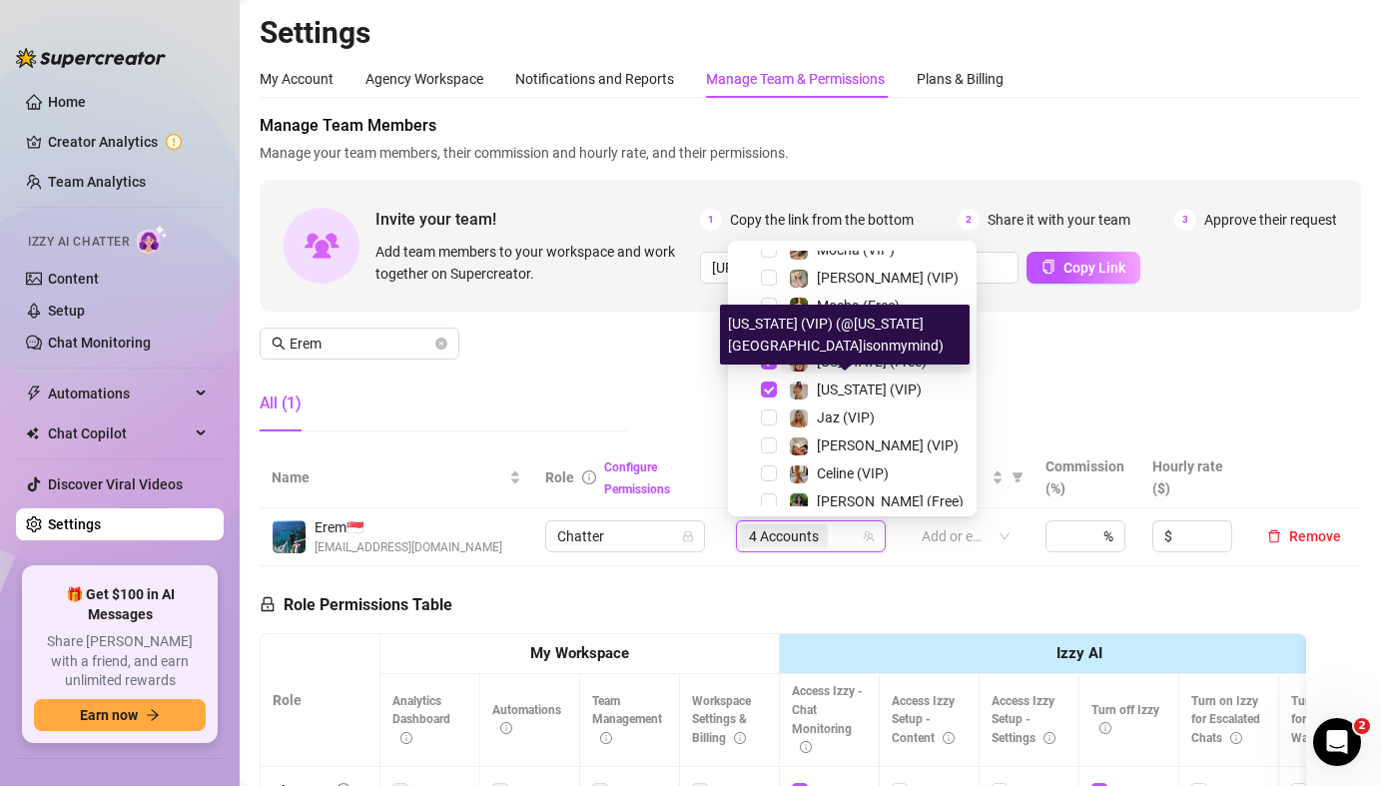
scroll to position [192, 0]
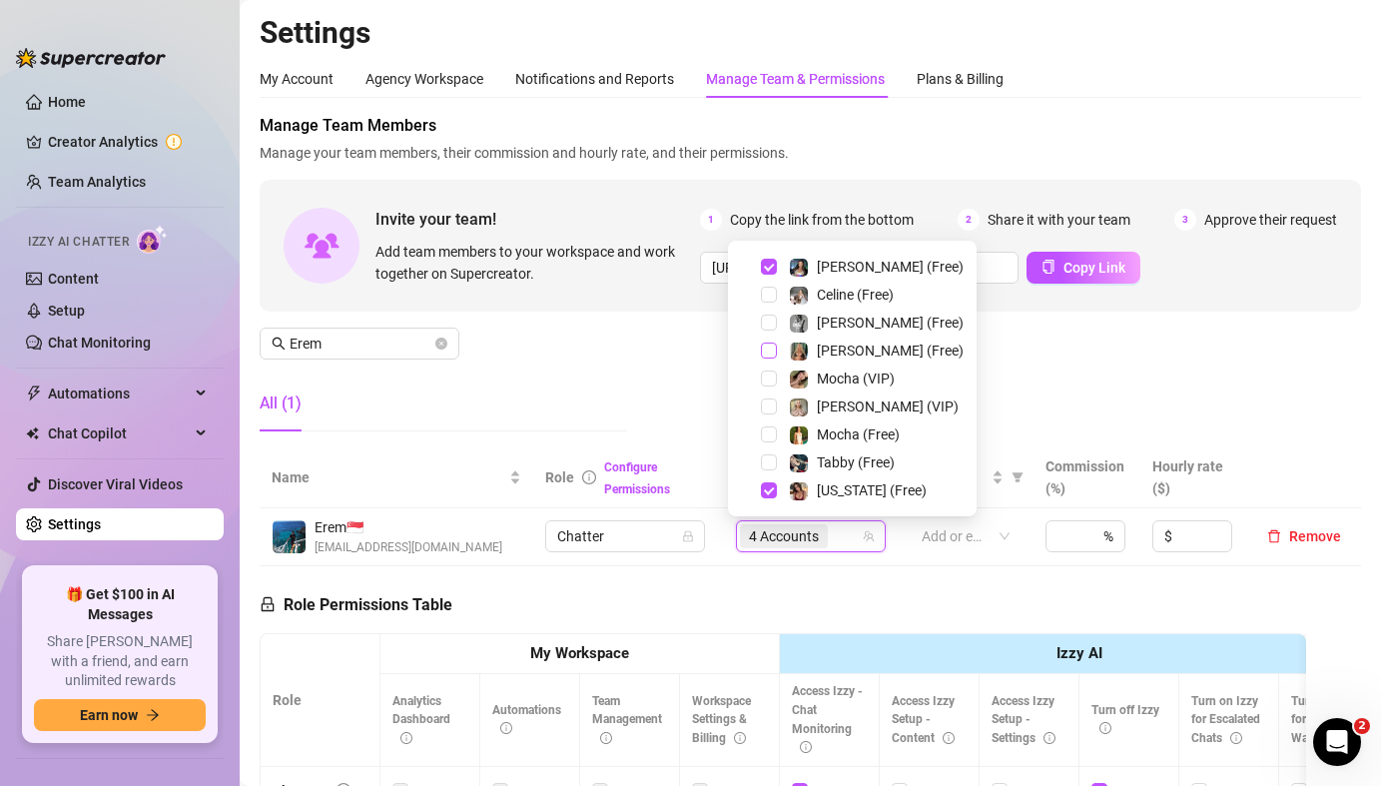
click at [771, 344] on span "Select tree node" at bounding box center [769, 351] width 16 height 16
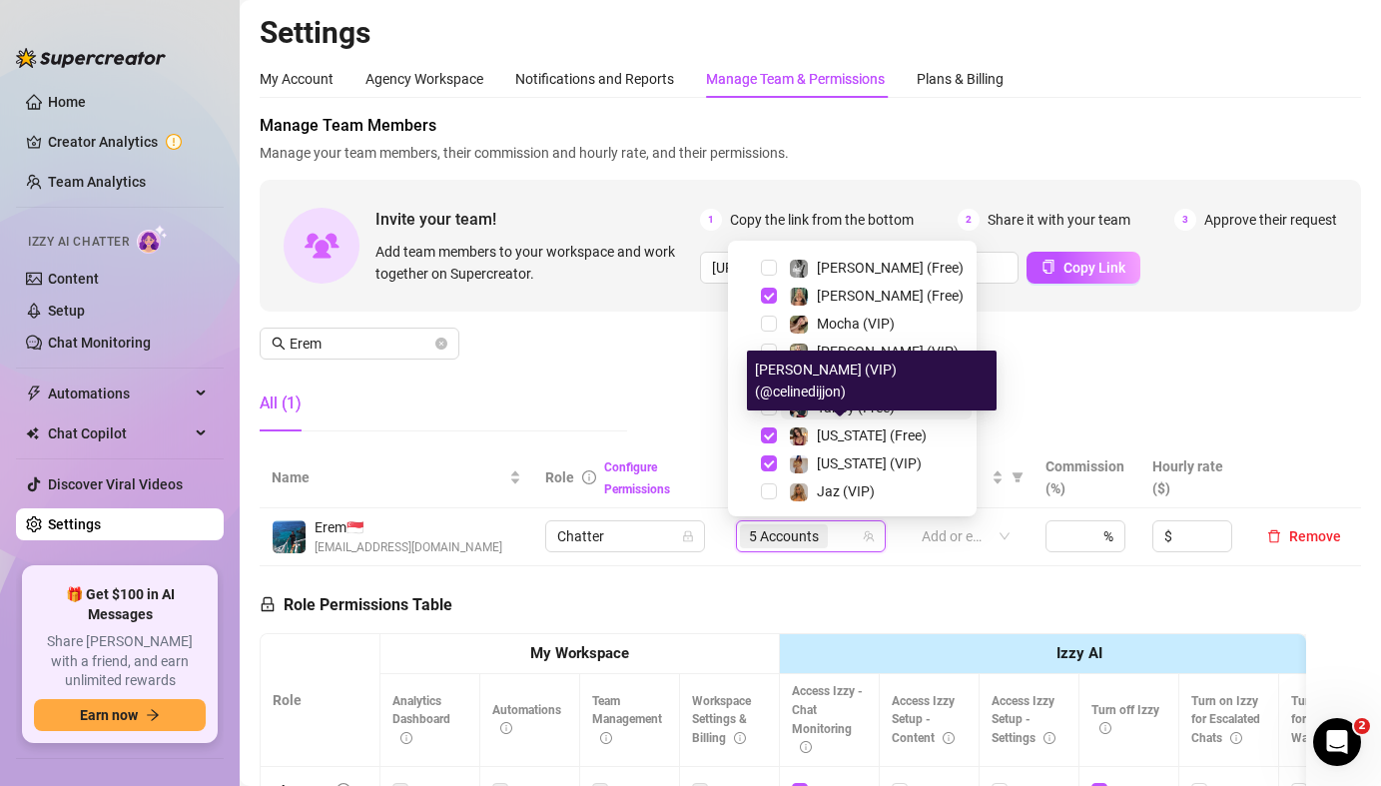
scroll to position [242, 0]
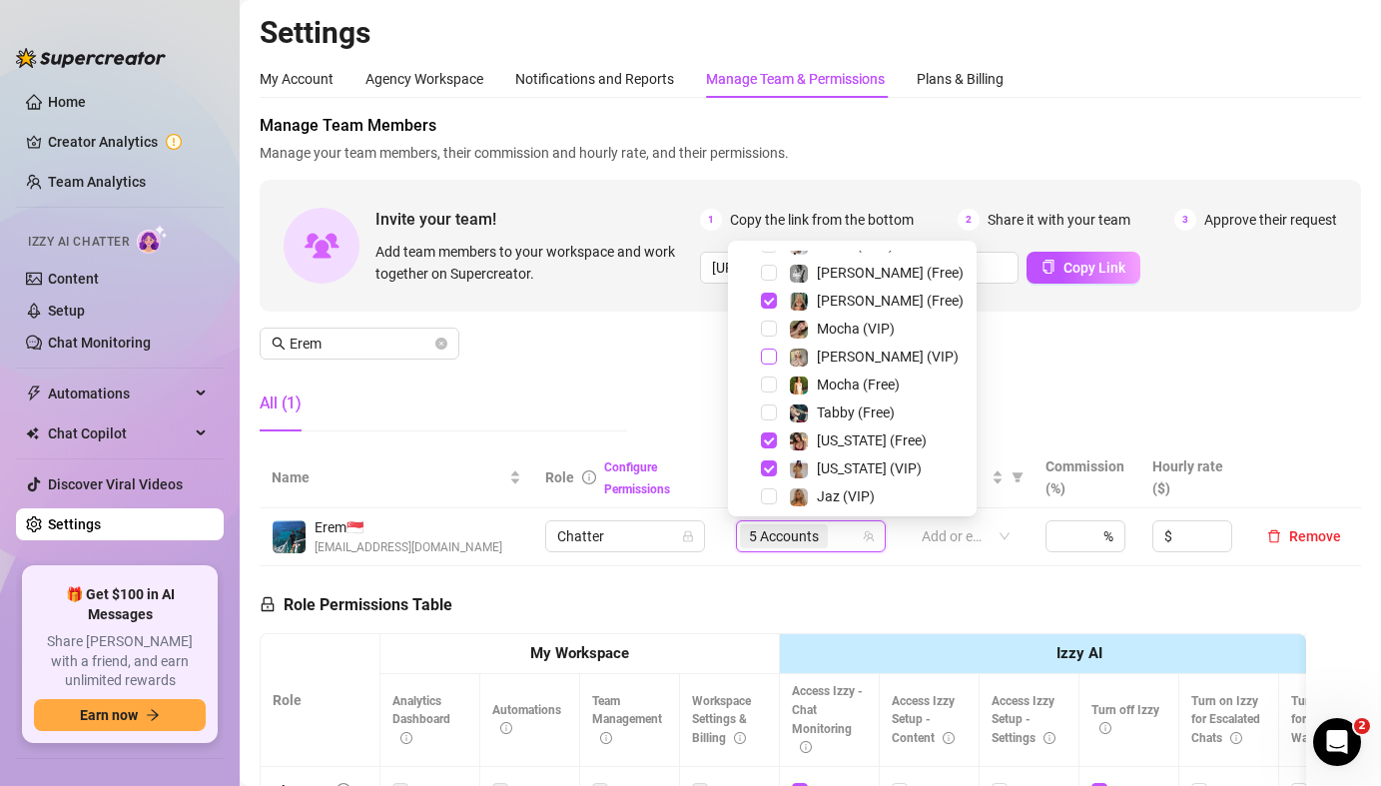
click at [768, 351] on span "Select tree node" at bounding box center [769, 356] width 16 height 16
click at [635, 345] on div "Manage Team Members Manage your team members, their commission and hourly rate,…" at bounding box center [810, 281] width 1101 height 334
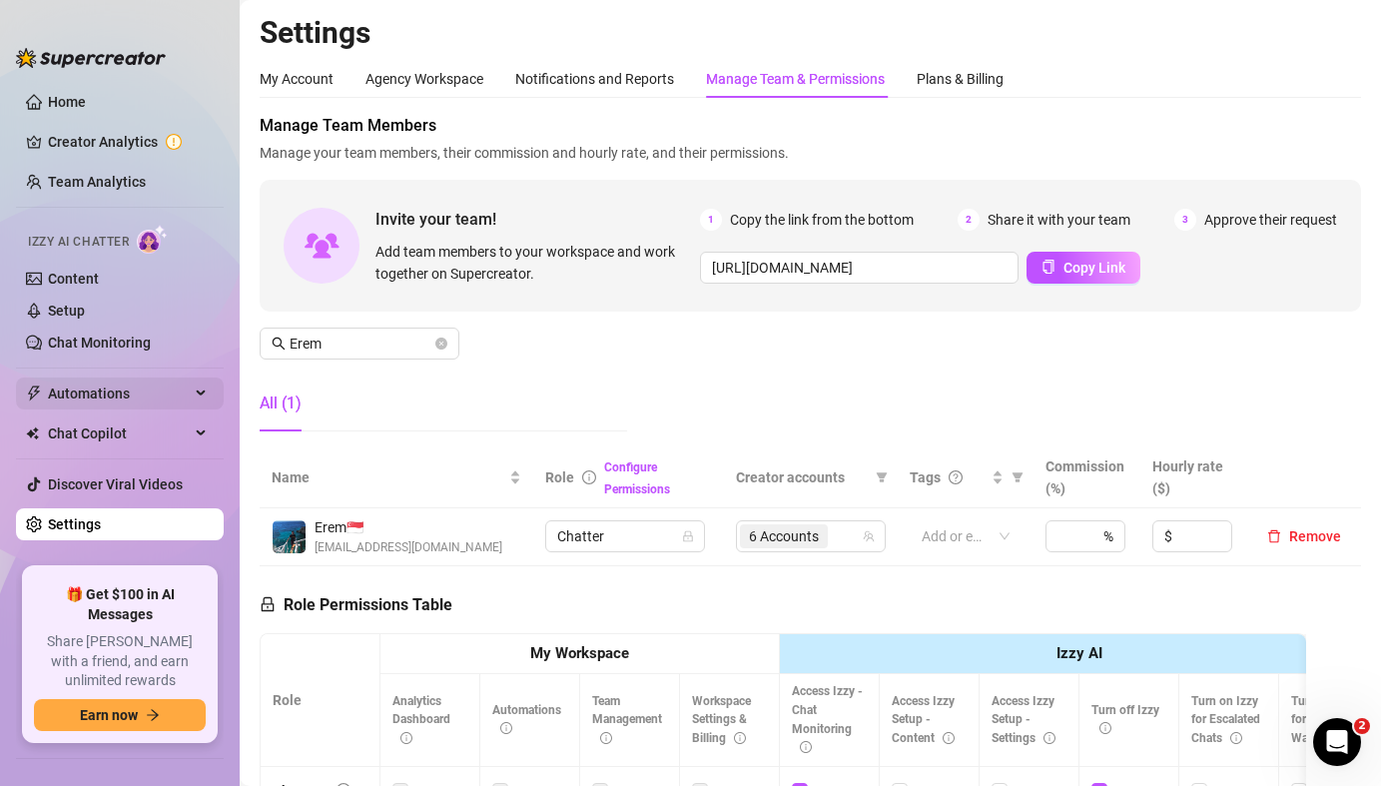
click at [119, 384] on span "Automations" at bounding box center [119, 393] width 142 height 32
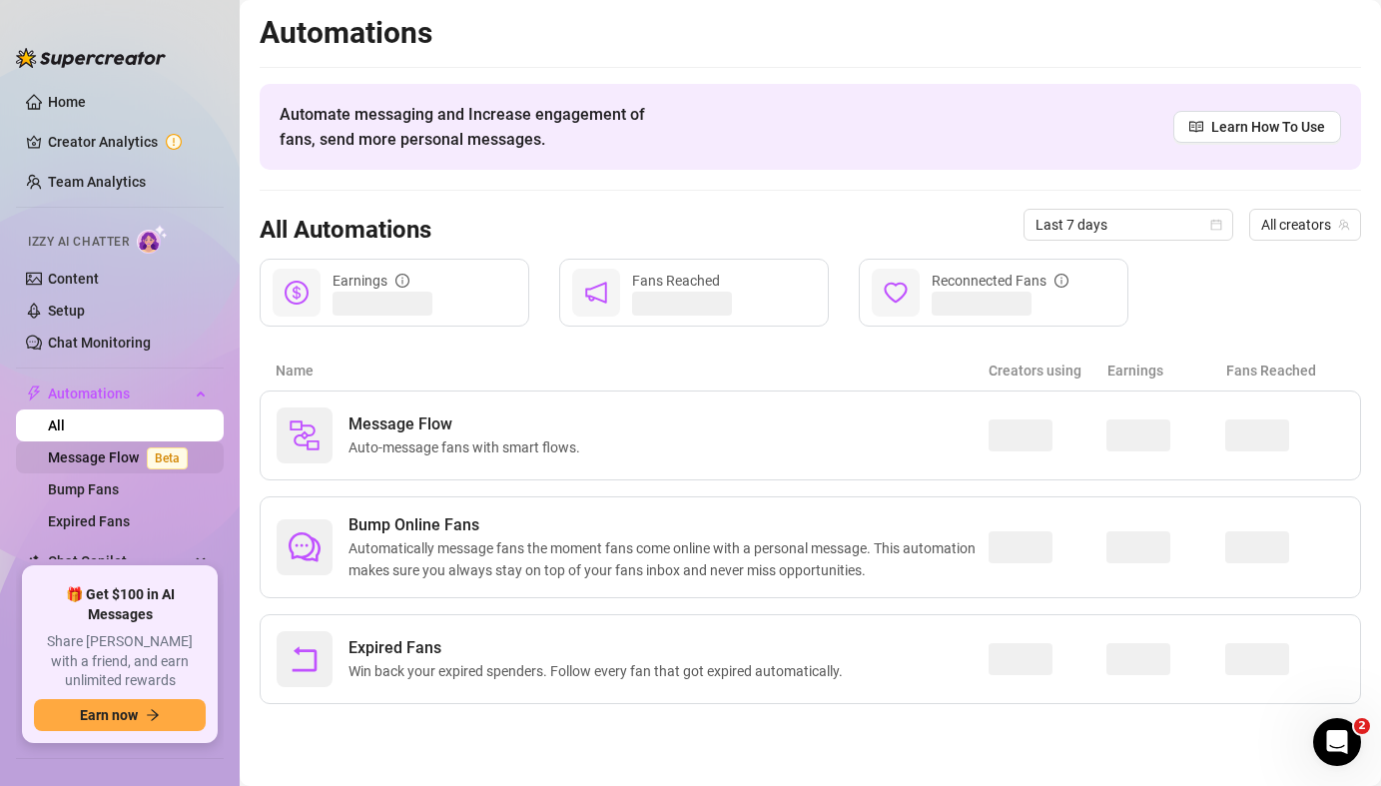
click at [127, 455] on link "Message Flow Beta" at bounding box center [122, 457] width 148 height 16
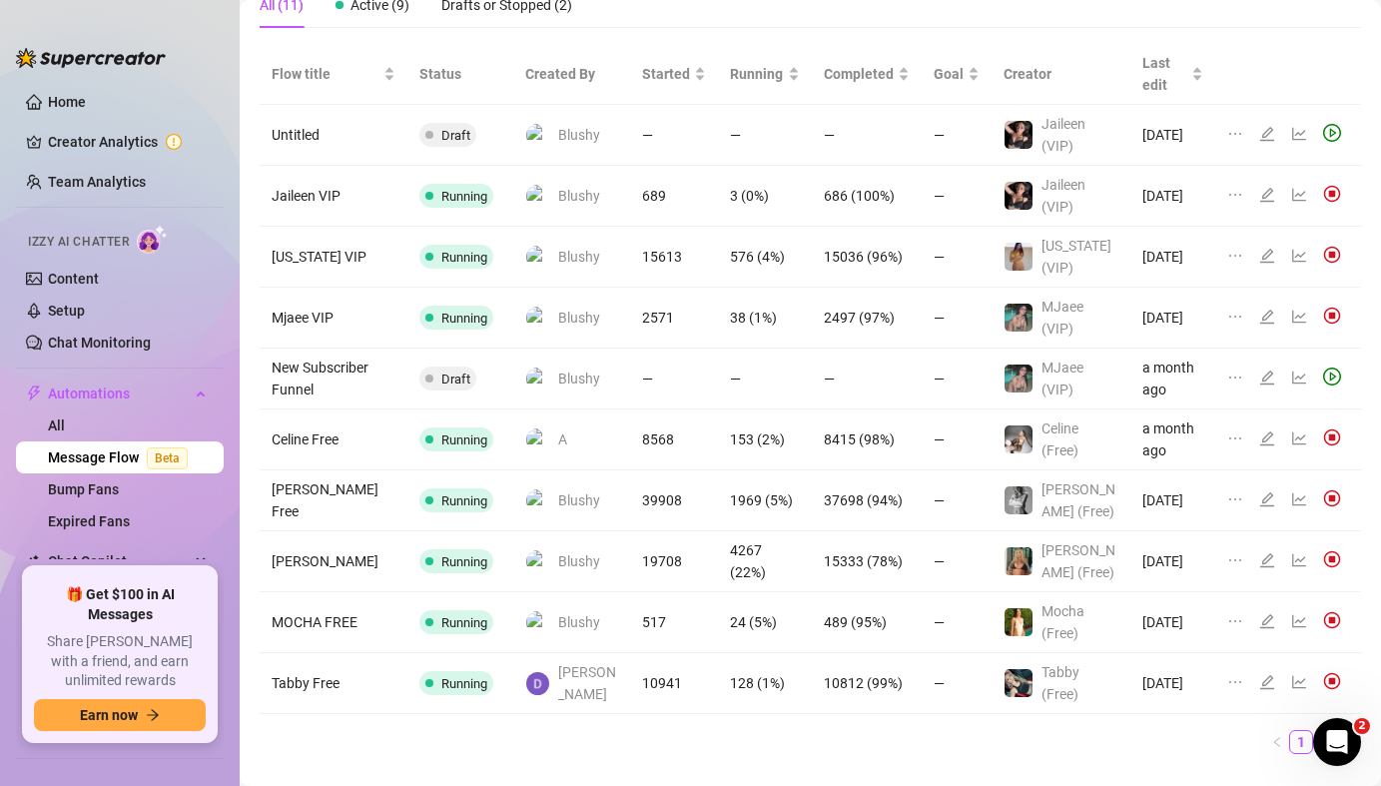
scroll to position [151, 0]
click at [1313, 730] on li "2" at bounding box center [1325, 742] width 24 height 24
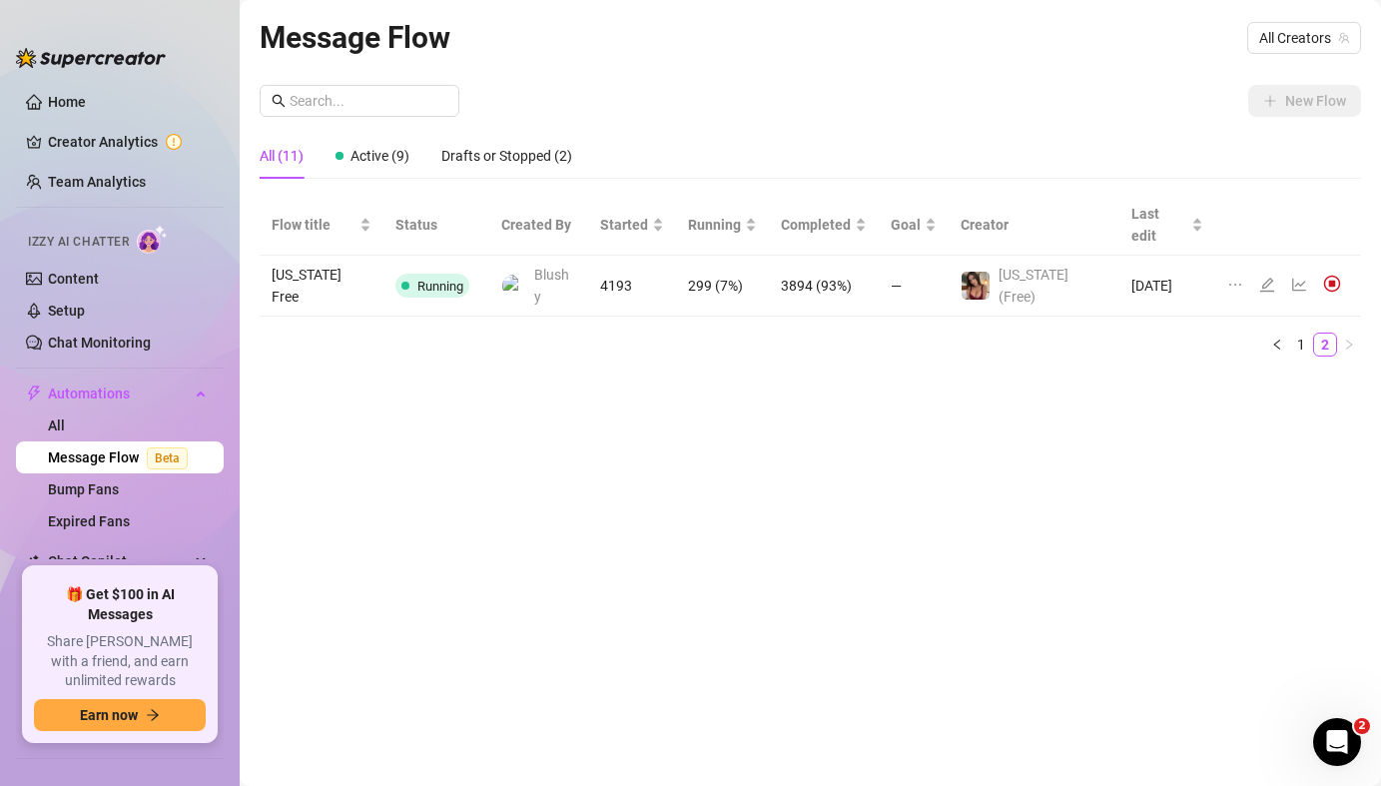
scroll to position [0, 0]
click at [1308, 334] on link "1" at bounding box center [1301, 345] width 22 height 22
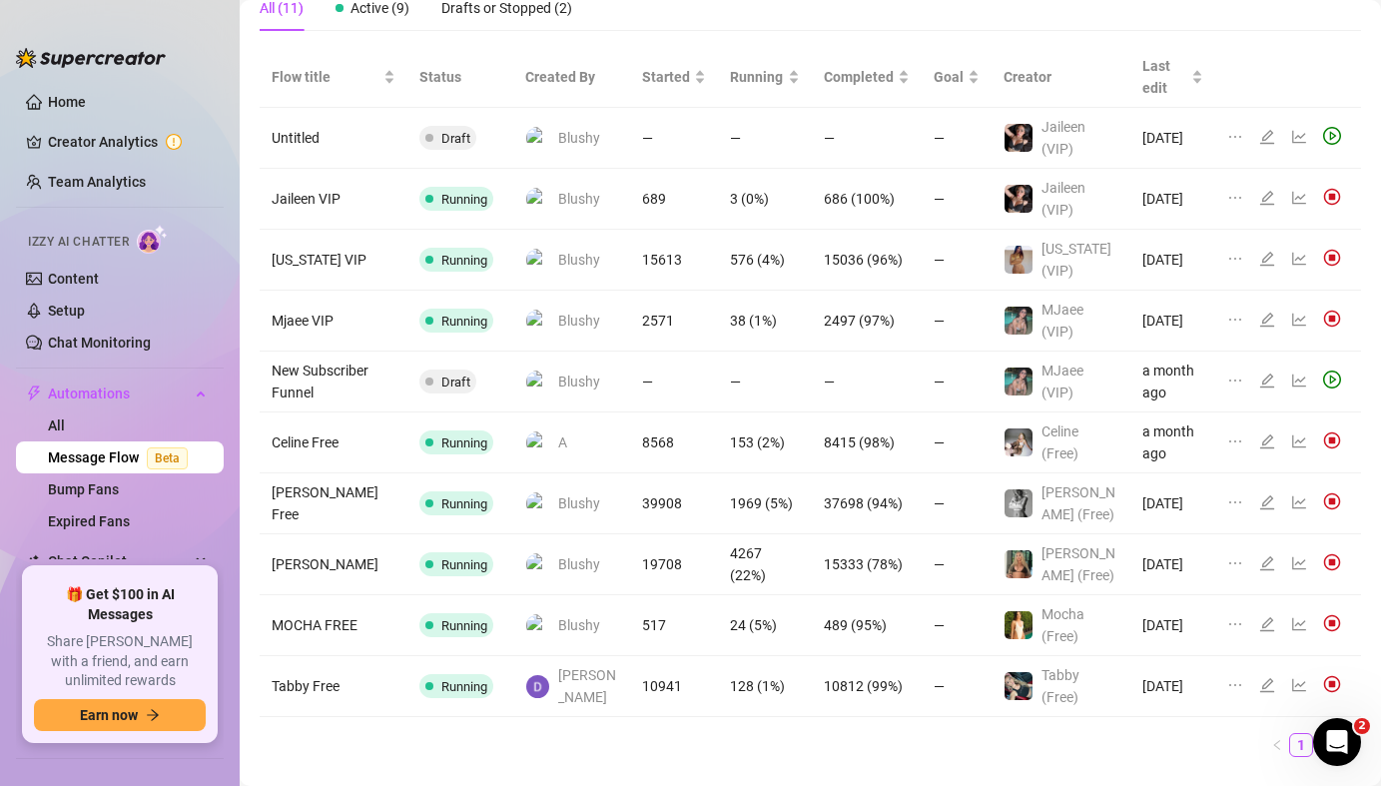
scroll to position [115, 0]
